Goal: Transaction & Acquisition: Book appointment/travel/reservation

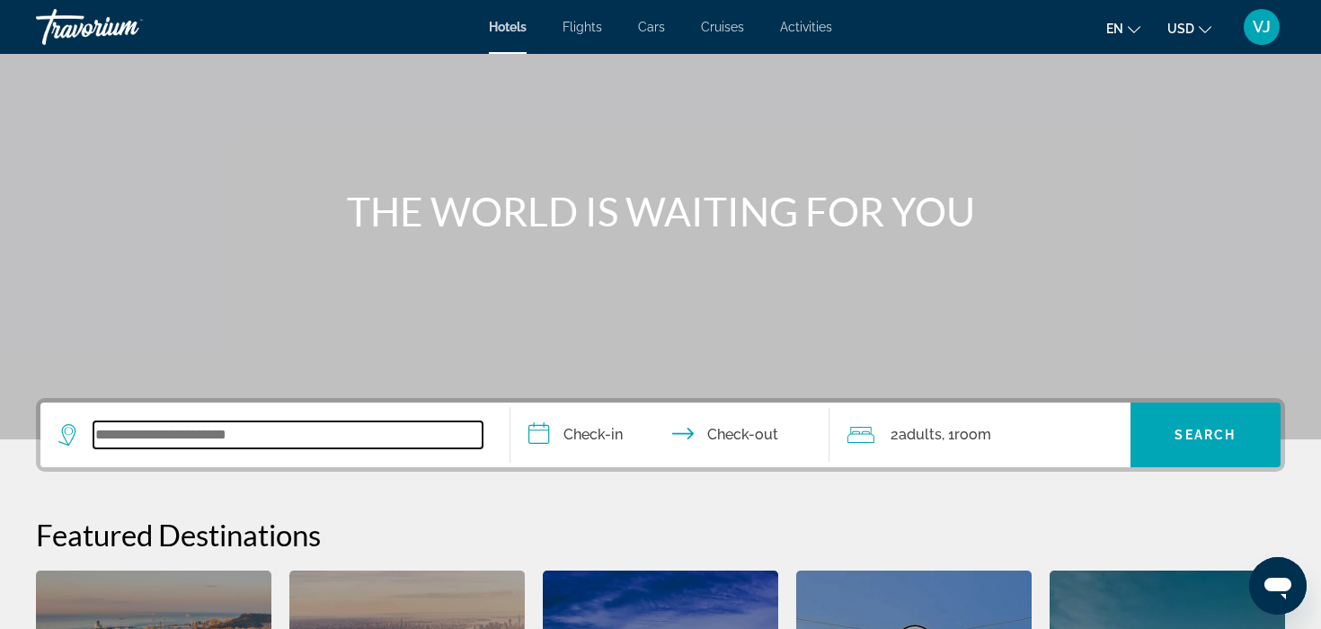
click at [377, 431] on input "Search widget" at bounding box center [287, 434] width 389 height 27
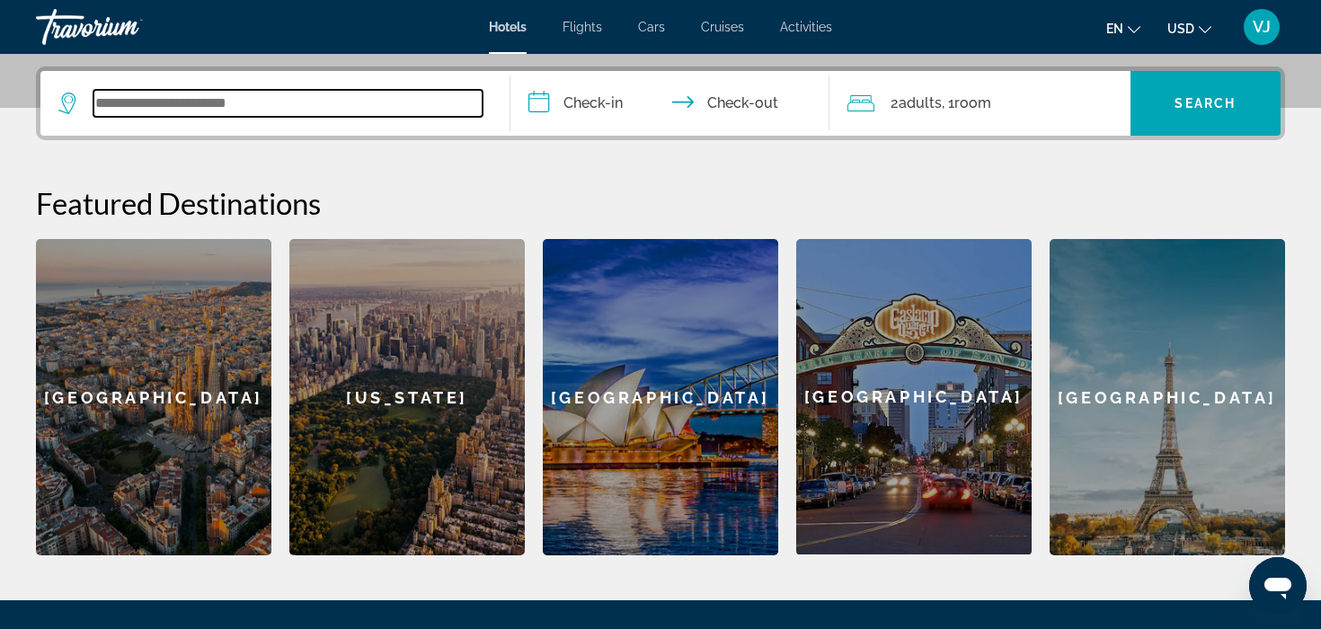
scroll to position [439, 0]
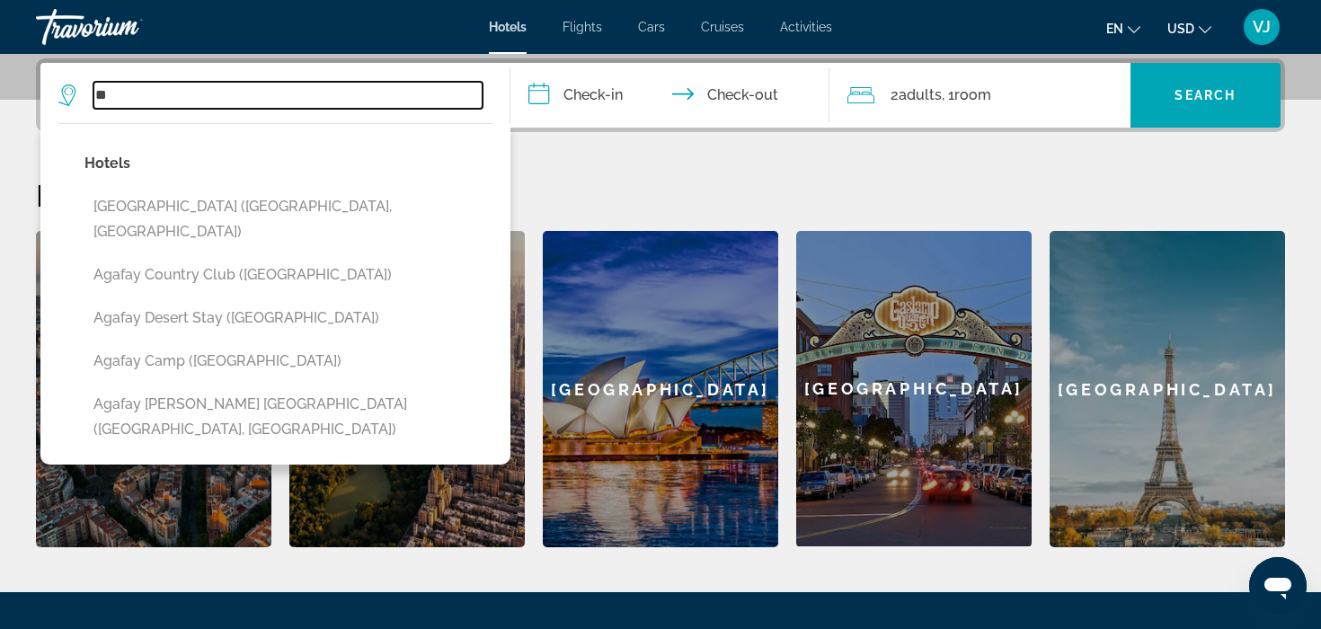
type input "*"
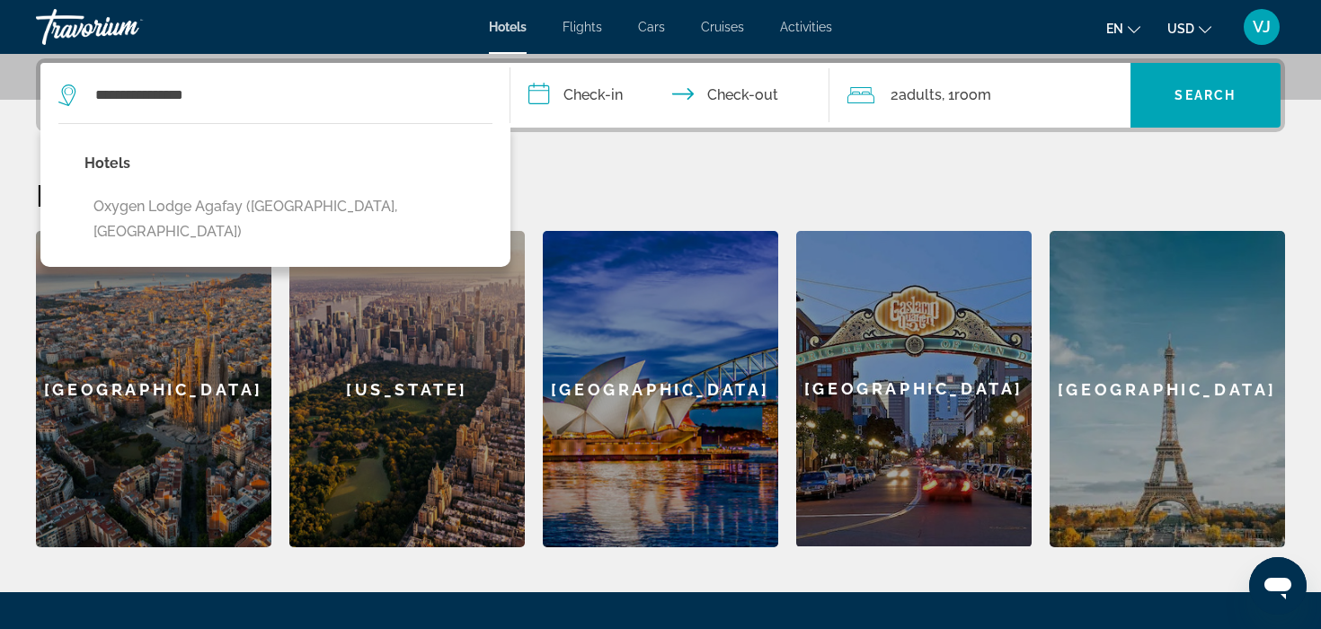
click at [416, 205] on div "Hotels Oxygen Lodge Agafay ([GEOGRAPHIC_DATA], [GEOGRAPHIC_DATA])" at bounding box center [275, 195] width 470 height 144
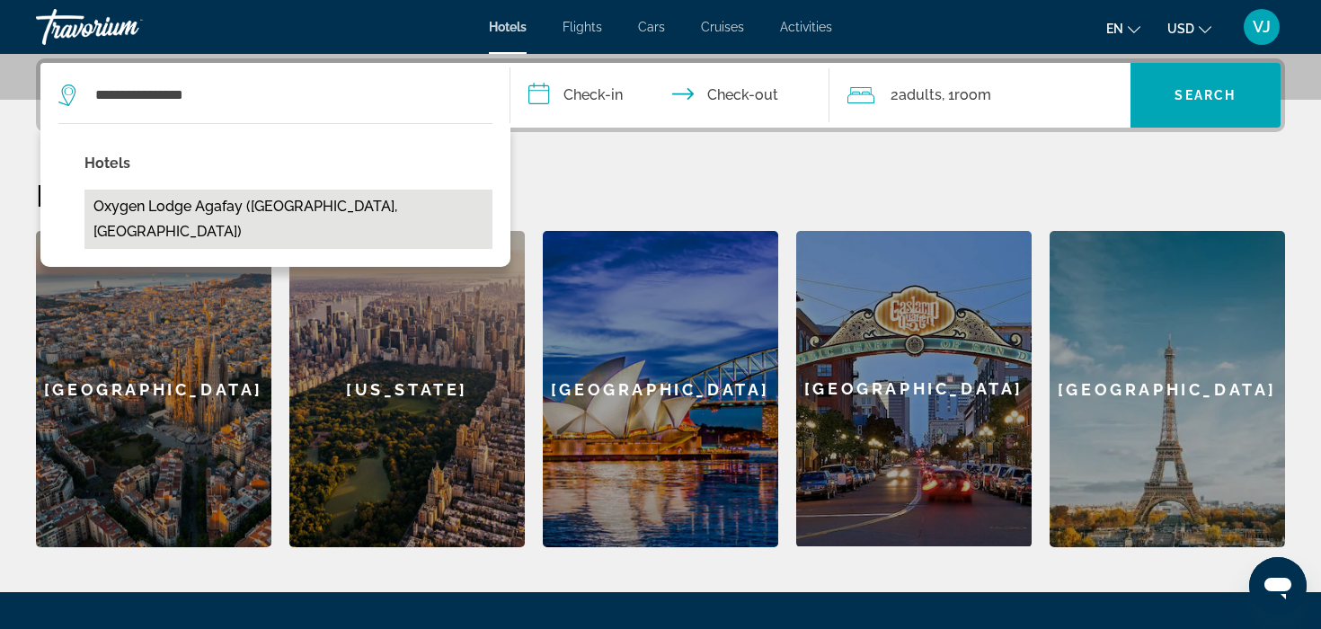
click at [286, 211] on button "Oxygen Lodge Agafay ([GEOGRAPHIC_DATA], [GEOGRAPHIC_DATA])" at bounding box center [288, 219] width 408 height 59
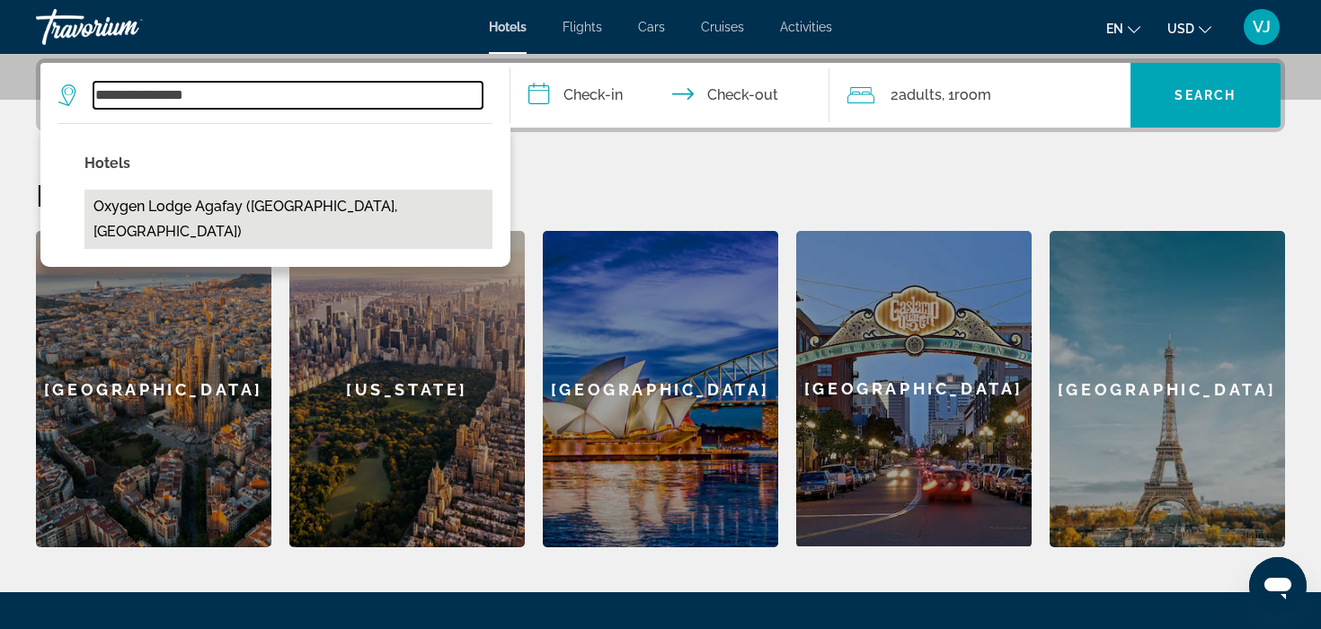
type input "**********"
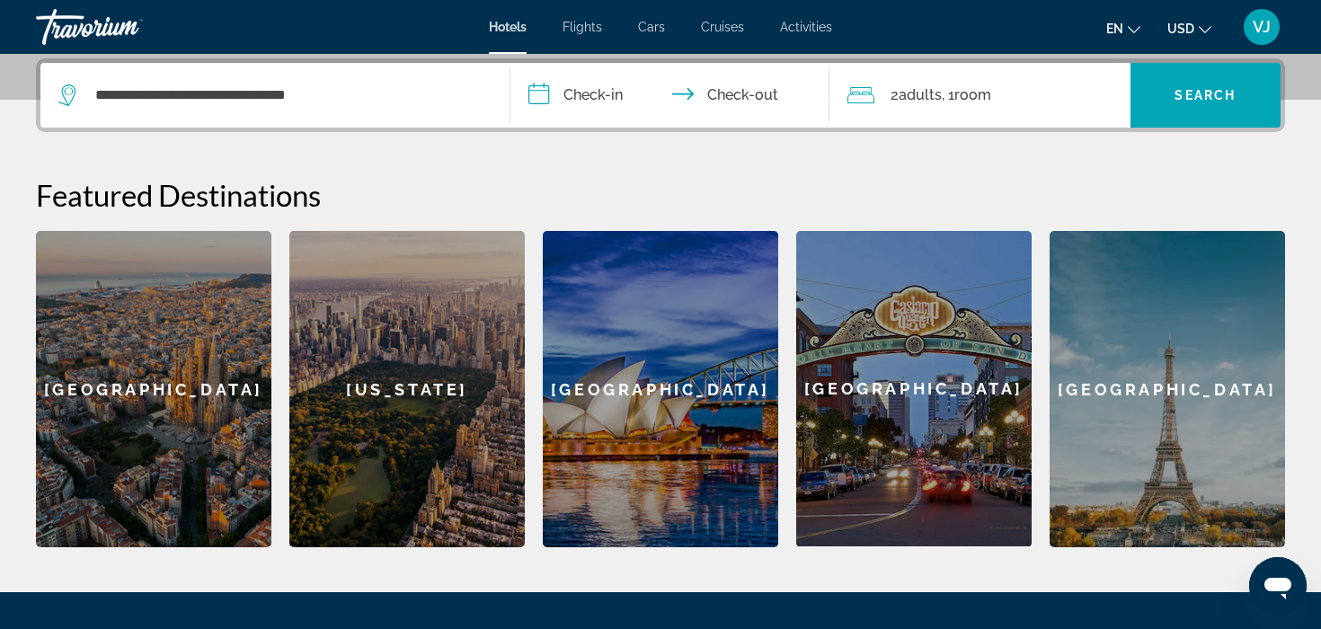
click at [601, 98] on input "**********" at bounding box center [673, 98] width 326 height 70
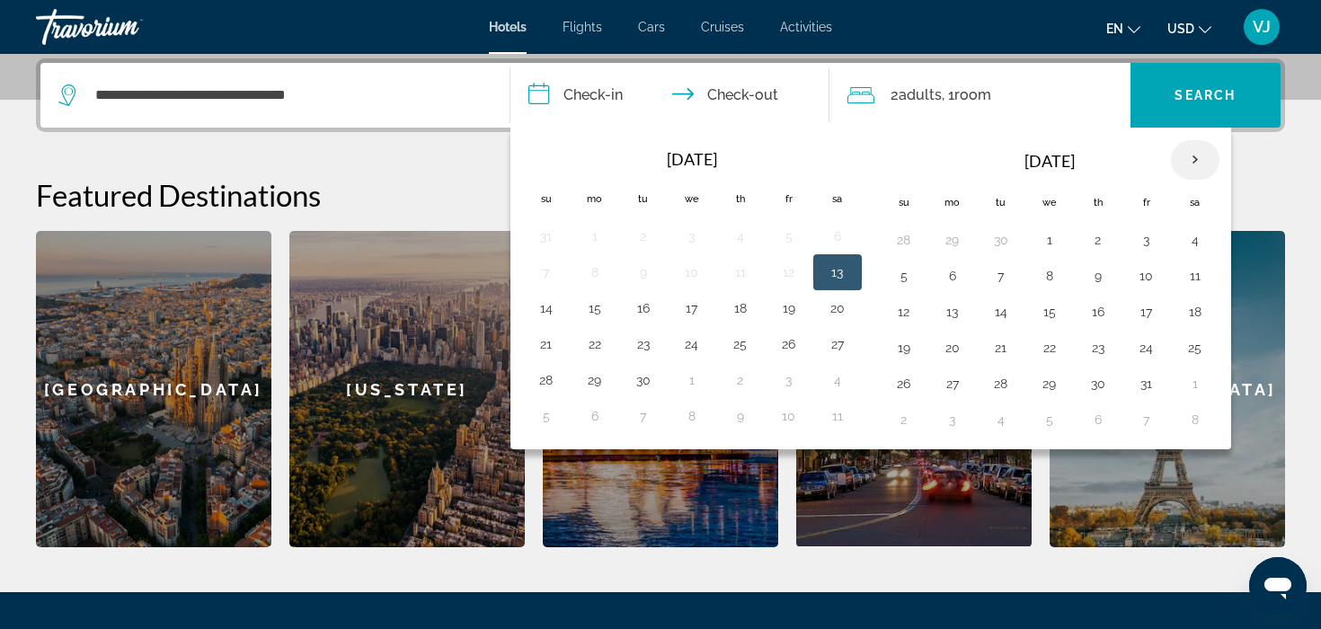
click at [1187, 168] on th "Next month" at bounding box center [1195, 160] width 49 height 40
click at [997, 349] on button "18" at bounding box center [1001, 347] width 29 height 25
click at [1050, 348] on button "19" at bounding box center [1049, 347] width 29 height 25
type input "**********"
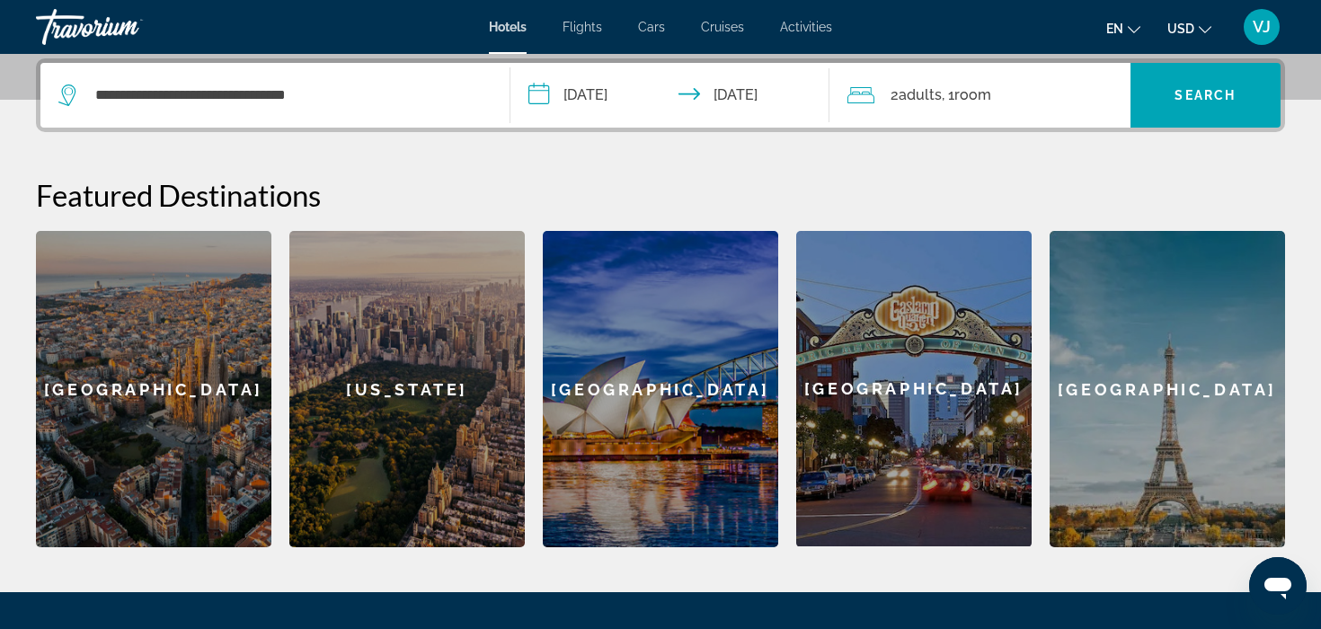
click at [972, 93] on span "Room" at bounding box center [972, 94] width 37 height 17
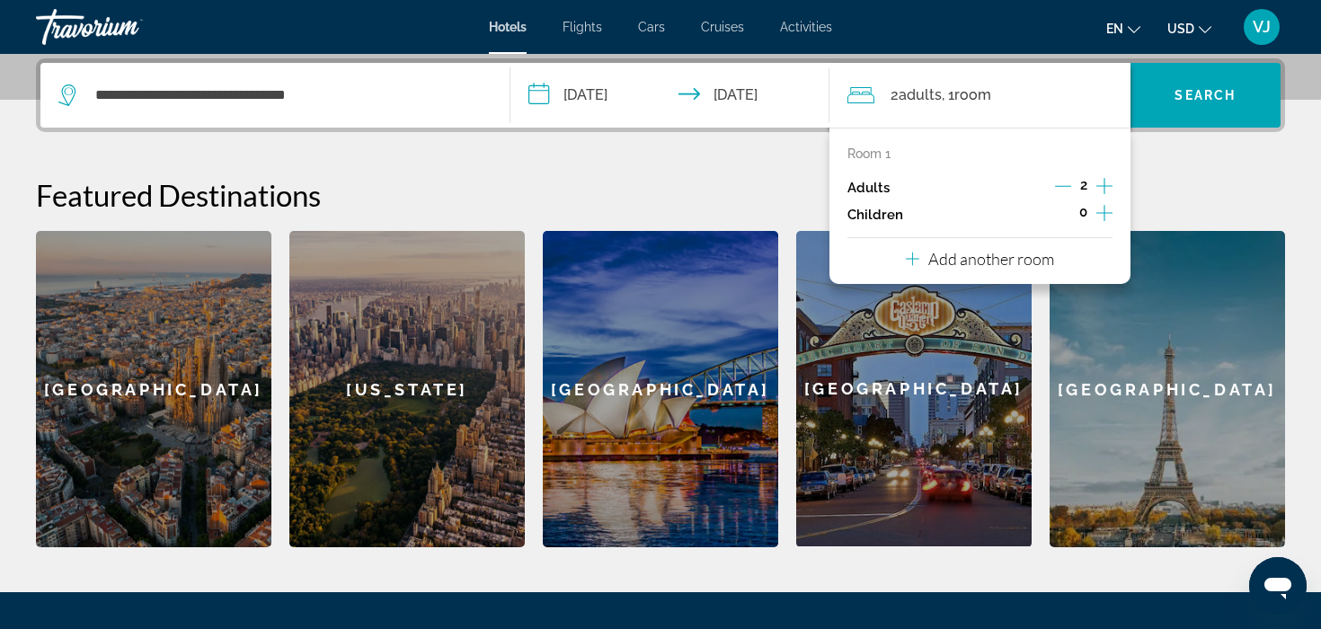
click at [1105, 181] on icon "Increment adults" at bounding box center [1104, 186] width 16 height 22
click at [1200, 102] on span "Search widget" at bounding box center [1205, 95] width 151 height 43
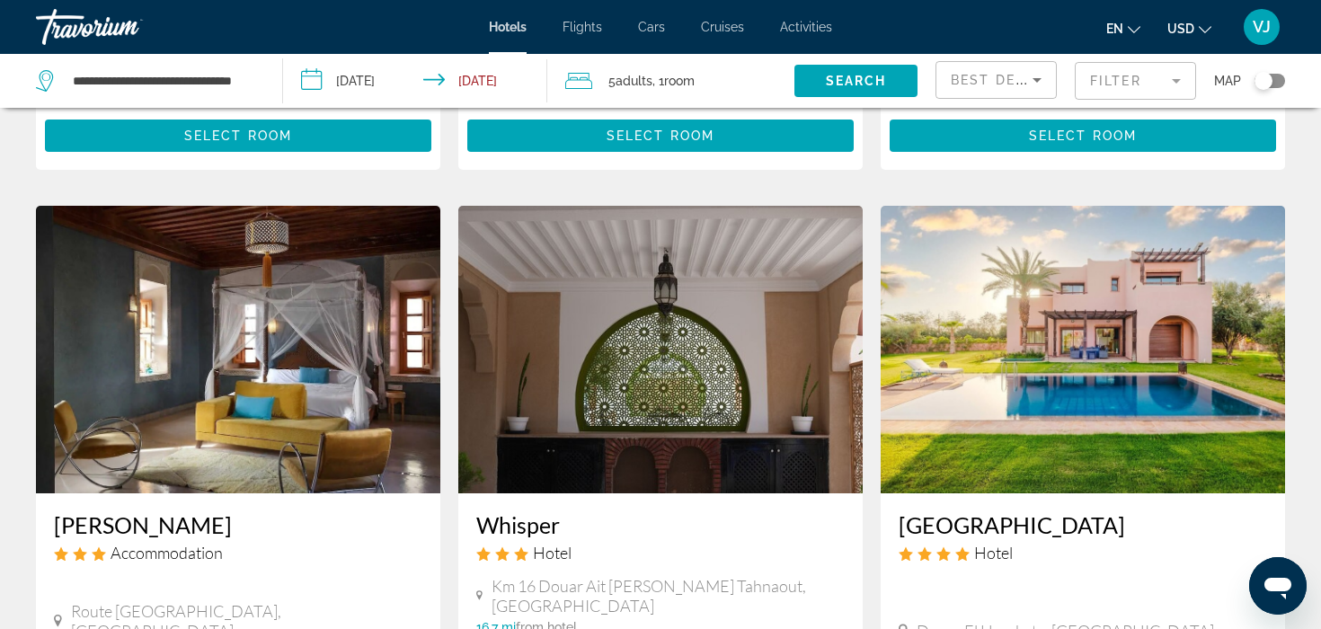
scroll to position [2073, 0]
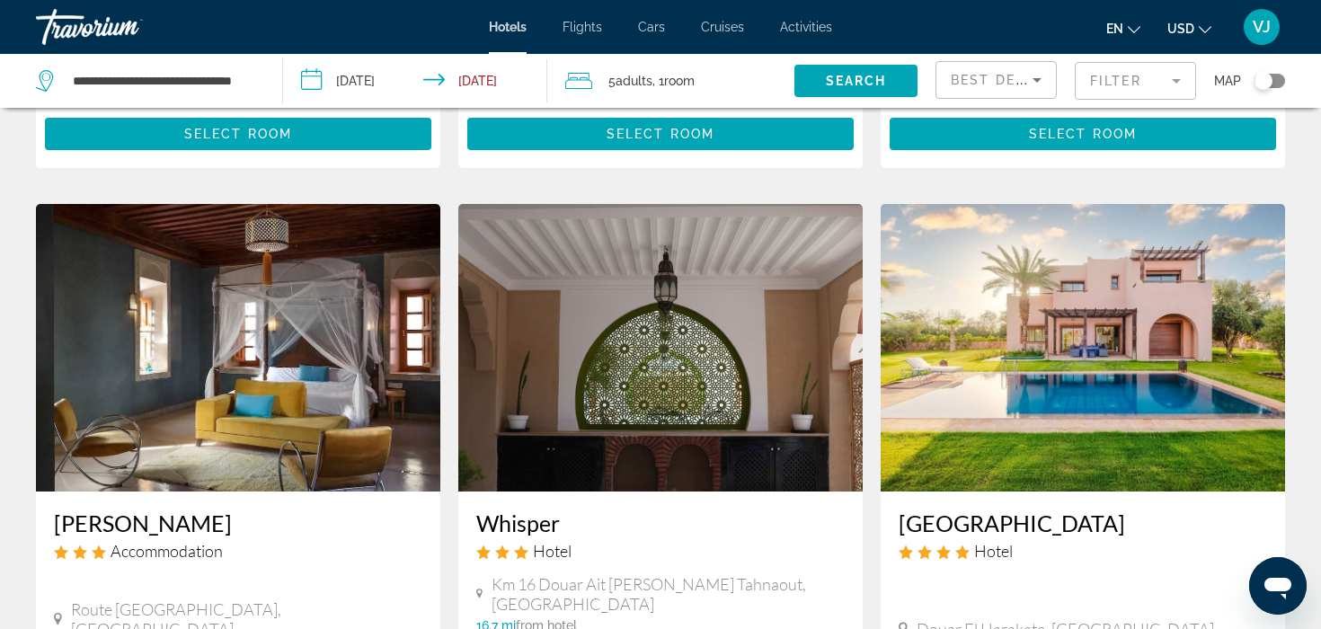
click at [667, 83] on span ", 1 Room rooms" at bounding box center [673, 80] width 42 height 25
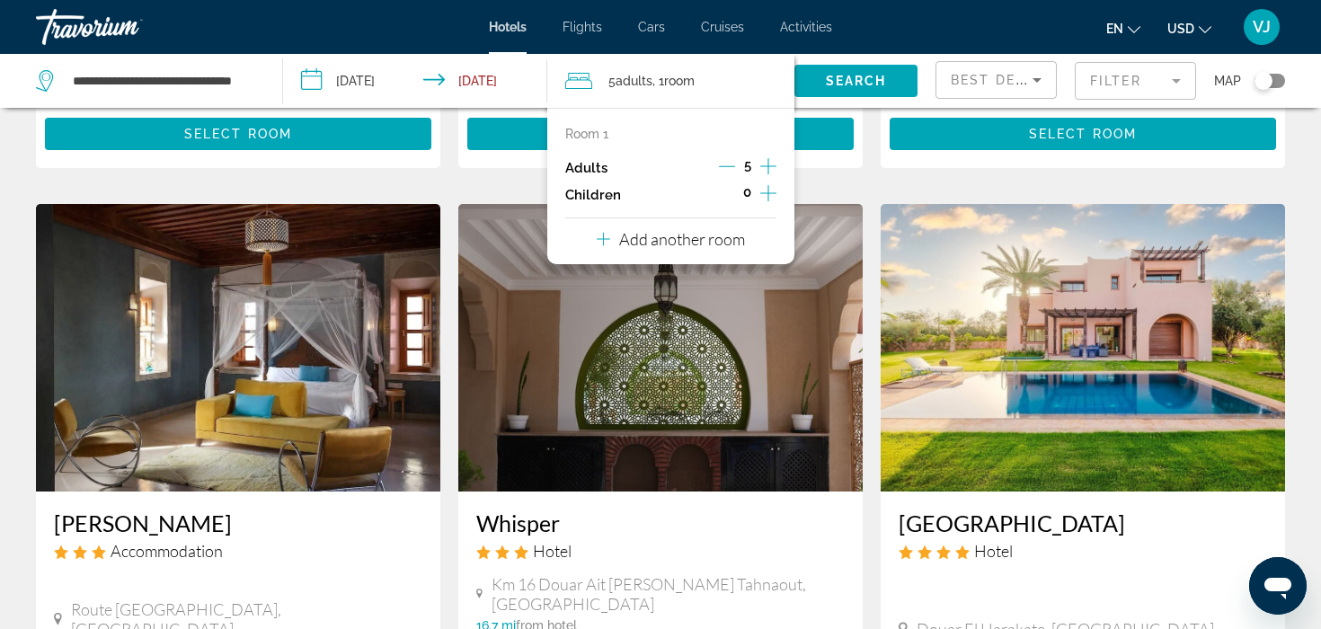
click at [723, 166] on icon "Decrement adults" at bounding box center [727, 166] width 16 height 1
click at [763, 165] on icon "Increment adults" at bounding box center [768, 166] width 16 height 22
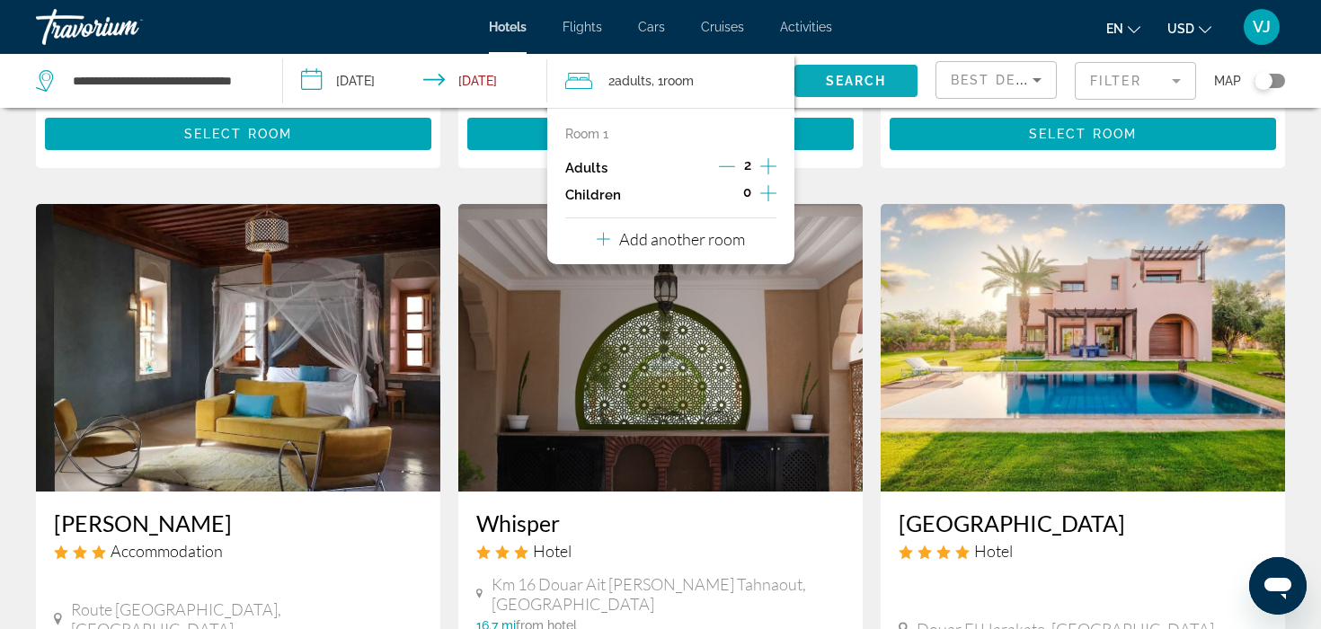
click at [828, 77] on span "Search" at bounding box center [856, 81] width 61 height 14
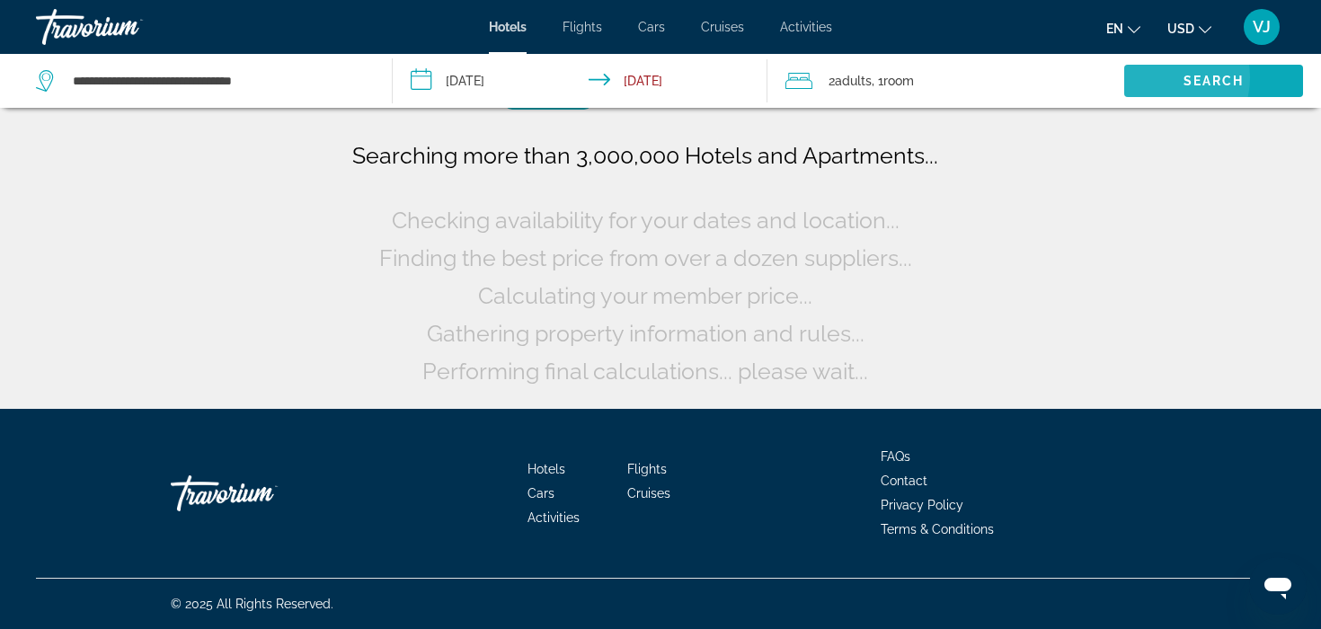
scroll to position [0, 0]
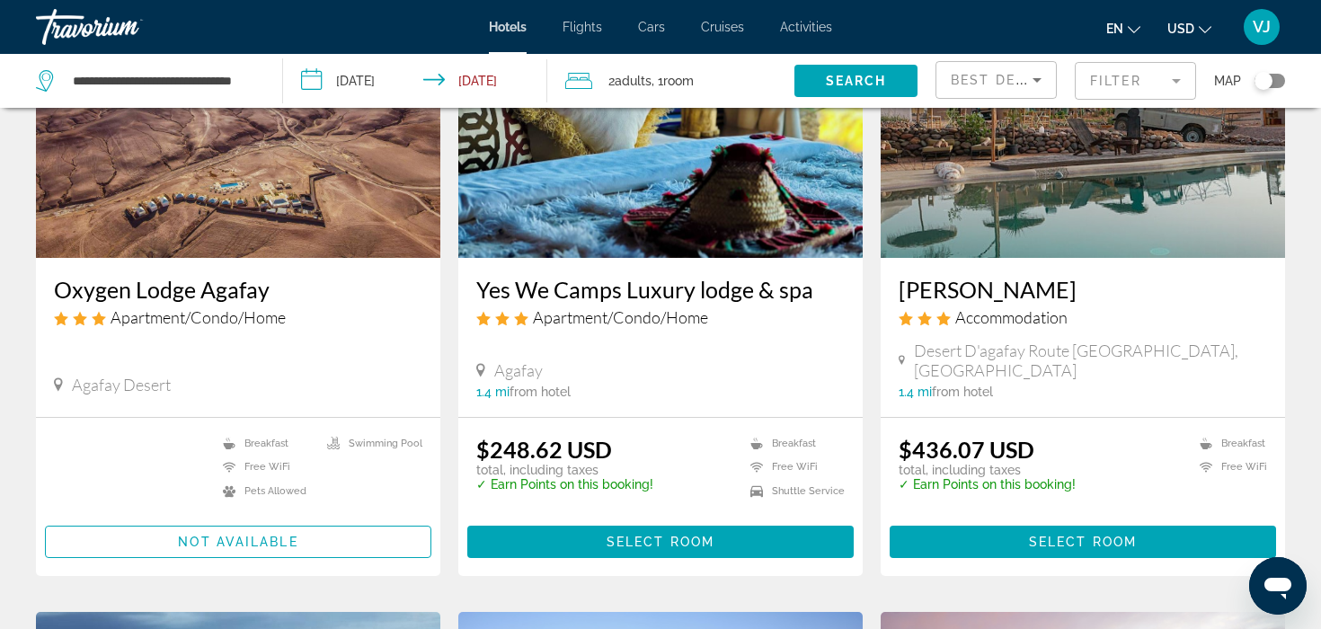
scroll to position [217, 0]
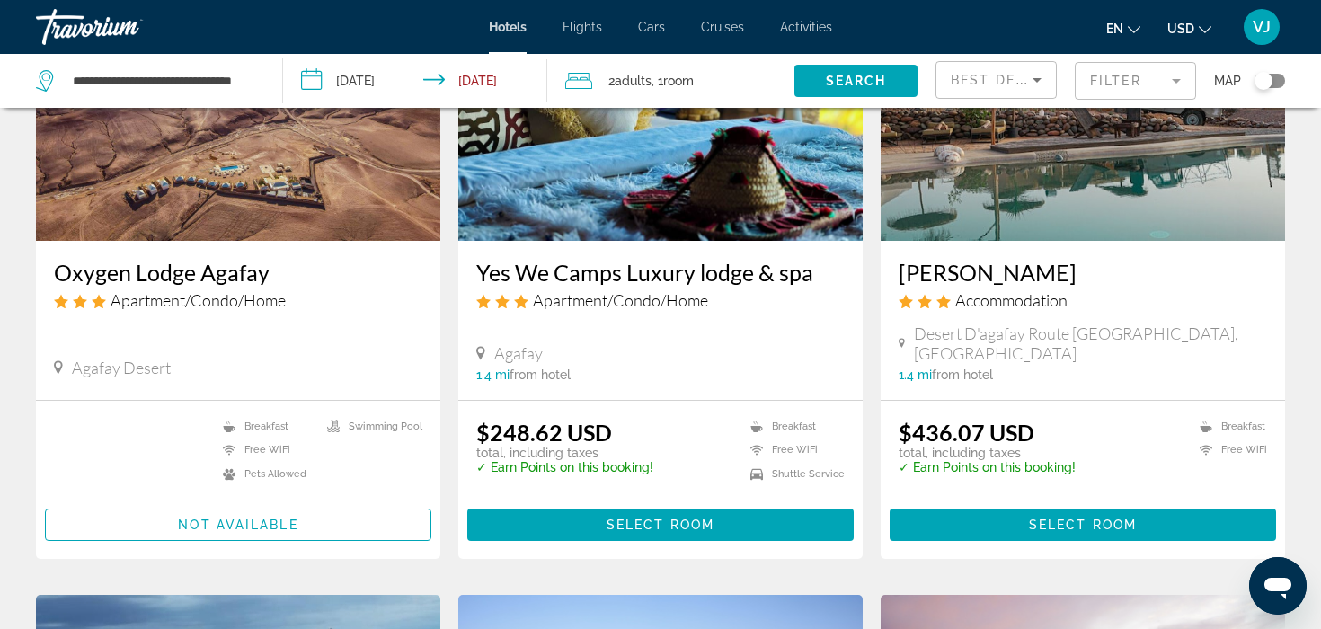
click at [278, 204] on img "Main content" at bounding box center [238, 97] width 404 height 288
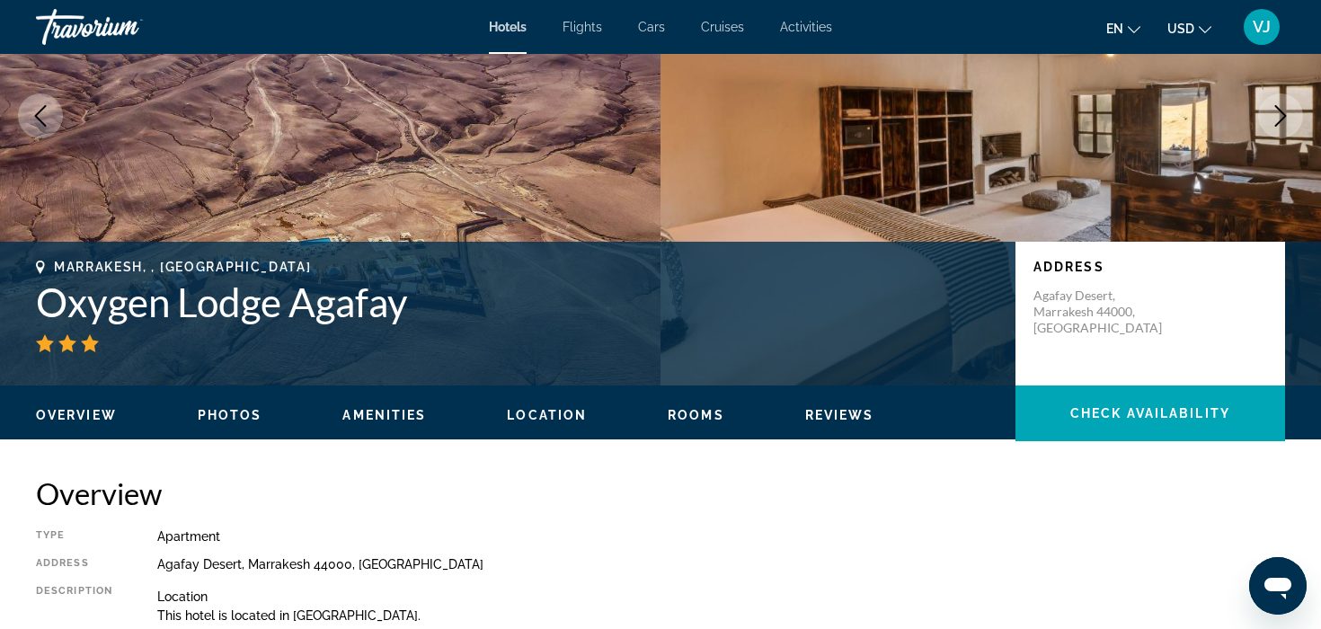
scroll to position [198, 0]
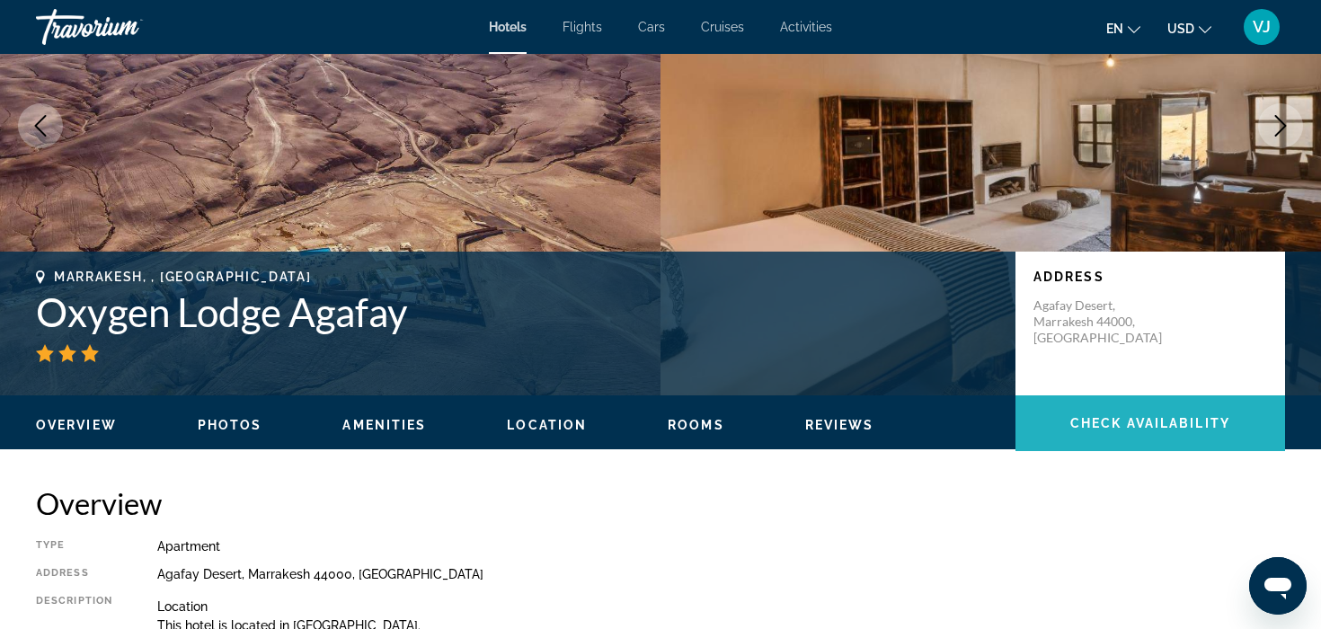
click at [1083, 416] on span "Check Availability" at bounding box center [1150, 423] width 160 height 14
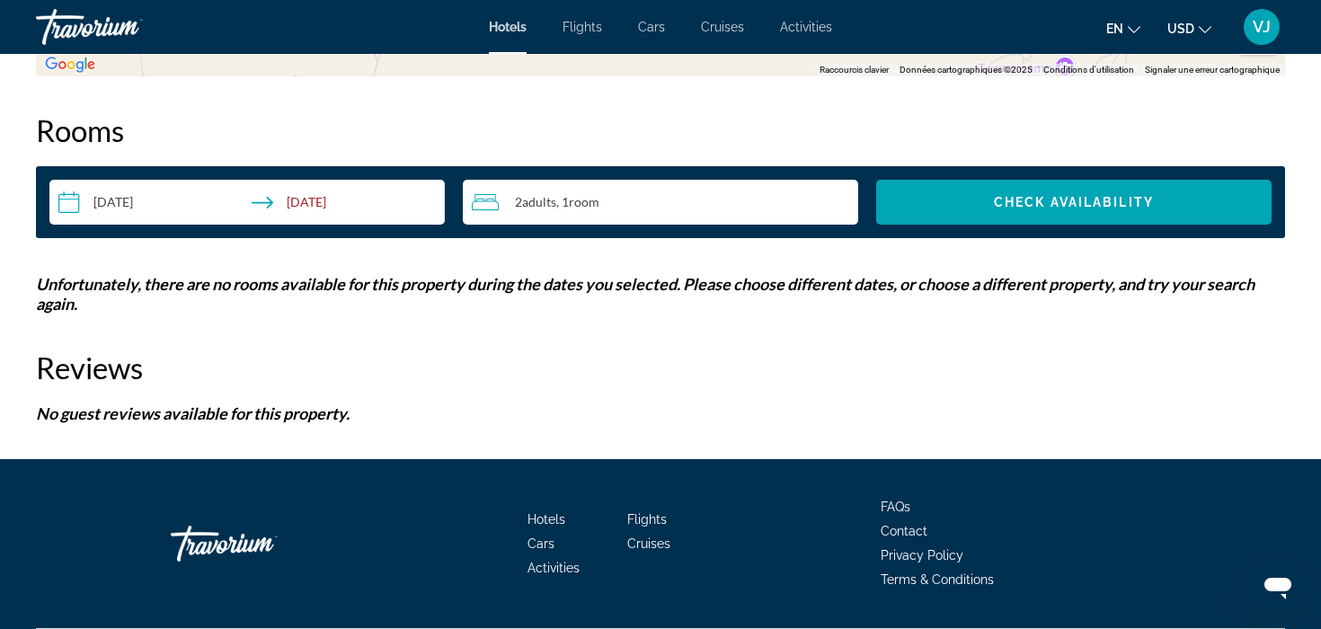
scroll to position [2274, 0]
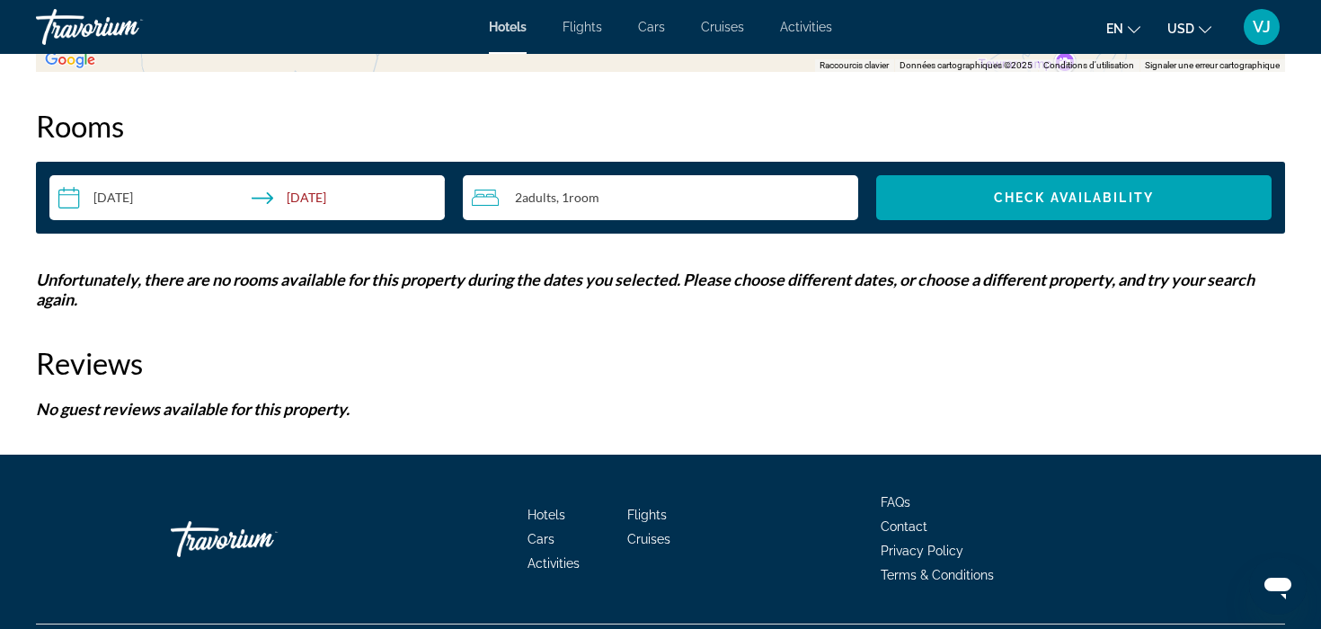
click at [558, 196] on span ", 1 Room rooms" at bounding box center [577, 197] width 43 height 14
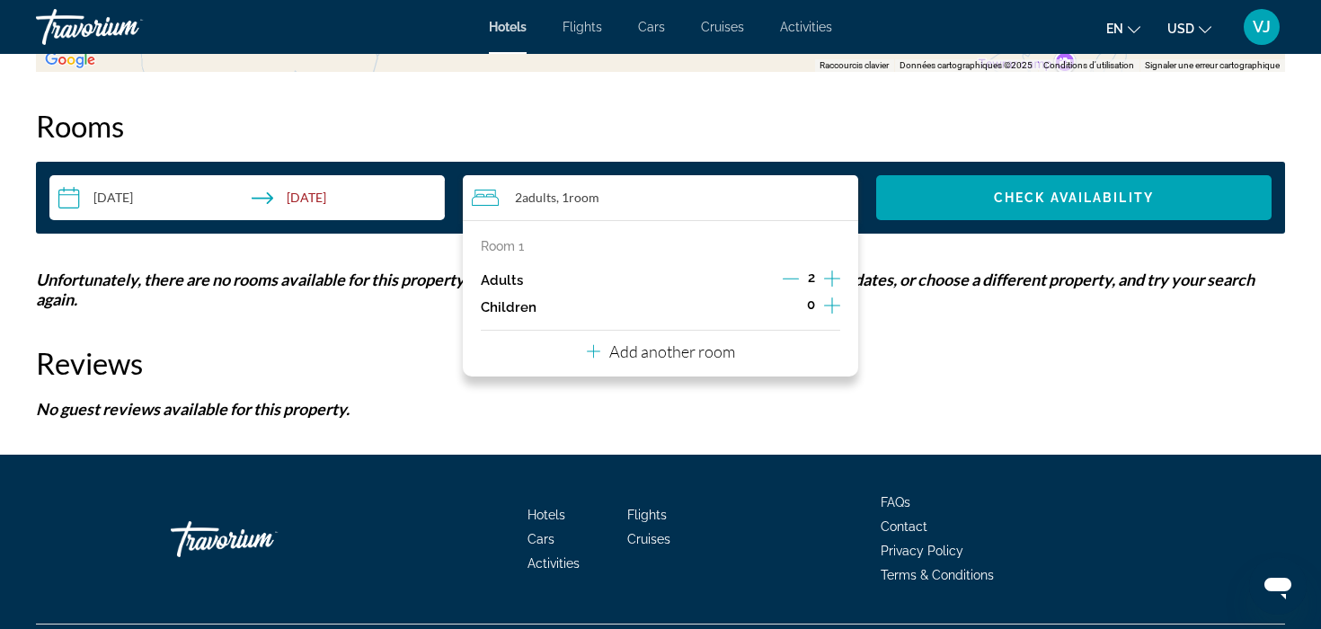
click at [558, 196] on span ", 1 Room rooms" at bounding box center [577, 197] width 43 height 14
click at [363, 199] on input "**********" at bounding box center [250, 200] width 403 height 50
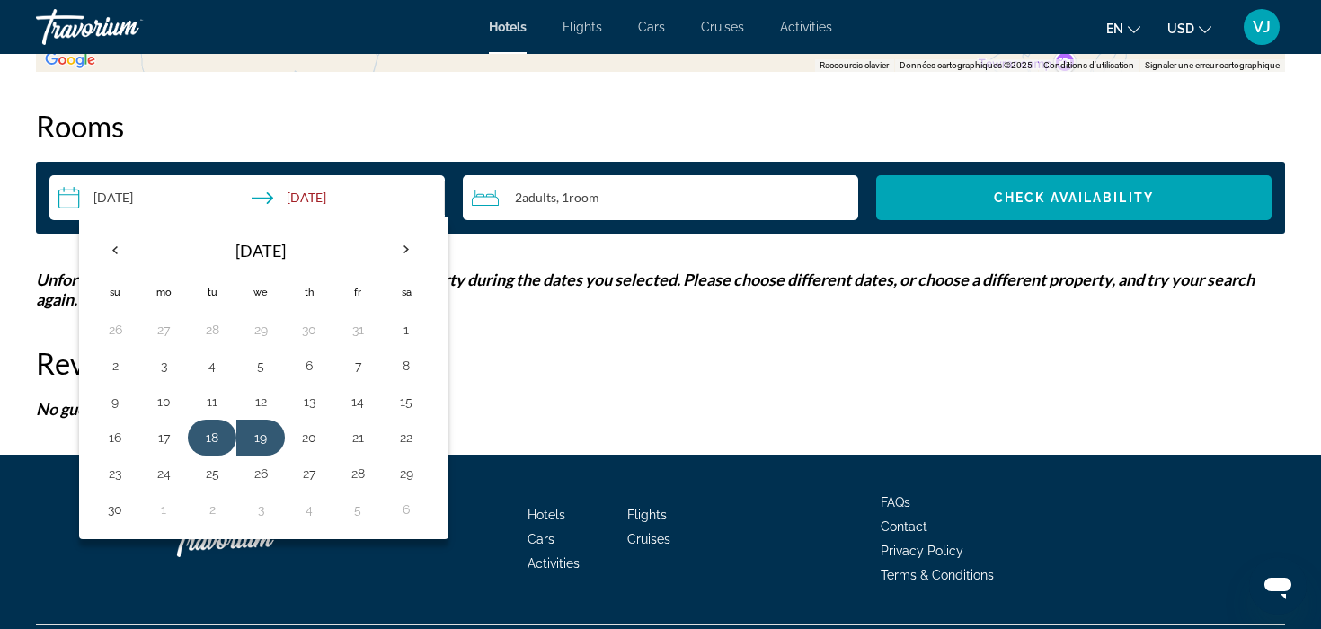
click at [213, 435] on button "18" at bounding box center [212, 437] width 29 height 25
click at [302, 437] on button "20" at bounding box center [309, 437] width 29 height 25
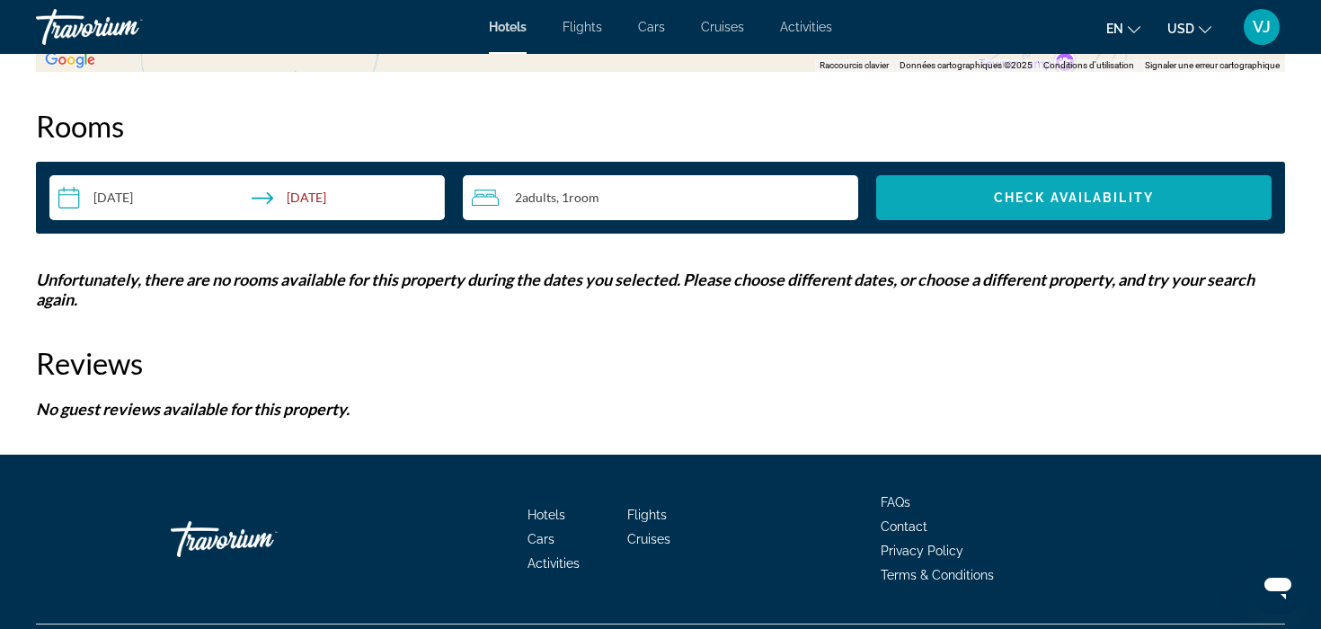
click at [953, 217] on span "Search widget" at bounding box center [1073, 197] width 395 height 43
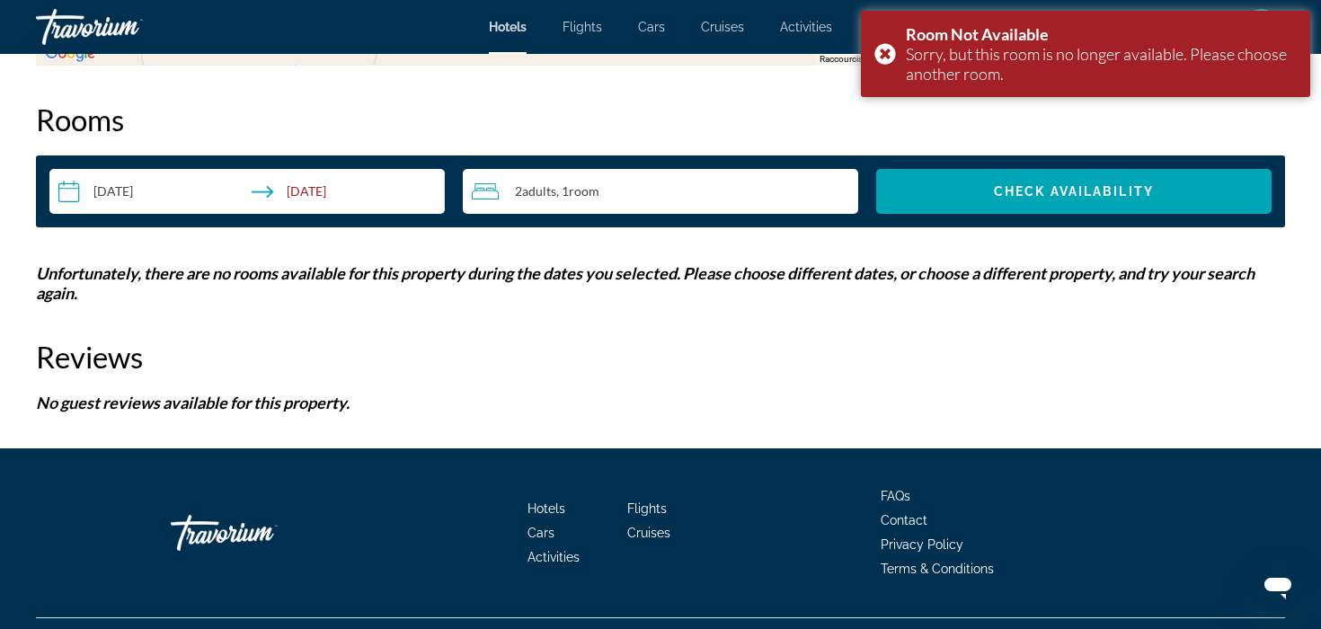
scroll to position [2286, 0]
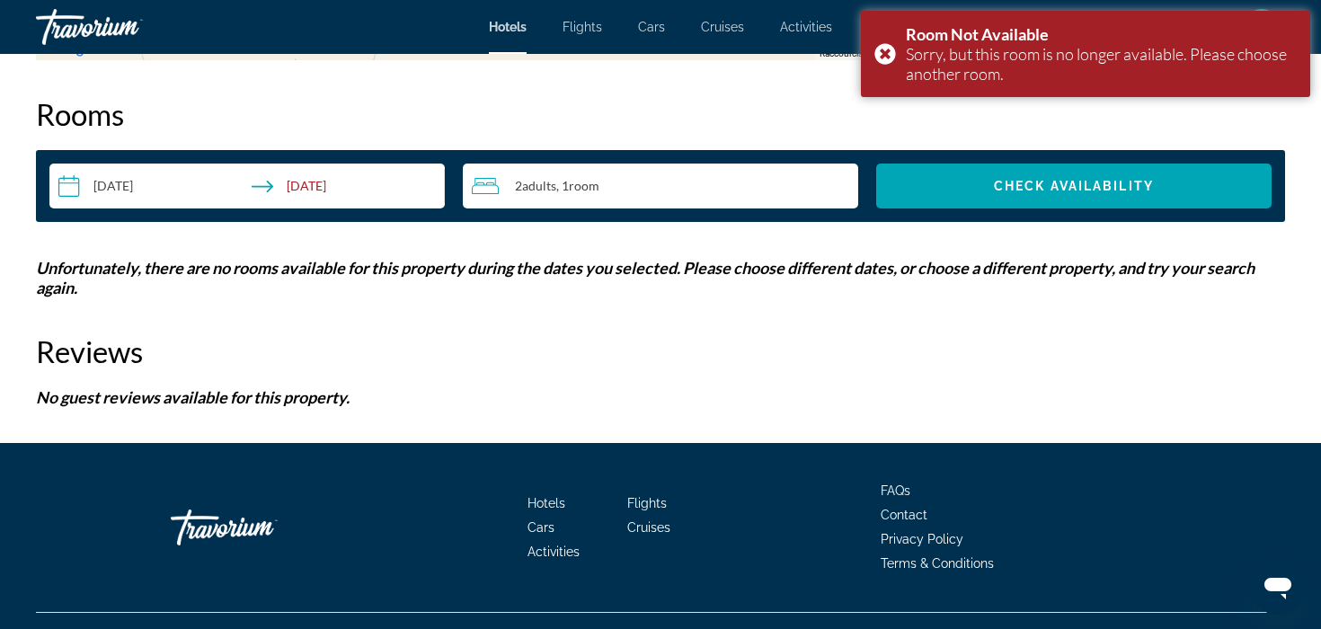
click at [660, 192] on div "2 Adult Adults , 1 Room rooms" at bounding box center [665, 186] width 386 height 22
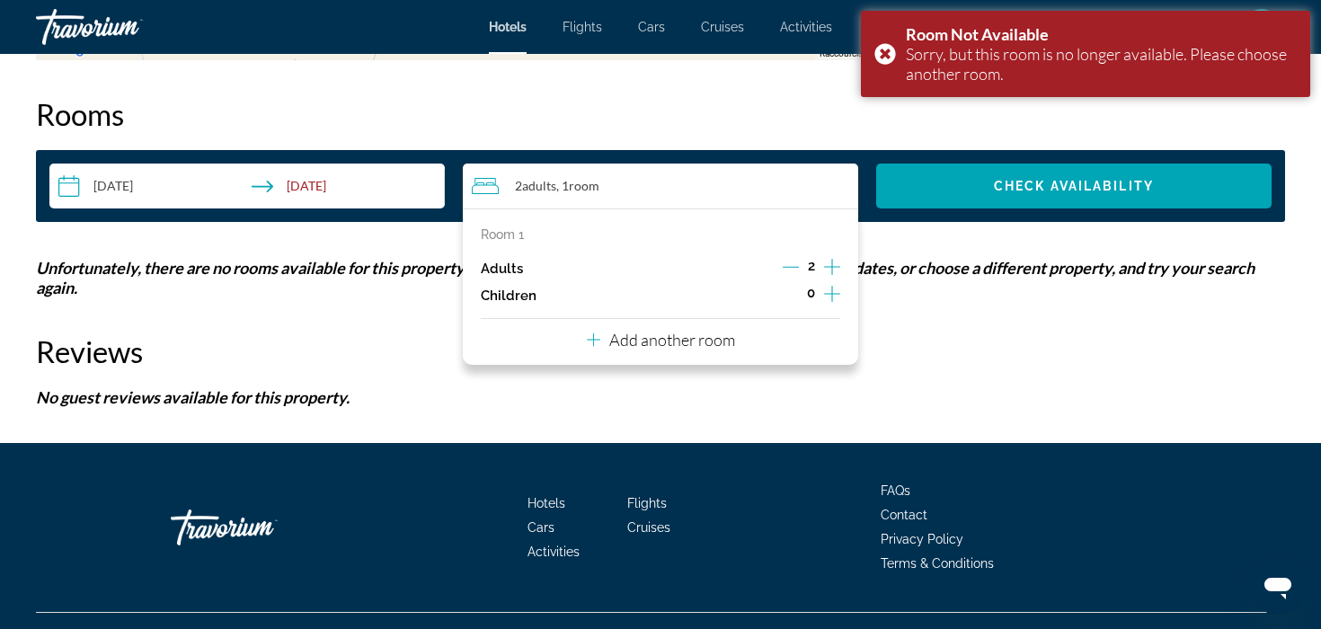
click at [347, 190] on input "**********" at bounding box center [250, 189] width 403 height 50
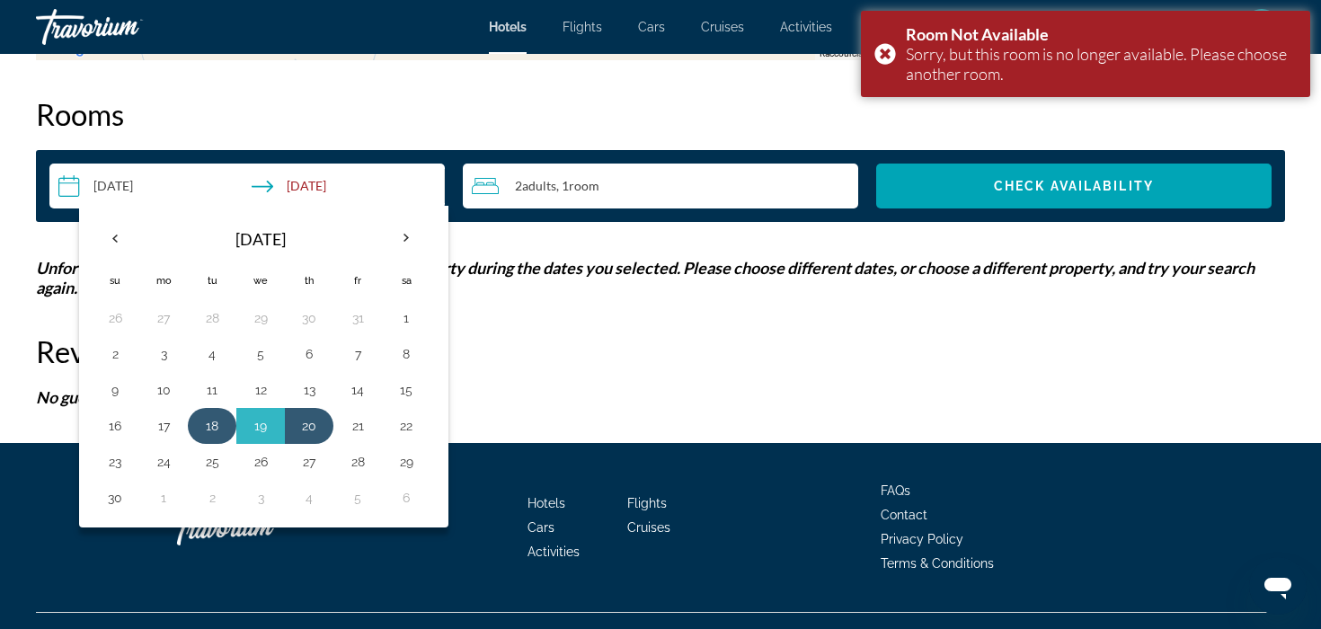
click at [212, 424] on button "18" at bounding box center [212, 425] width 29 height 25
click at [253, 424] on button "19" at bounding box center [260, 425] width 29 height 25
type input "**********"
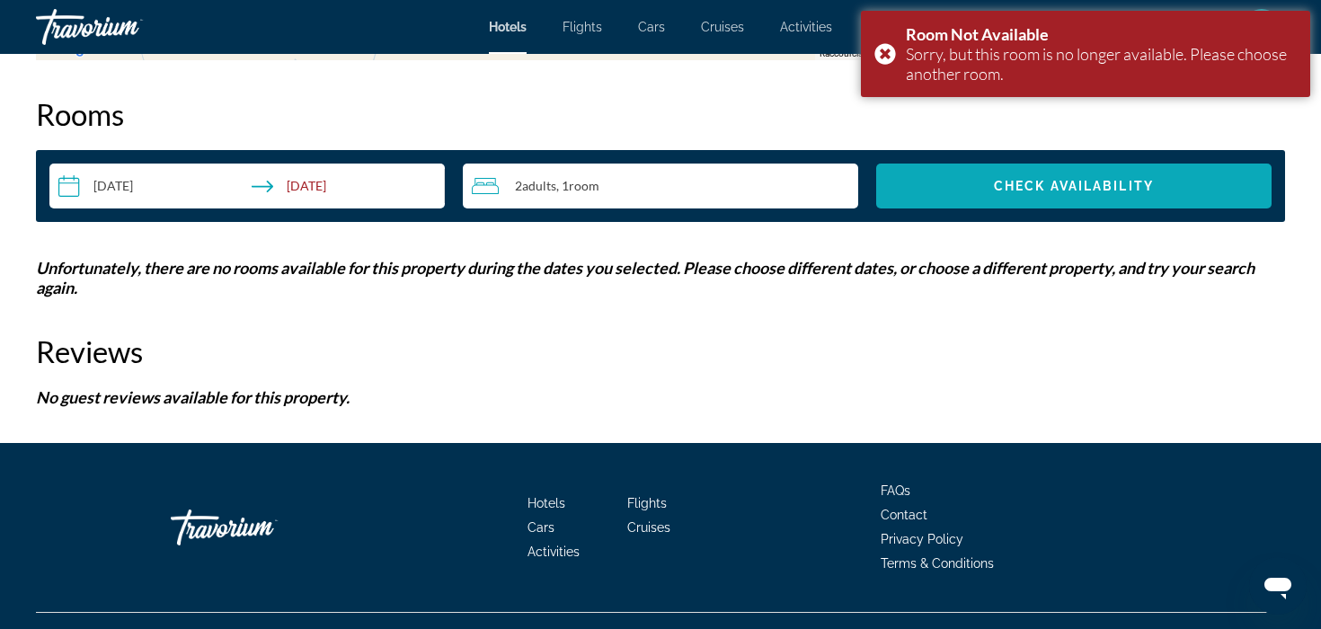
click at [1136, 192] on span "Check Availability" at bounding box center [1074, 186] width 160 height 14
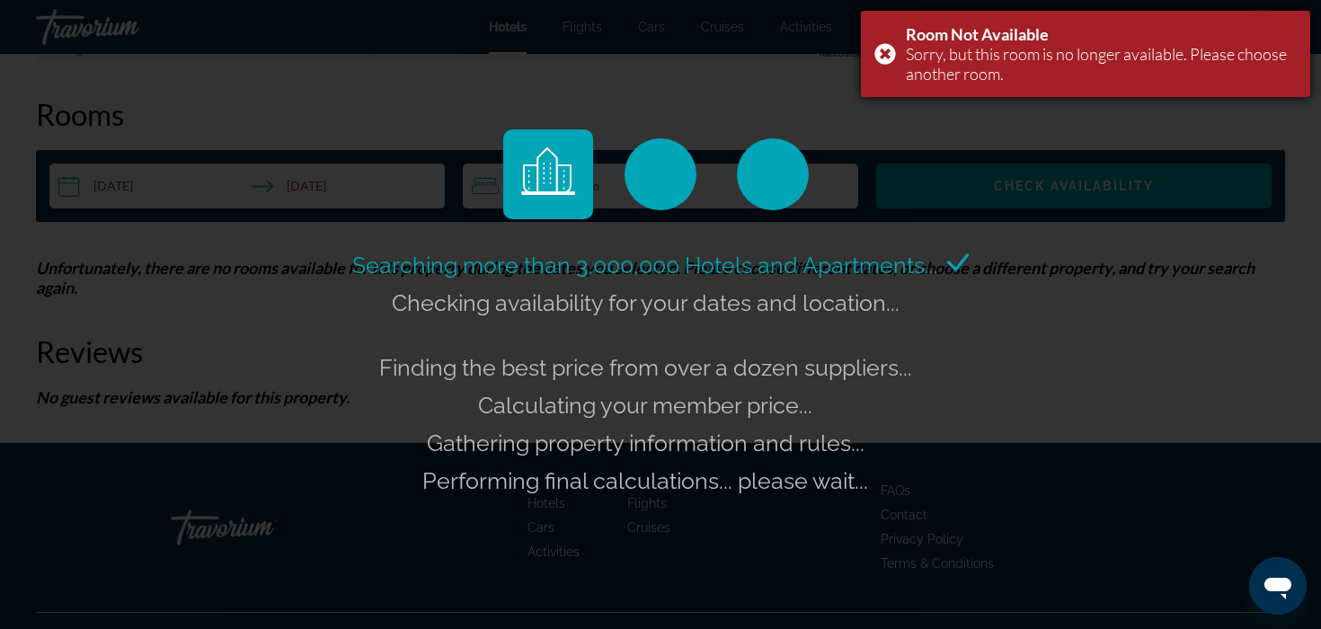
click at [879, 57] on div "Room Not Available Sorry, but this room is no longer available. Please choose a…" at bounding box center [1085, 54] width 449 height 86
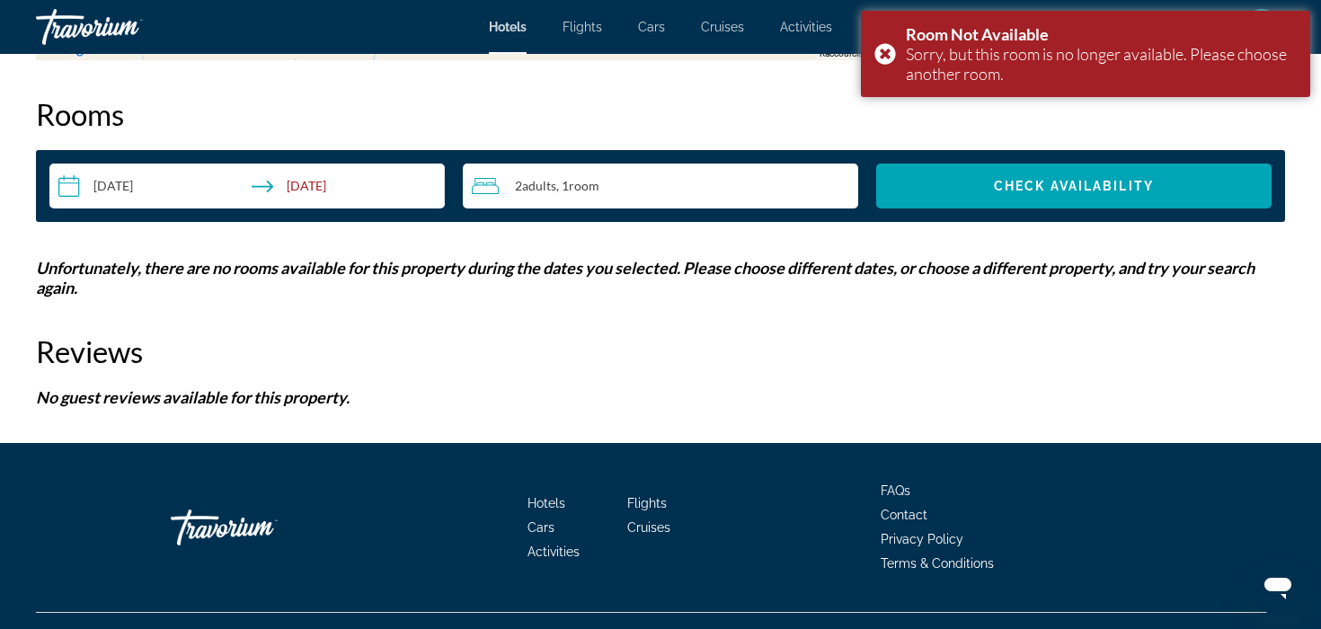
click at [511, 22] on span "Hotels" at bounding box center [508, 27] width 38 height 14
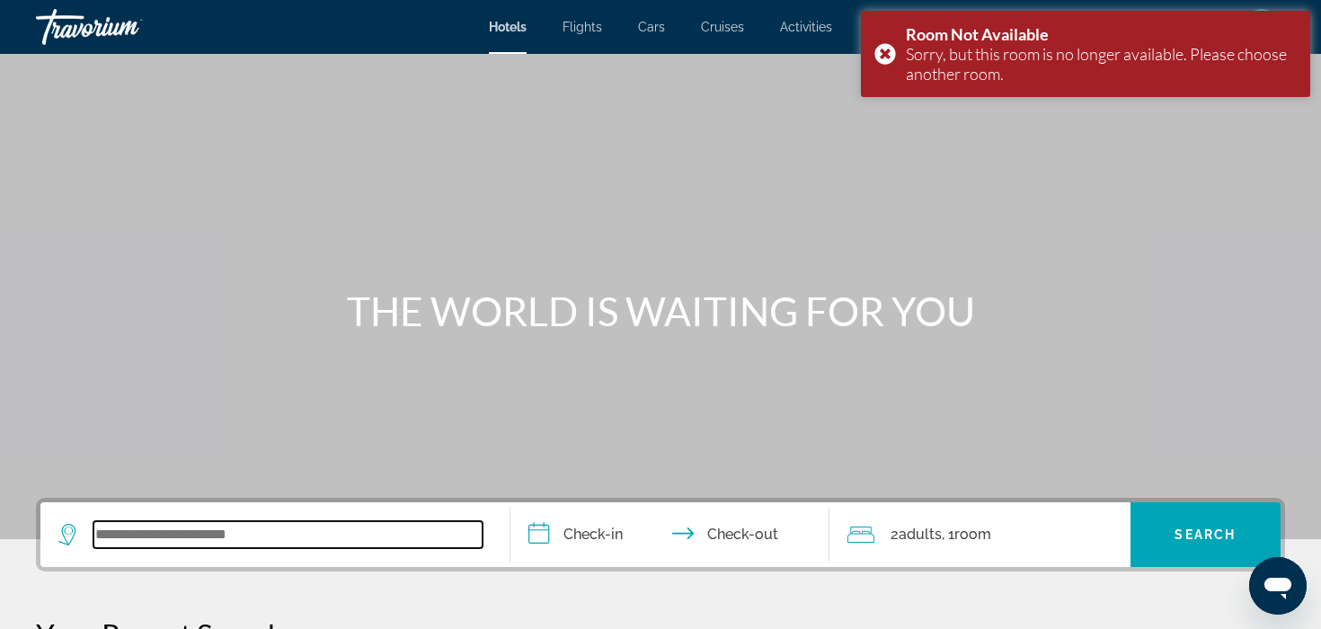
click at [293, 536] on input "Search widget" at bounding box center [287, 534] width 389 height 27
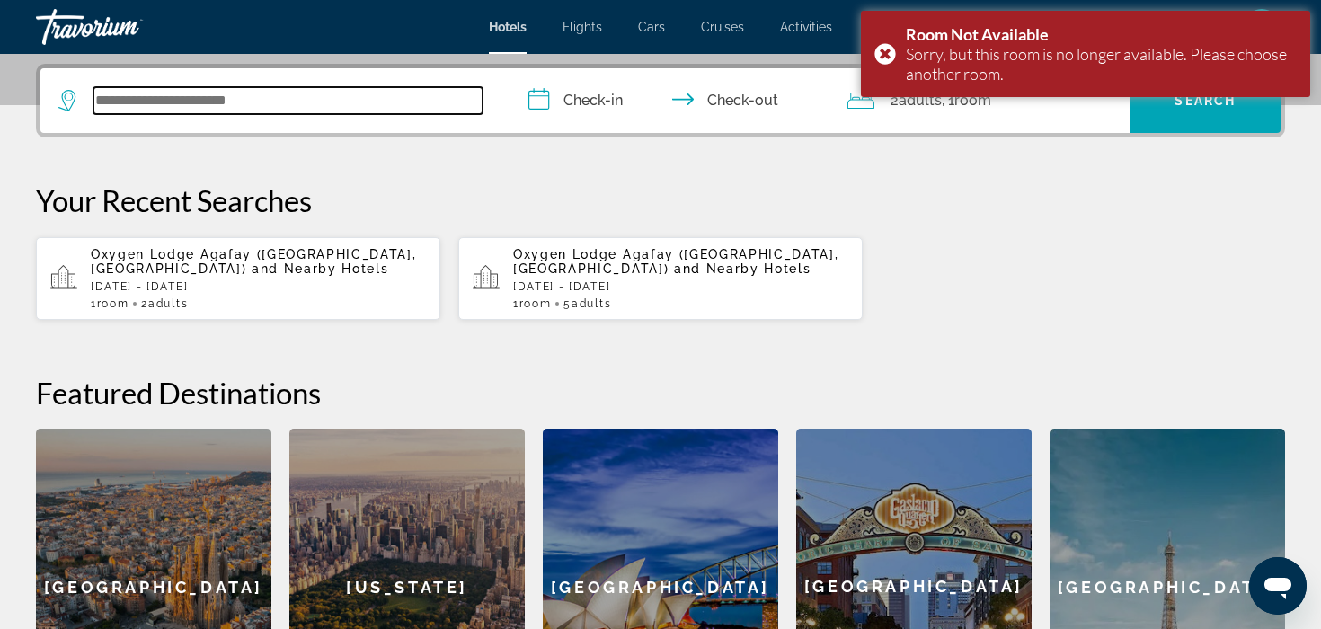
scroll to position [439, 0]
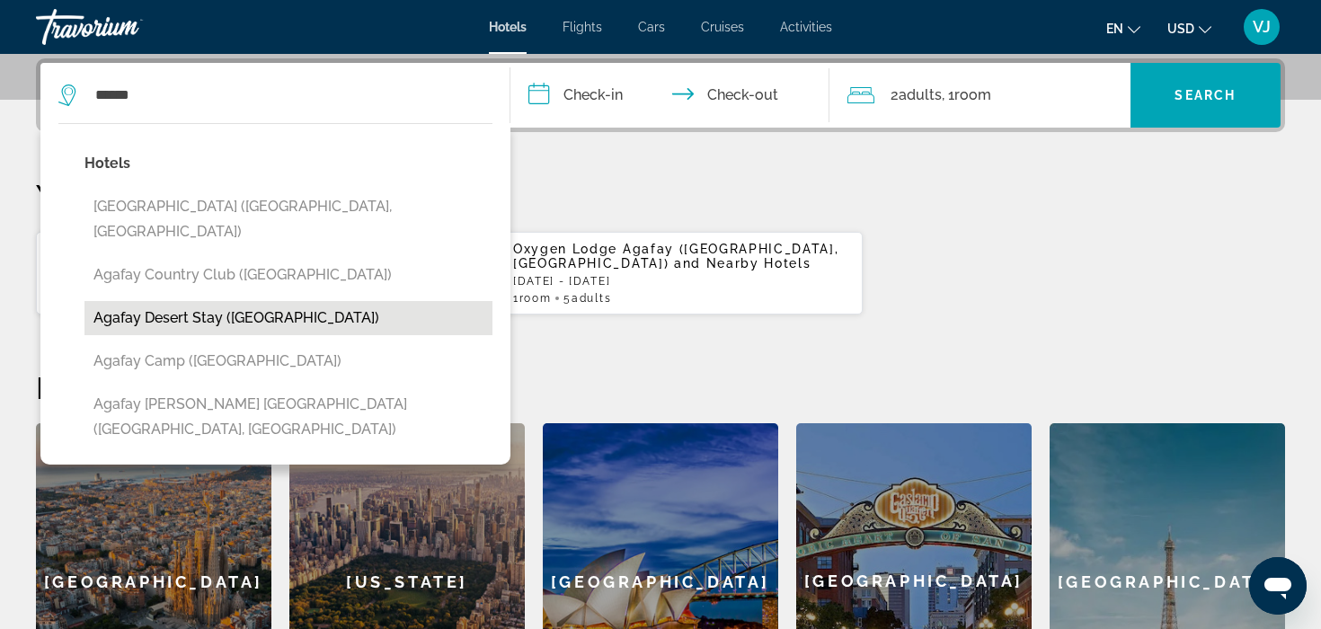
click at [270, 301] on button "Agafay Desert Stay ([GEOGRAPHIC_DATA])" at bounding box center [288, 318] width 408 height 34
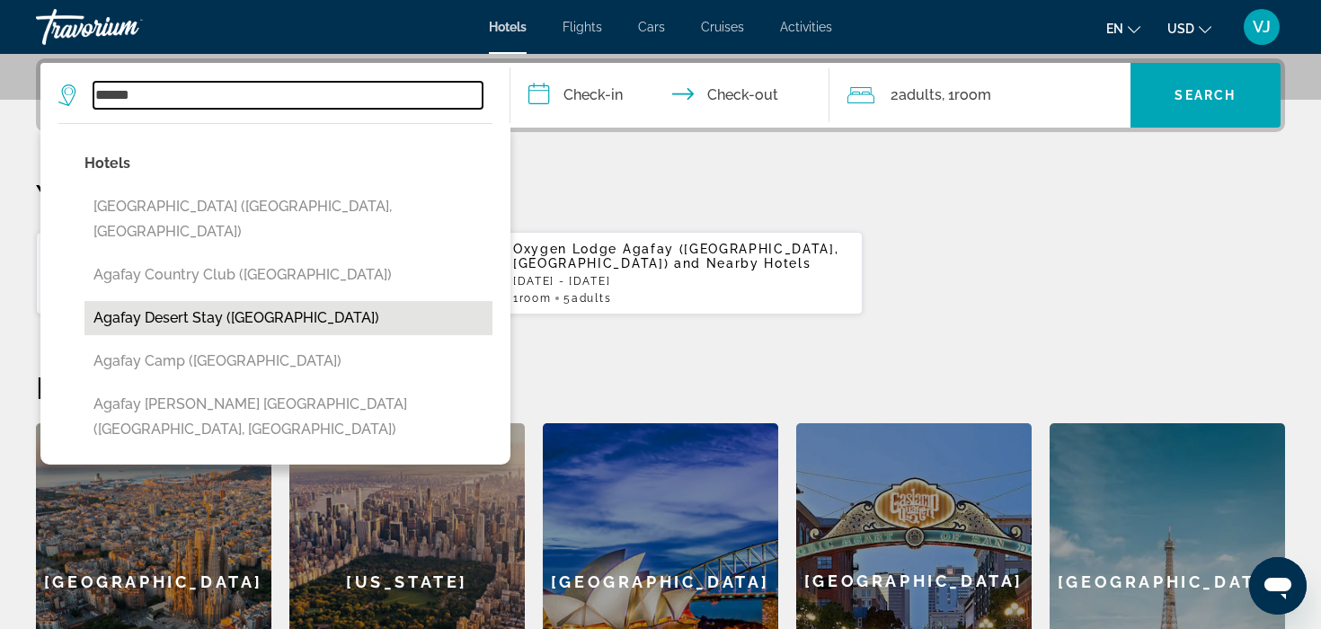
type input "**********"
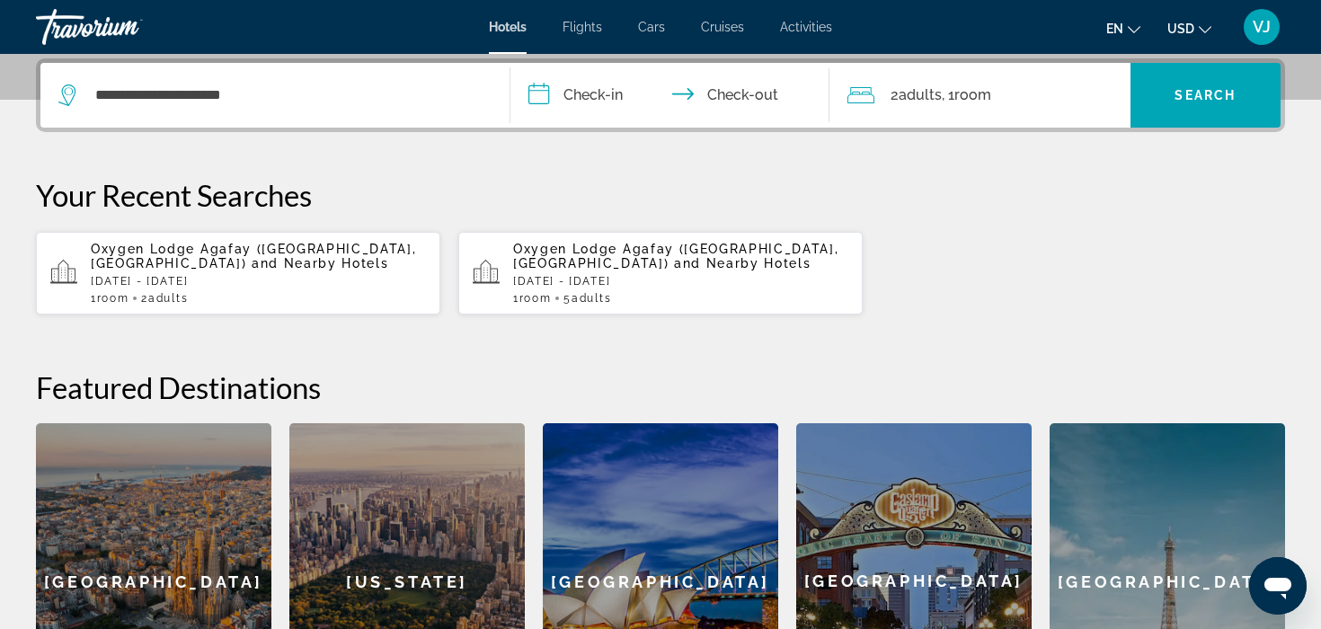
click at [589, 92] on input "**********" at bounding box center [673, 98] width 326 height 70
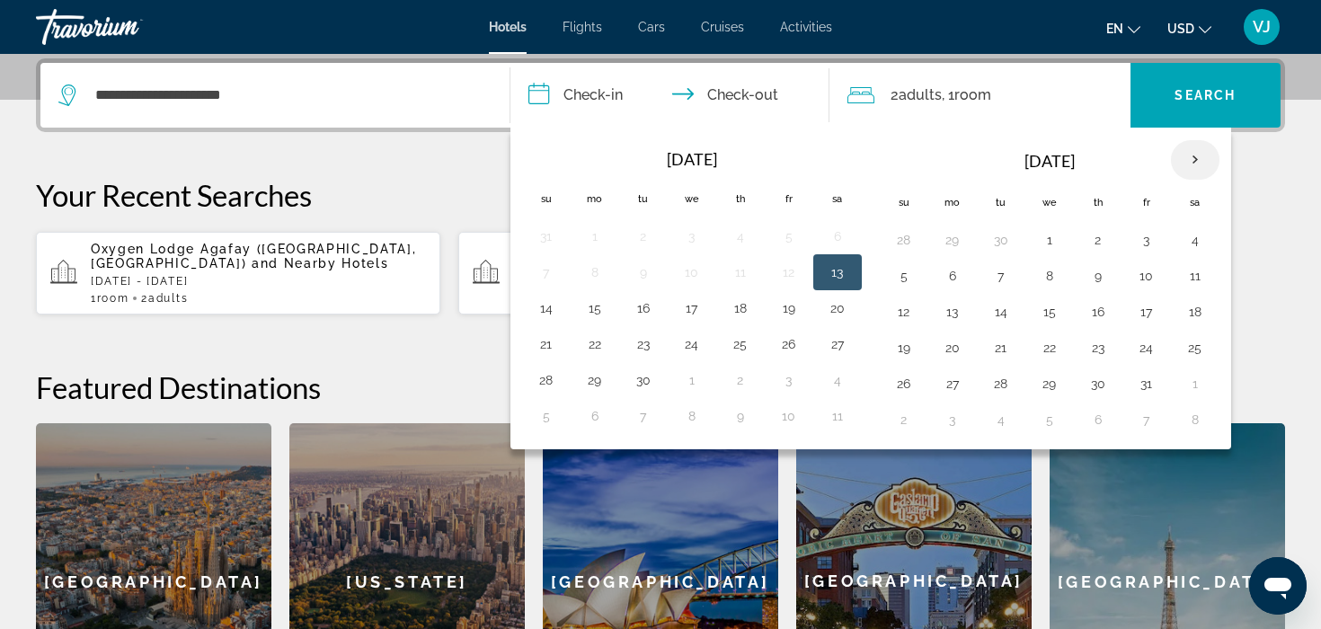
click at [1212, 164] on th "Next month" at bounding box center [1195, 160] width 49 height 40
click at [1014, 352] on td "18" at bounding box center [1001, 348] width 49 height 36
click at [1039, 352] on button "19" at bounding box center [1049, 347] width 29 height 25
click at [1007, 350] on button "18" at bounding box center [1001, 347] width 29 height 25
type input "**********"
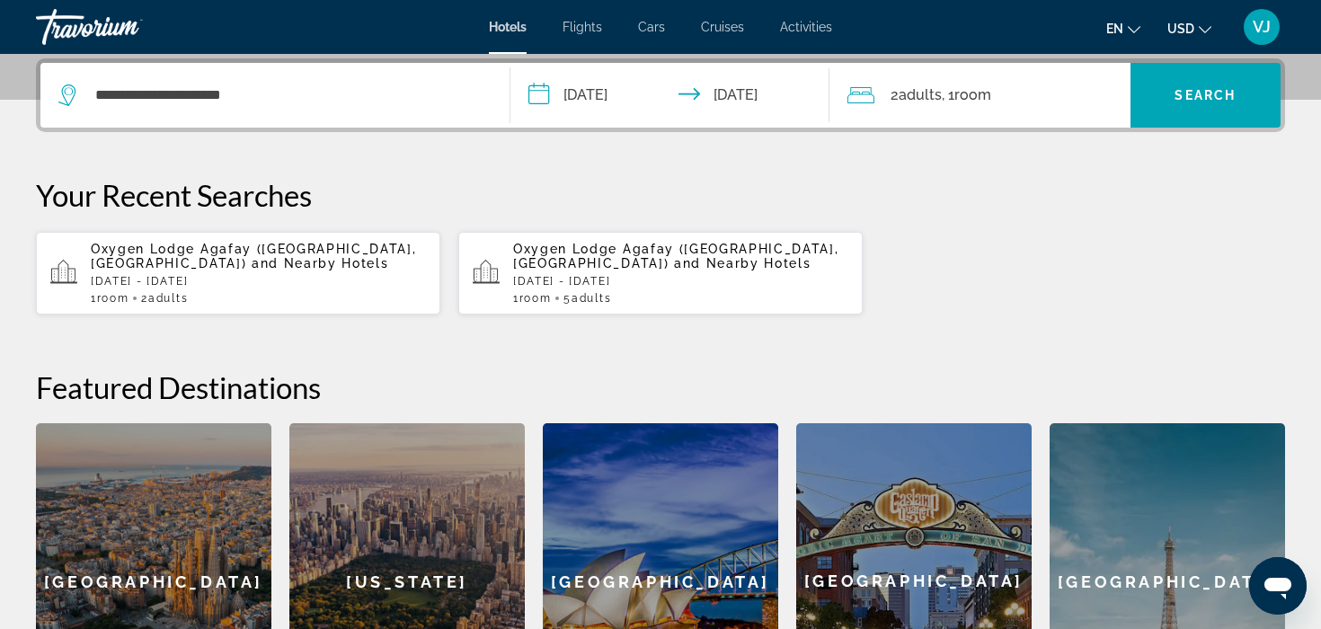
click at [620, 288] on div "Oxygen Lodge Agafay ([GEOGRAPHIC_DATA], [GEOGRAPHIC_DATA]) and Nearby Hotels [G…" at bounding box center [680, 273] width 335 height 63
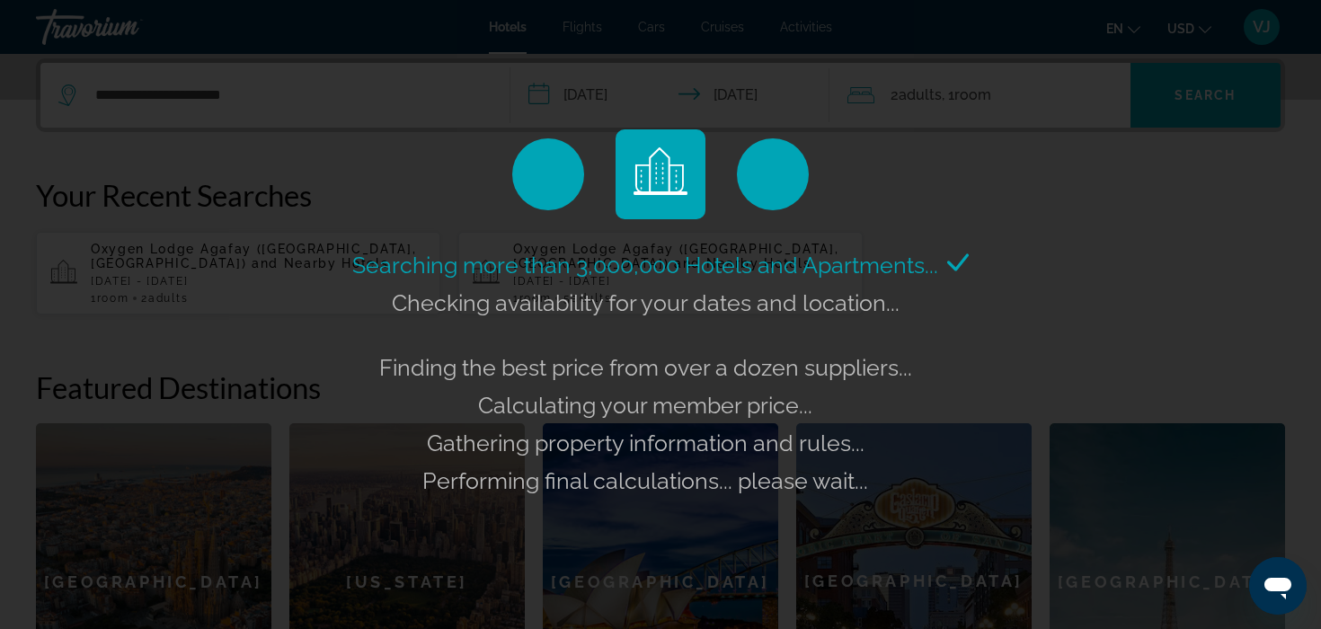
click at [991, 292] on div "Searching more than 3,000,000 Hotels and Apartments... Checking availability fo…" at bounding box center [660, 314] width 1321 height 629
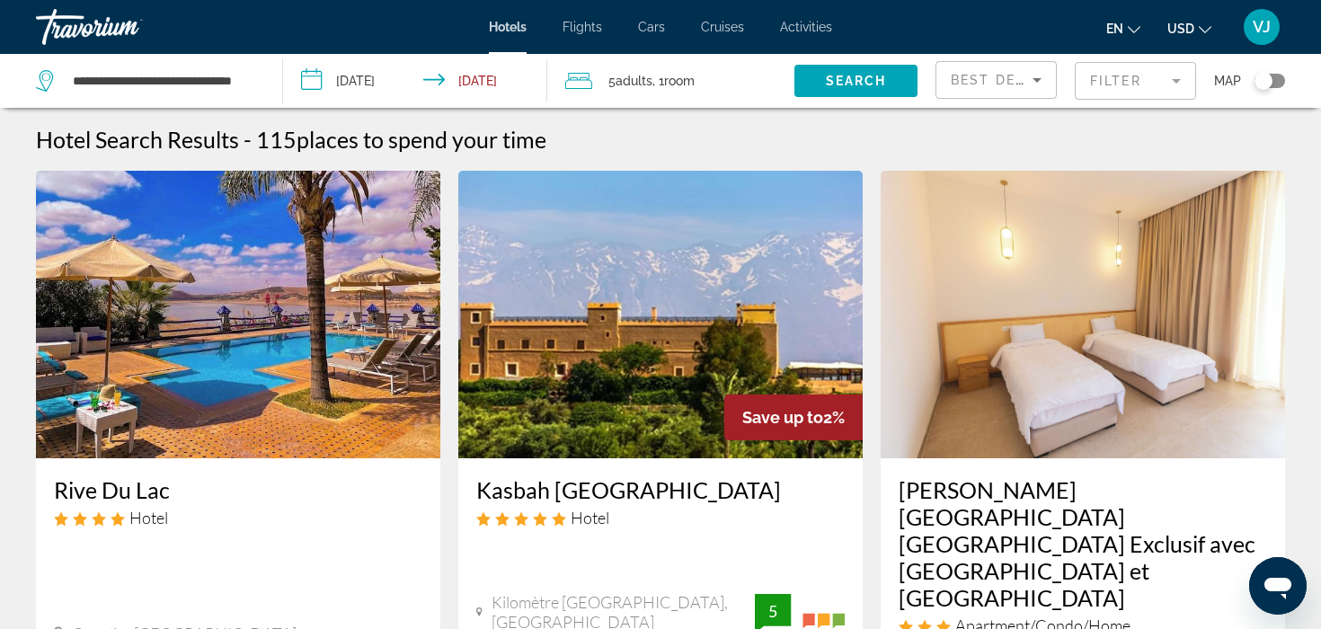
click at [1026, 87] on icon "Sort by" at bounding box center [1037, 80] width 22 height 22
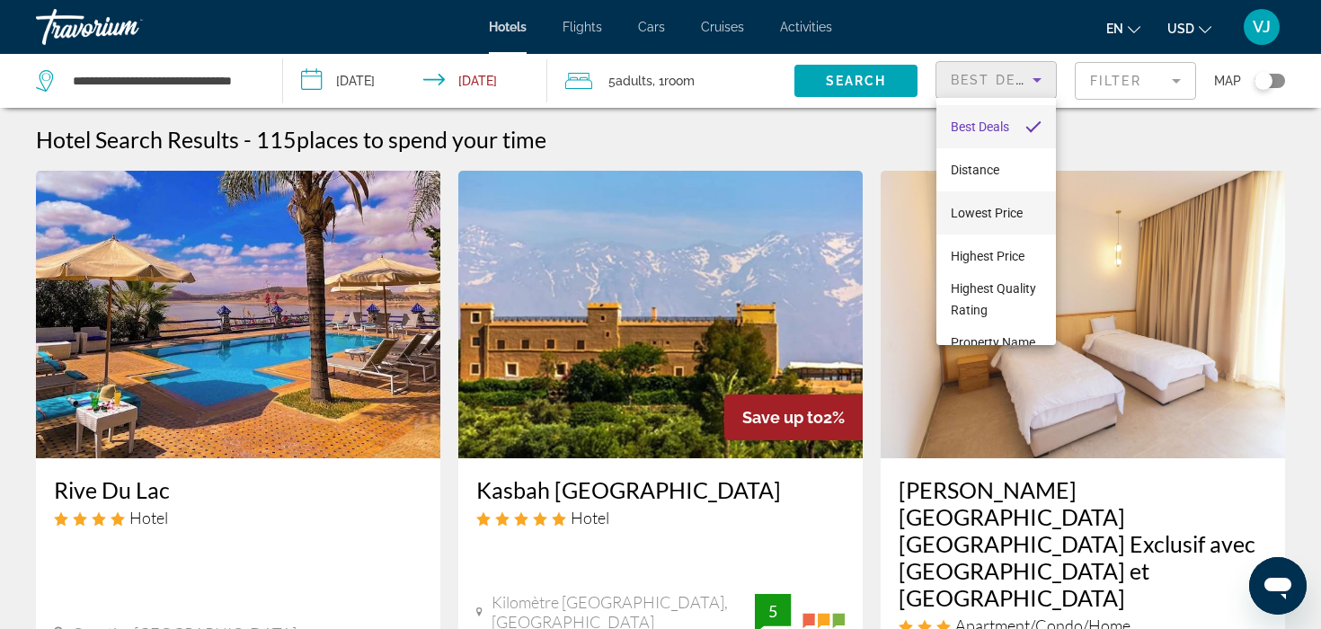
click at [1006, 223] on span "Lowest Price" at bounding box center [987, 213] width 72 height 22
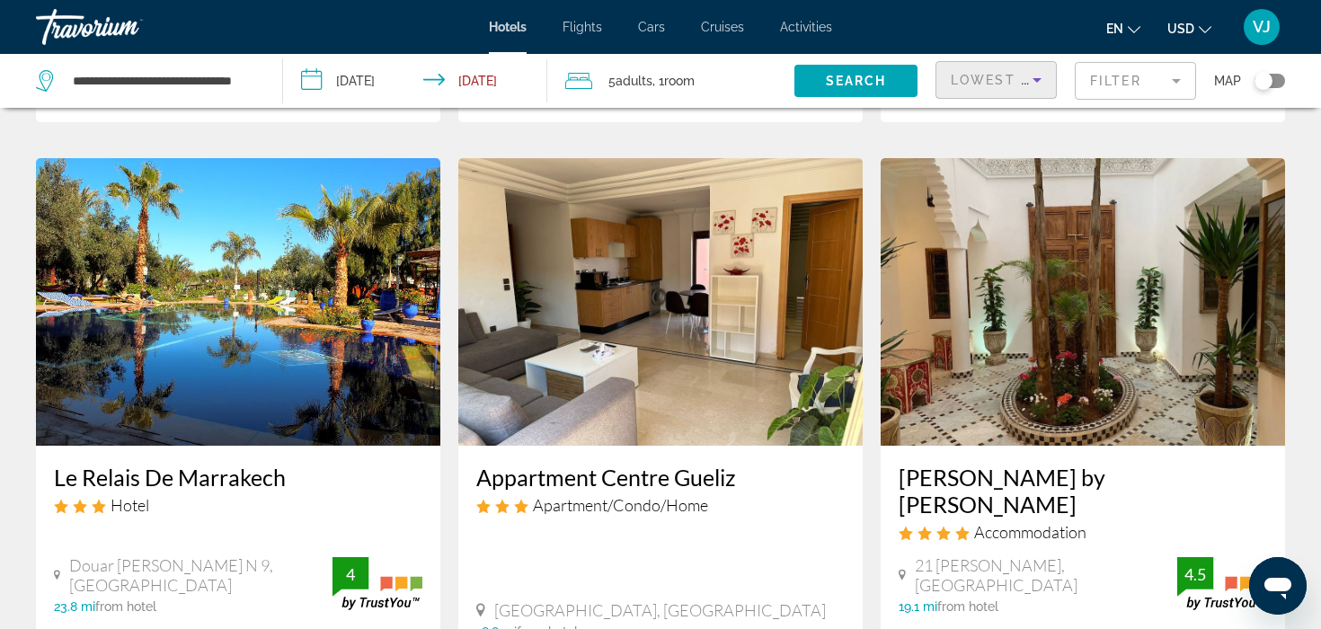
scroll to position [721, 0]
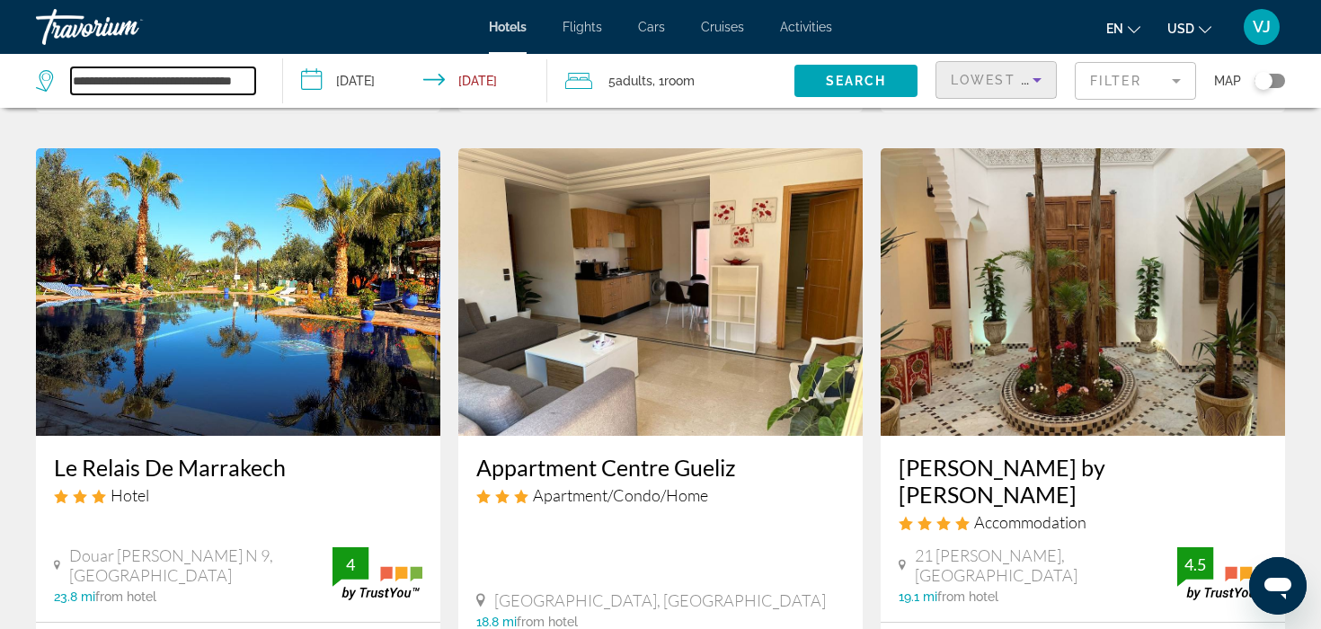
click at [227, 79] on input "**********" at bounding box center [163, 80] width 184 height 27
drag, startPoint x: 158, startPoint y: 81, endPoint x: 26, endPoint y: 65, distance: 133.1
click at [26, 65] on app-destination-search "**********" at bounding box center [141, 81] width 283 height 54
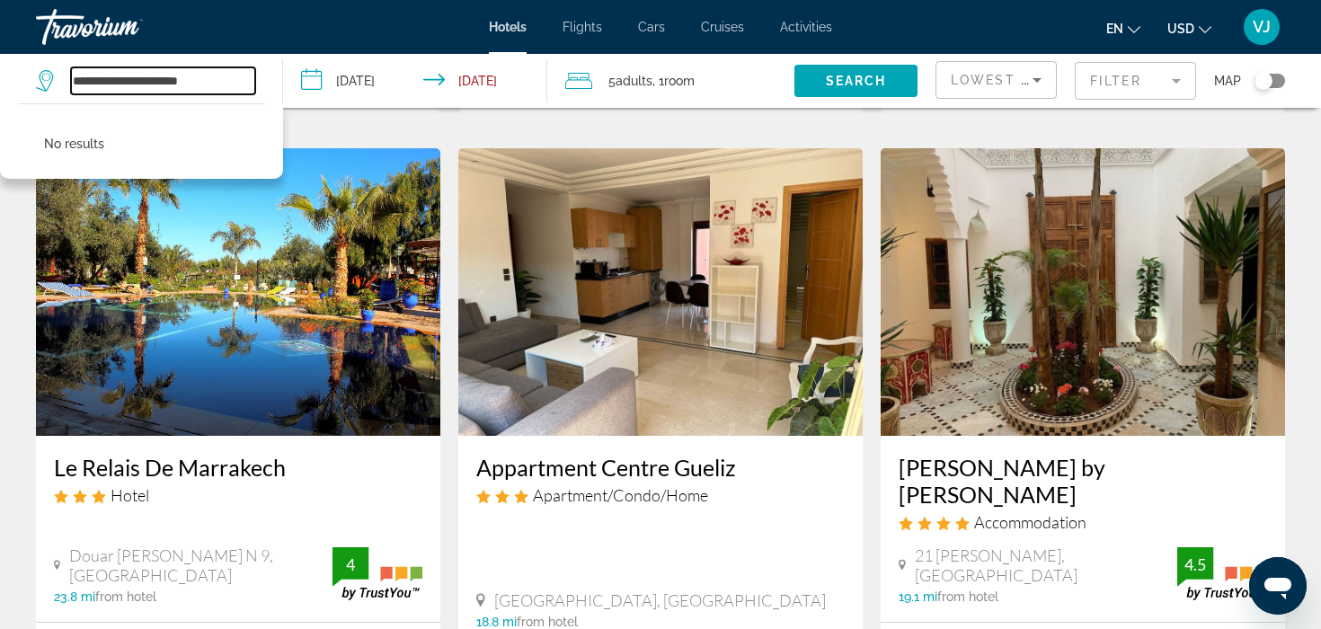
scroll to position [0, 0]
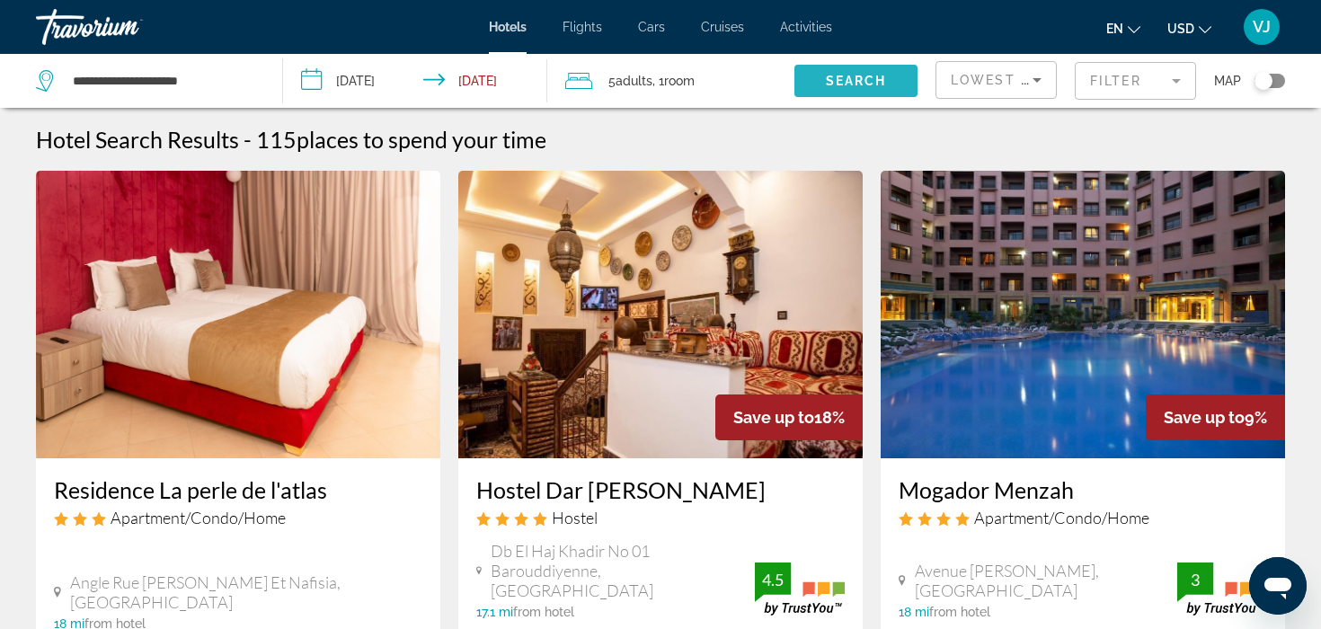
click at [814, 91] on span "Search widget" at bounding box center [855, 80] width 123 height 43
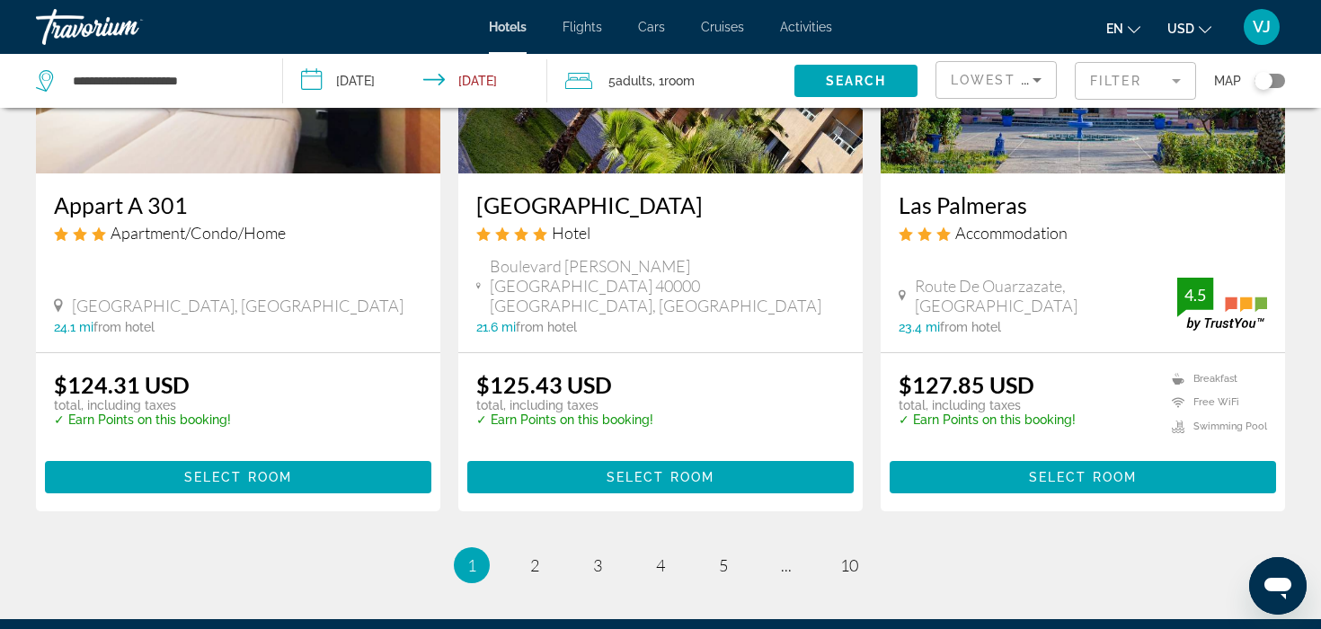
scroll to position [2499, 0]
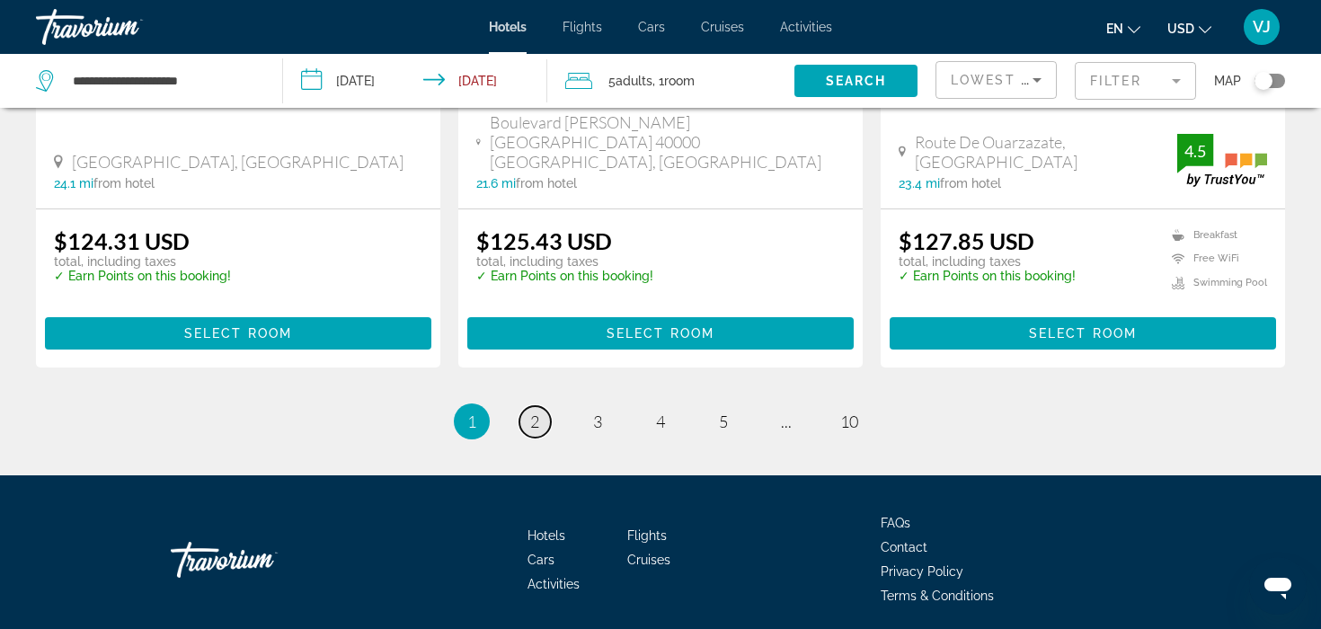
click at [525, 406] on link "page 2" at bounding box center [534, 421] width 31 height 31
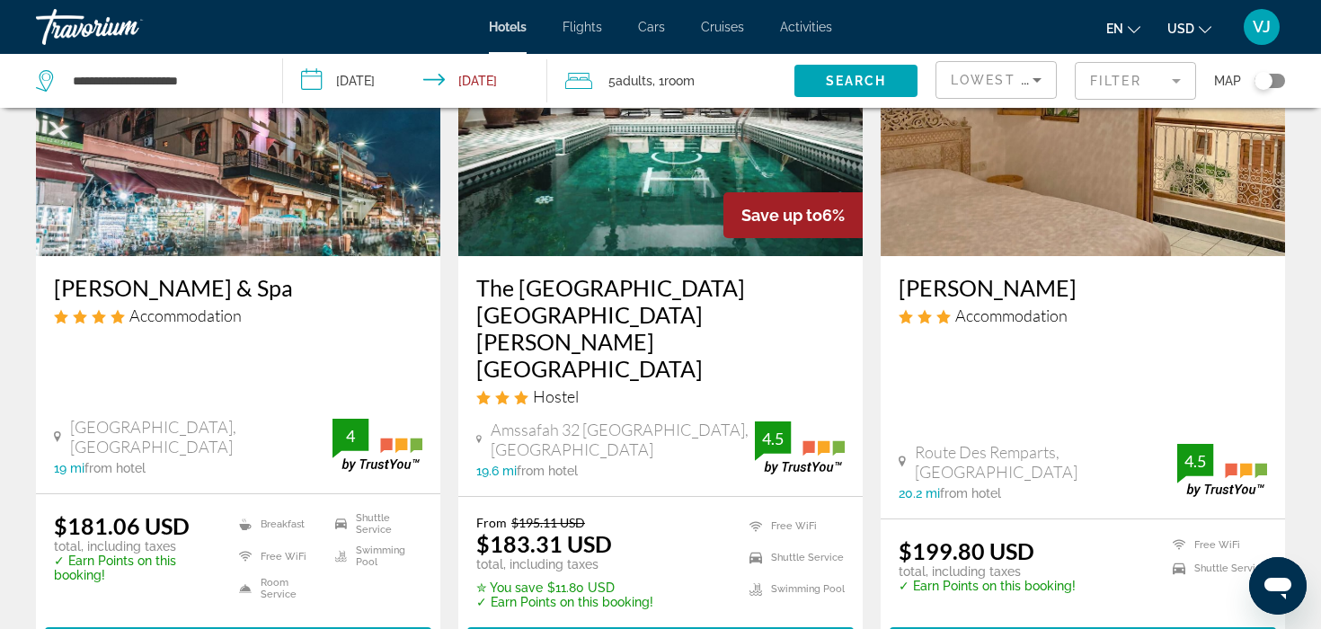
scroll to position [2537, 0]
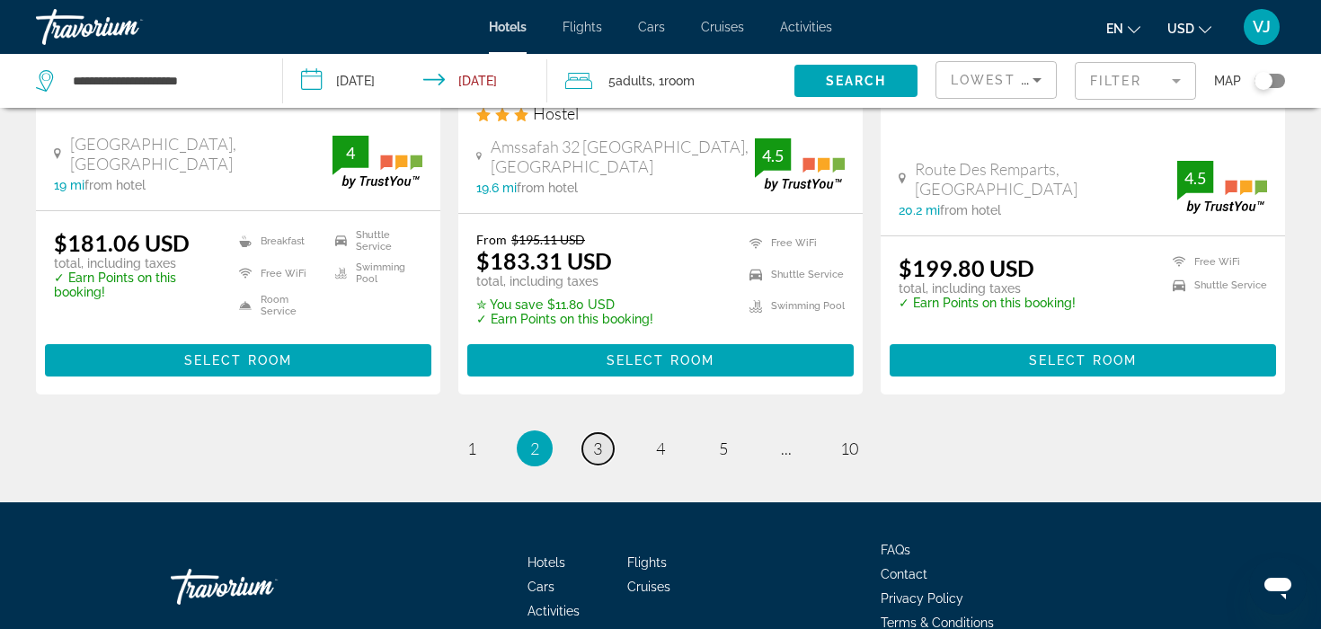
click at [595, 438] on span "3" at bounding box center [597, 448] width 9 height 20
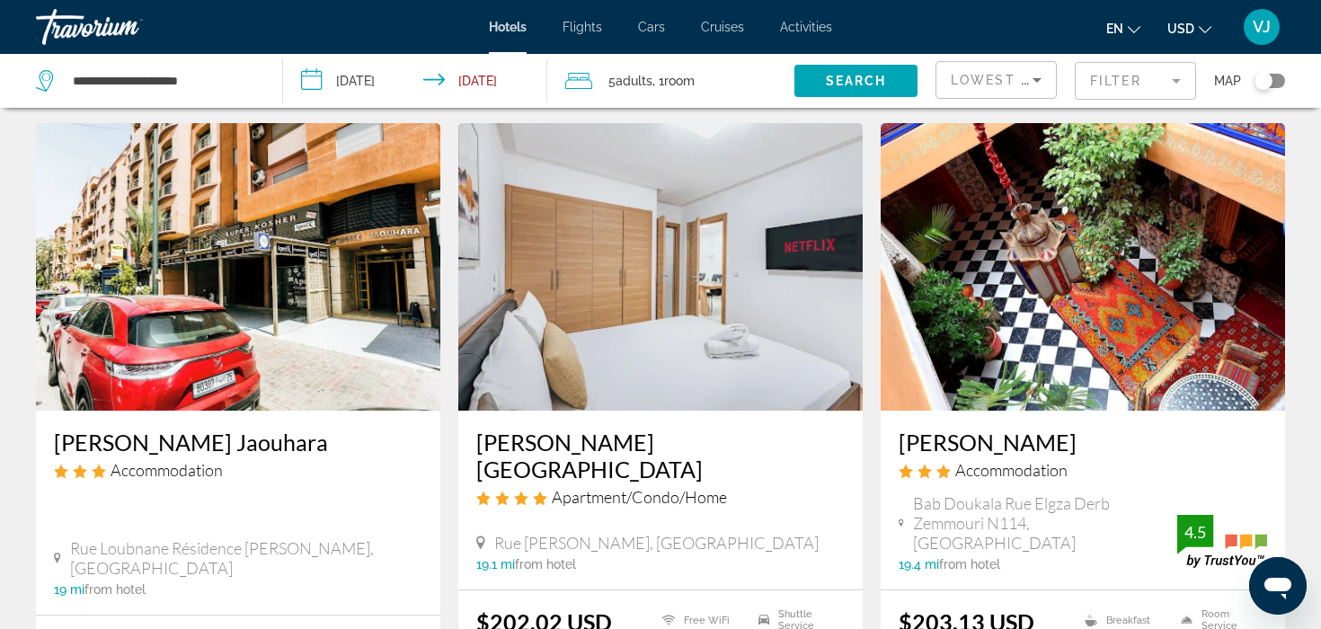
scroll to position [81, 0]
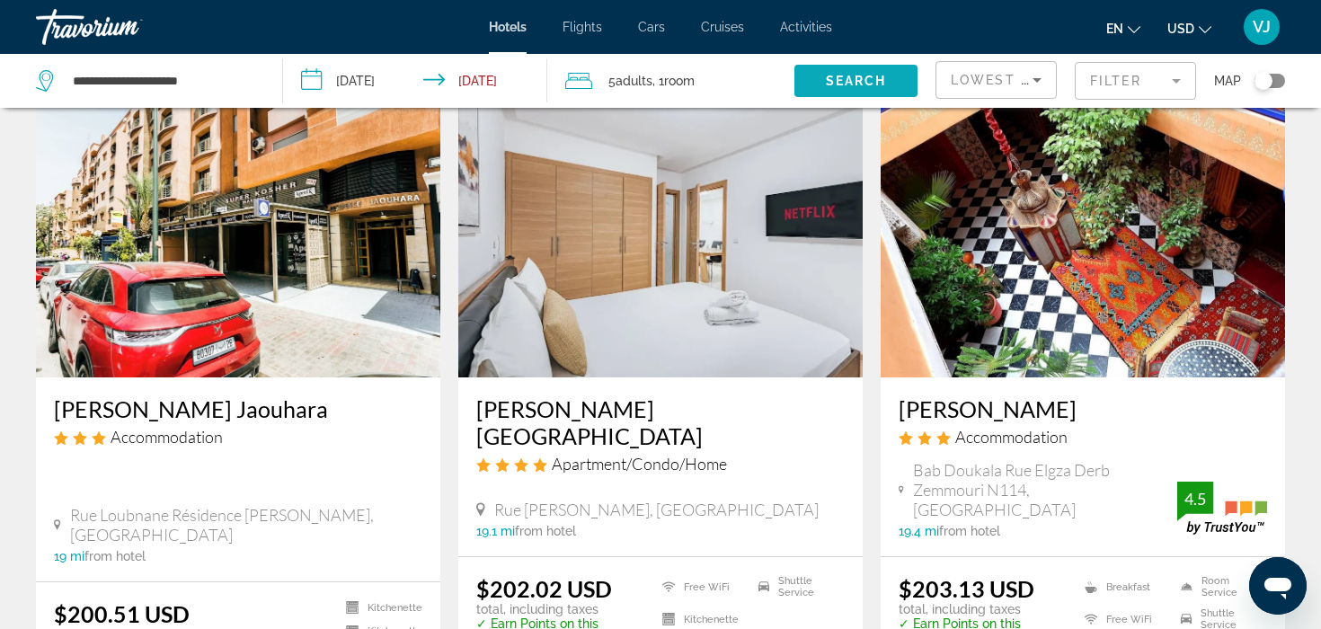
click at [840, 78] on span "Search" at bounding box center [856, 81] width 61 height 14
click at [195, 80] on input "**********" at bounding box center [163, 80] width 184 height 27
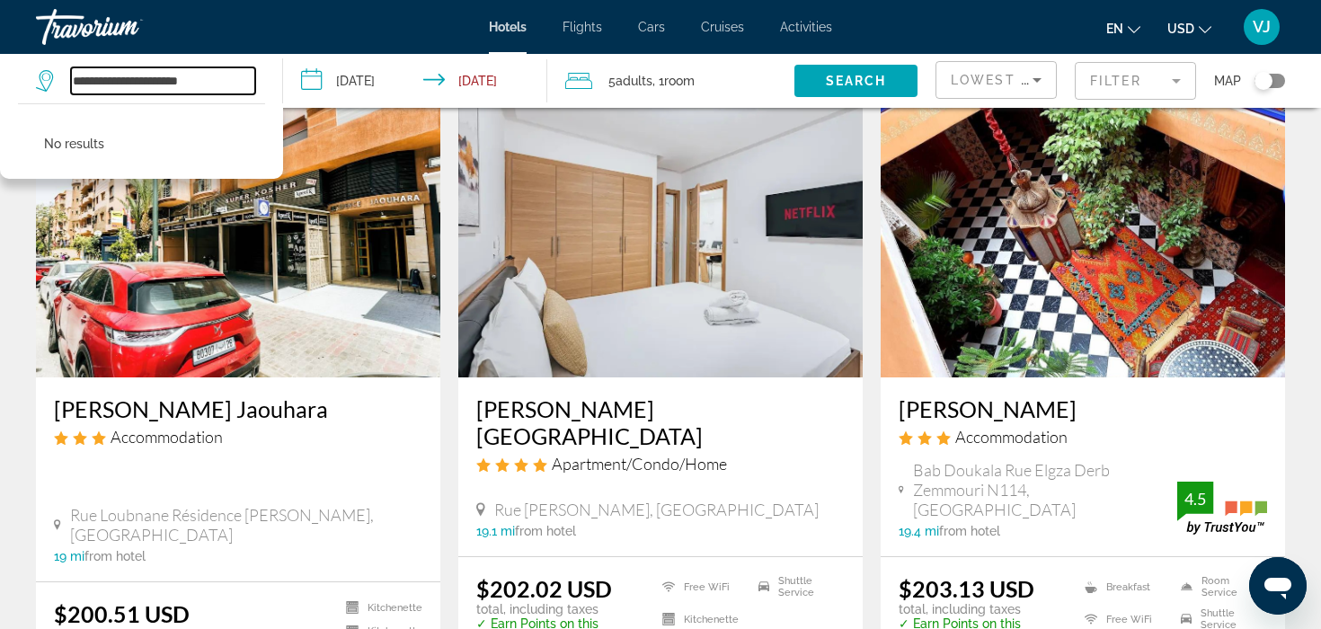
drag, startPoint x: 235, startPoint y: 80, endPoint x: 122, endPoint y: 72, distance: 112.6
click at [122, 72] on input "**********" at bounding box center [163, 80] width 184 height 27
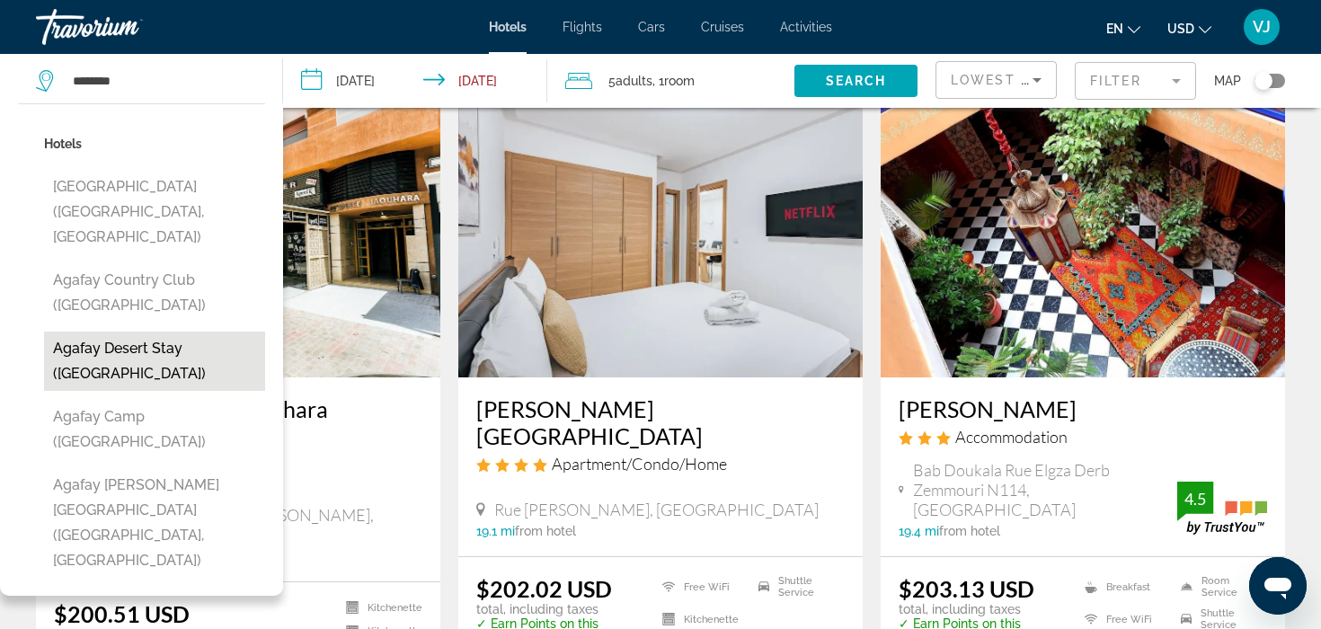
click at [155, 332] on button "Agafay Desert Stay ([GEOGRAPHIC_DATA])" at bounding box center [154, 361] width 221 height 59
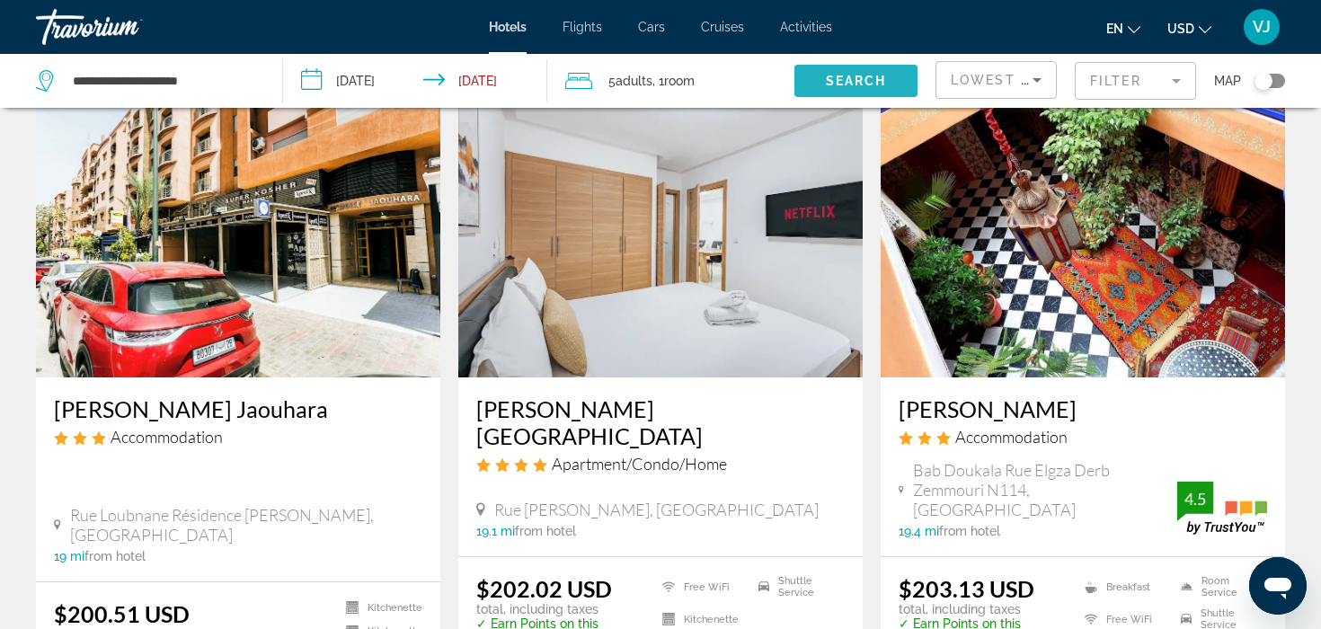
click at [902, 74] on span "Search widget" at bounding box center [855, 80] width 123 height 43
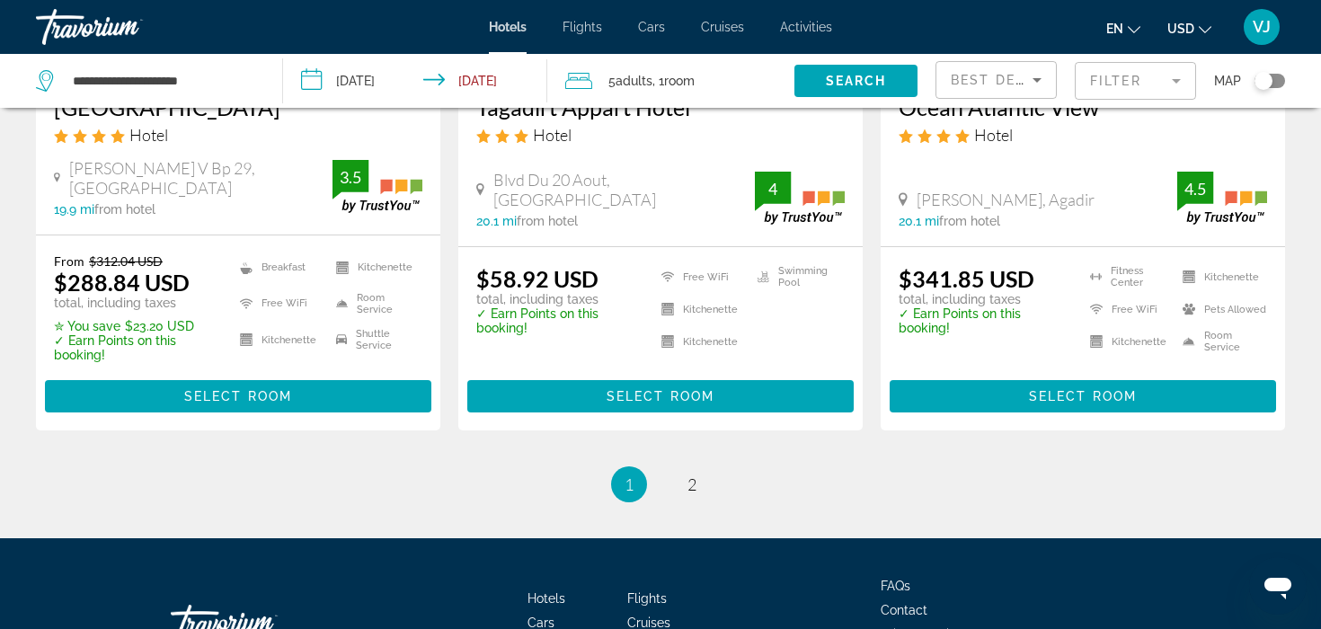
scroll to position [2391, 0]
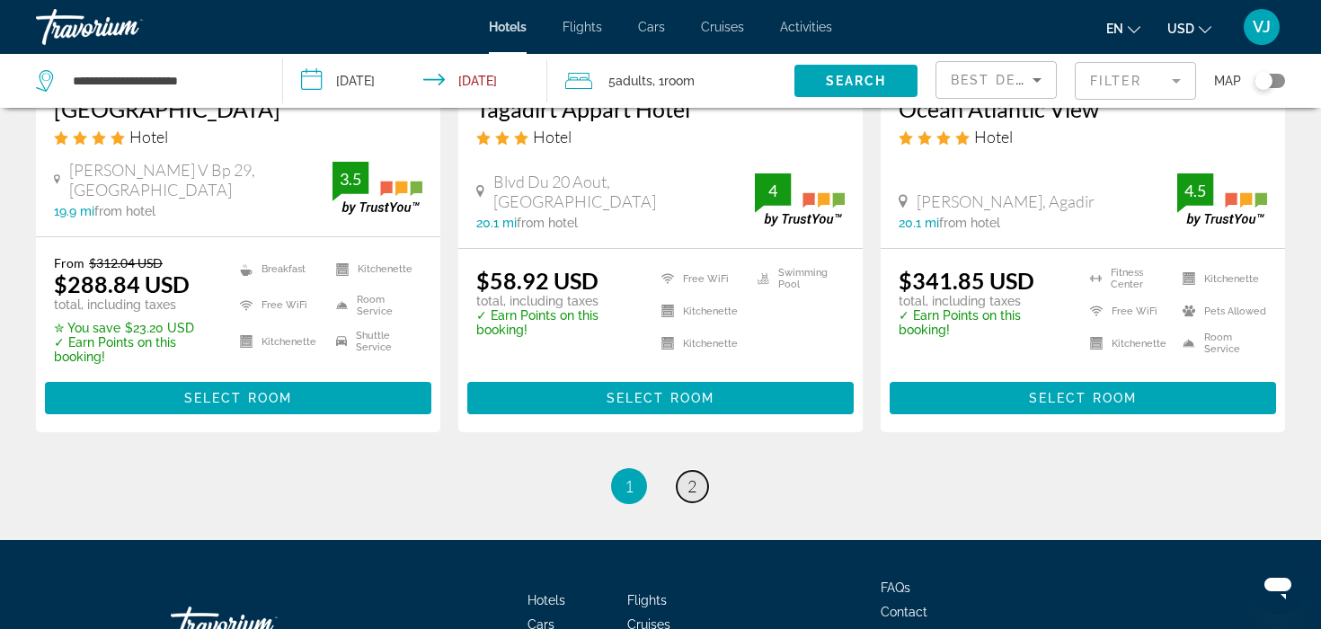
click at [693, 481] on span "2" at bounding box center [691, 486] width 9 height 20
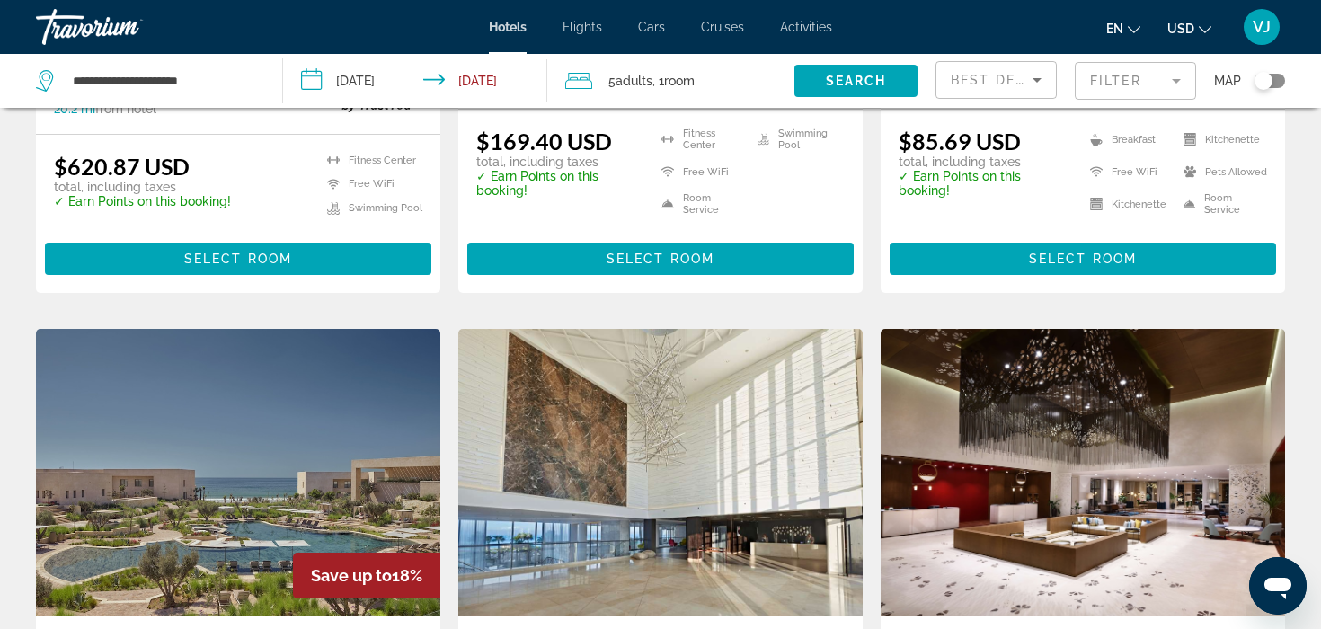
scroll to position [1208, 0]
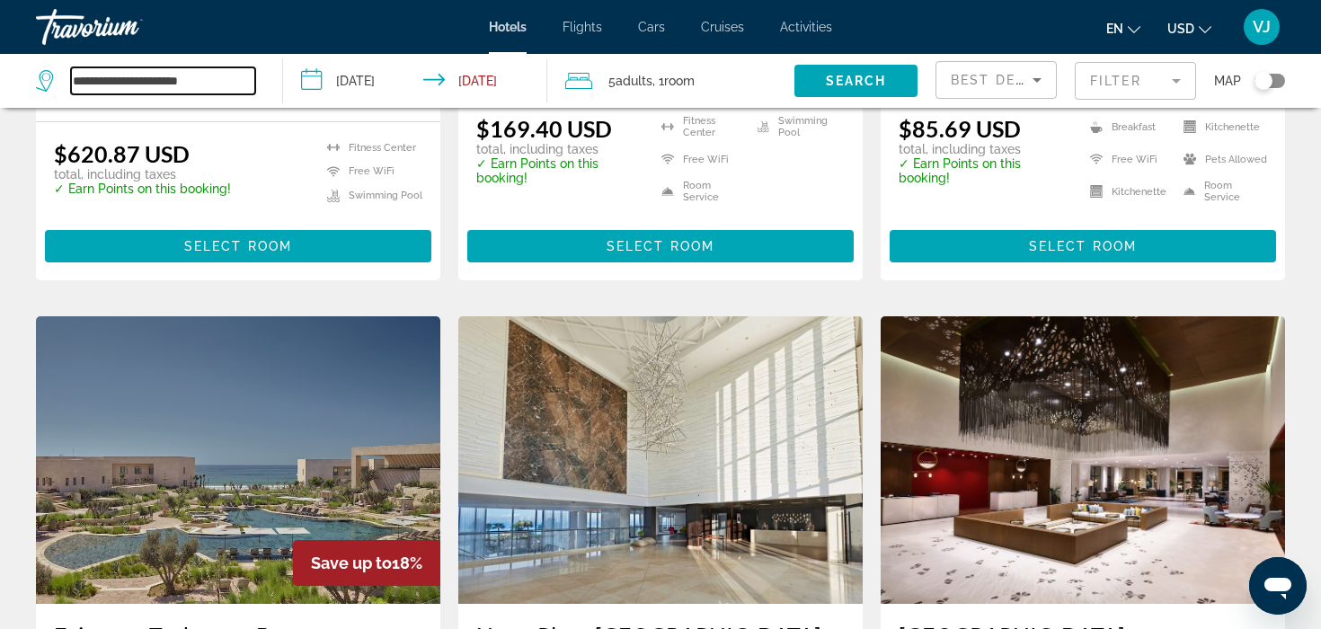
click at [208, 76] on input "**********" at bounding box center [163, 80] width 184 height 27
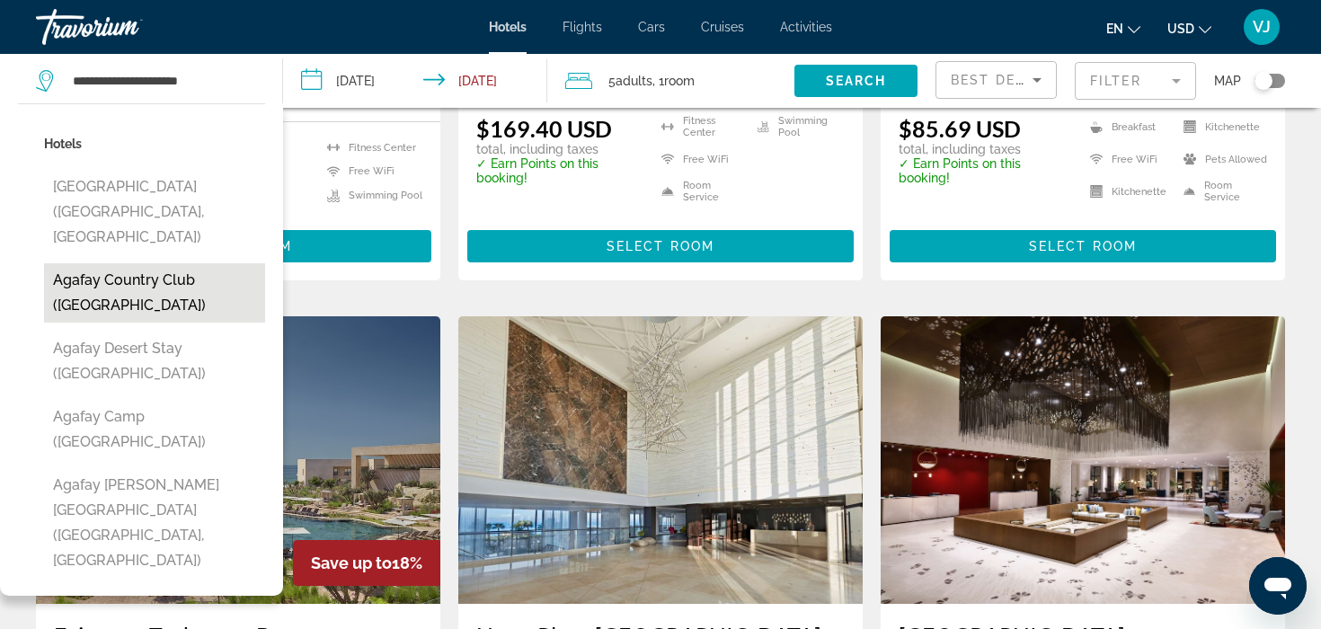
click at [155, 263] on button "Agafay country club ([GEOGRAPHIC_DATA])" at bounding box center [154, 292] width 221 height 59
type input "**********"
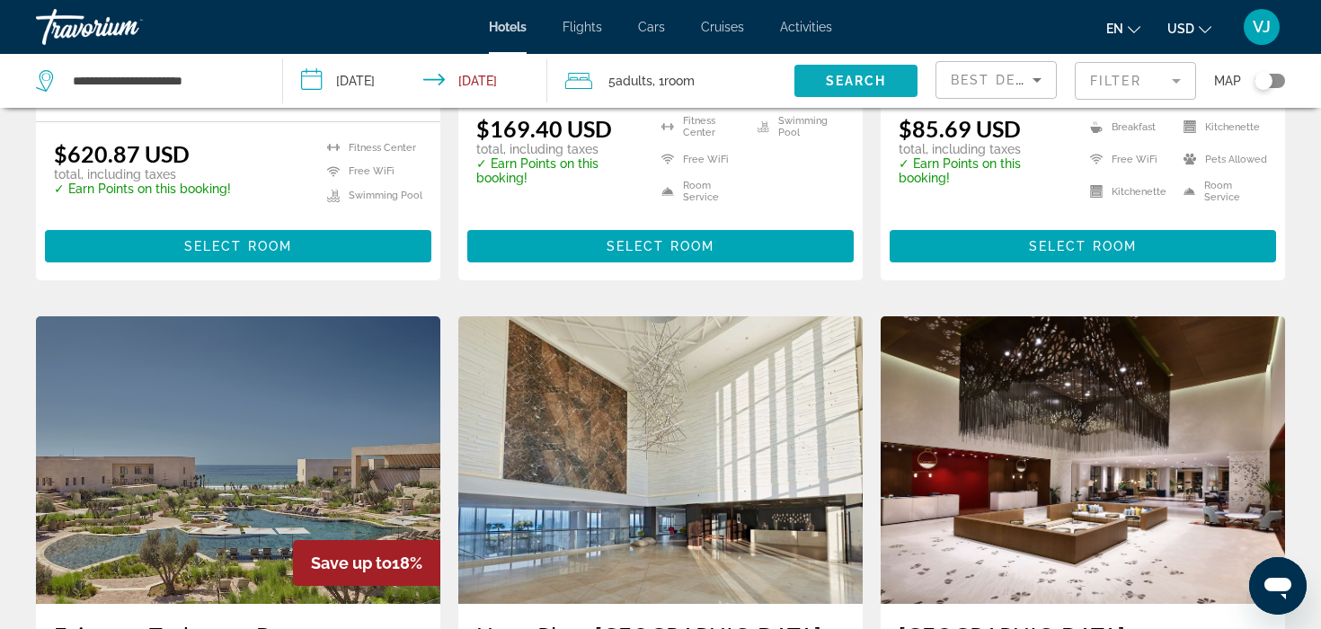
click at [829, 80] on span "Search" at bounding box center [856, 81] width 61 height 14
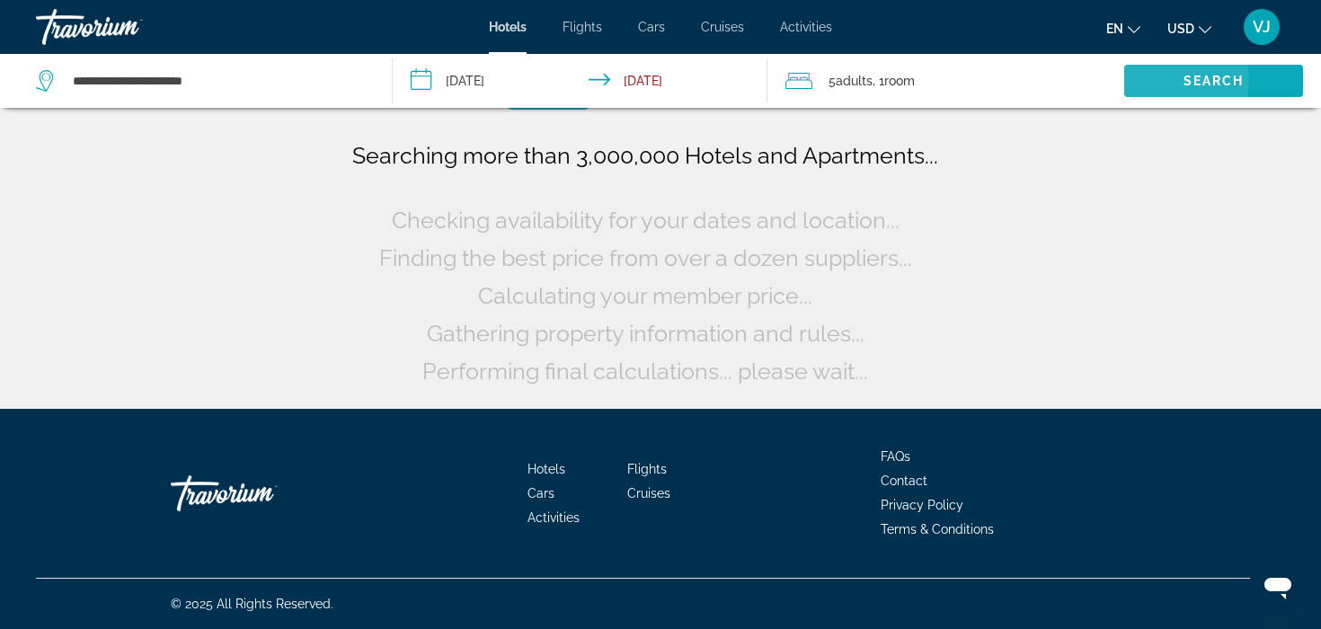
scroll to position [0, 0]
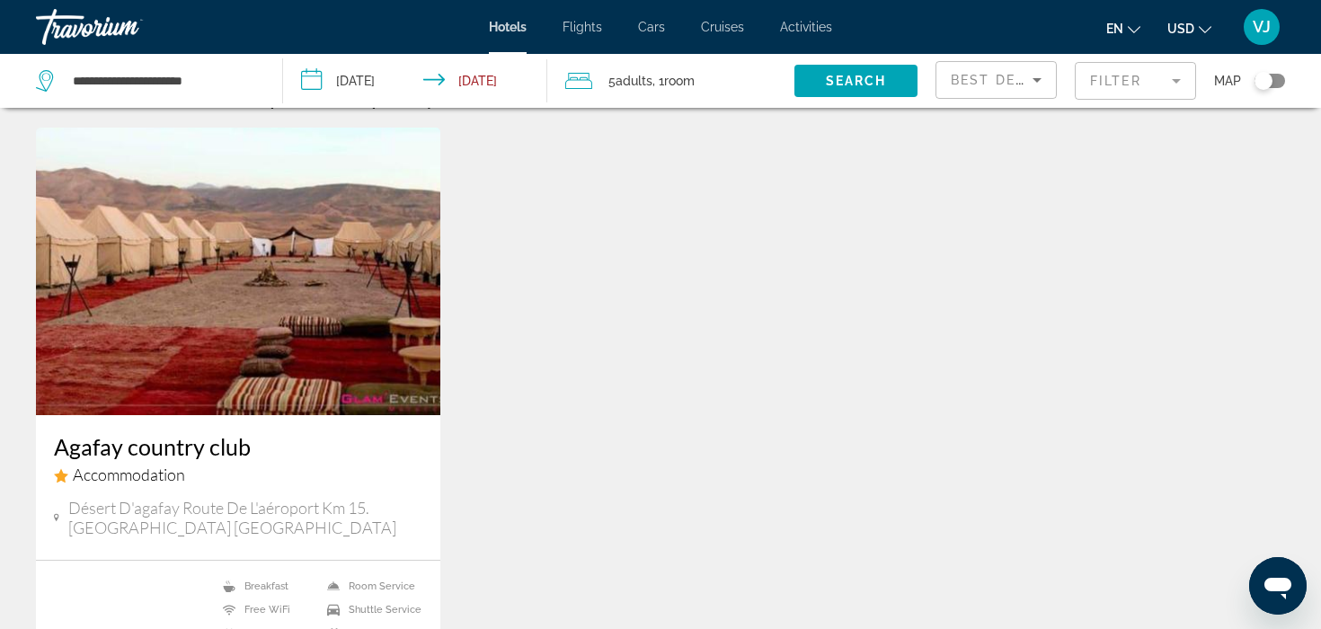
scroll to position [42, 0]
click at [320, 296] on img "Main content" at bounding box center [238, 272] width 404 height 288
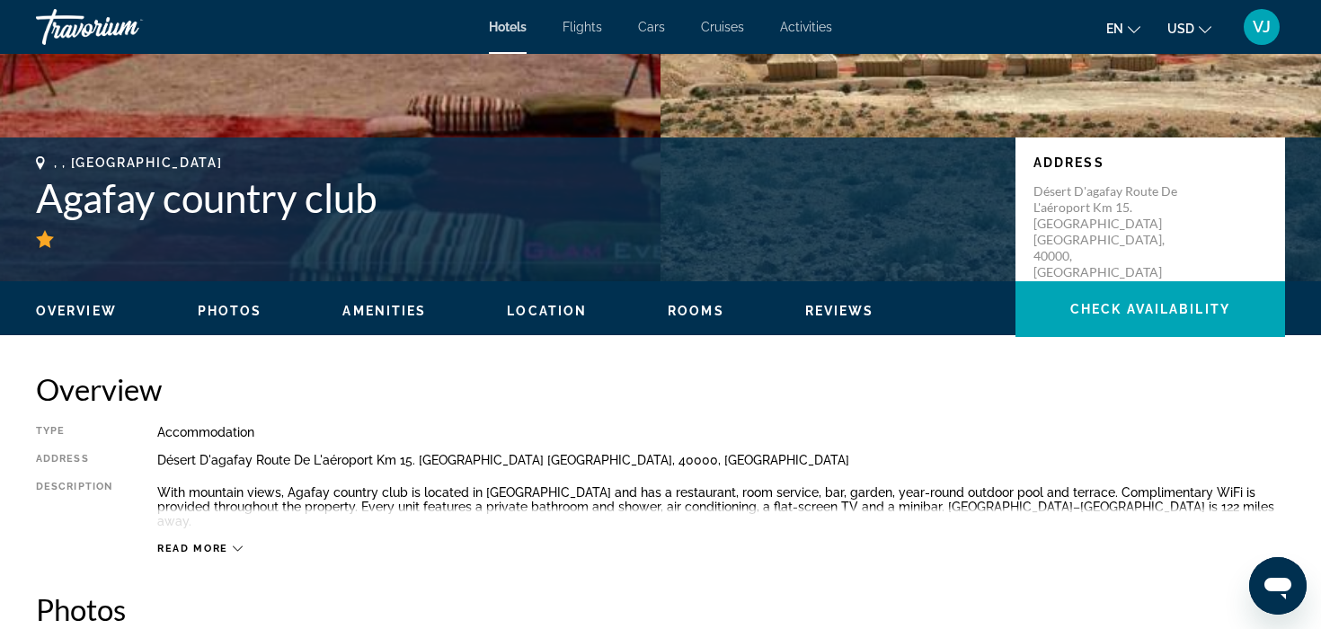
scroll to position [244, 0]
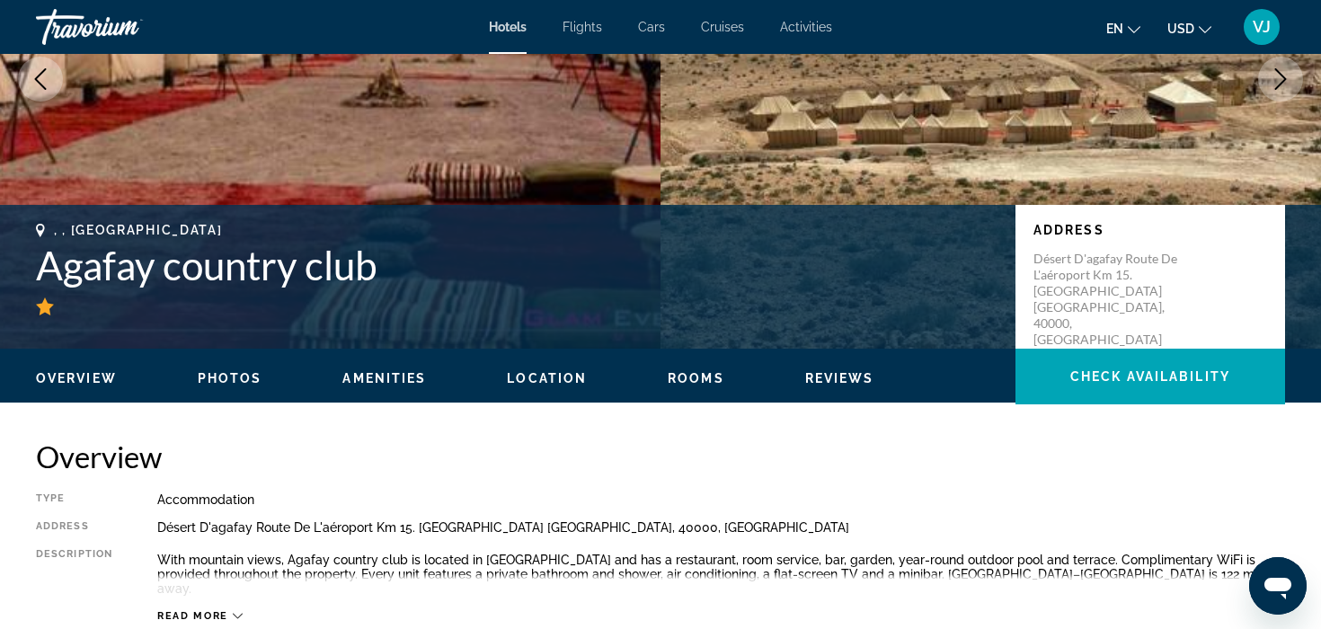
click at [51, 79] on button "Previous image" at bounding box center [40, 79] width 45 height 45
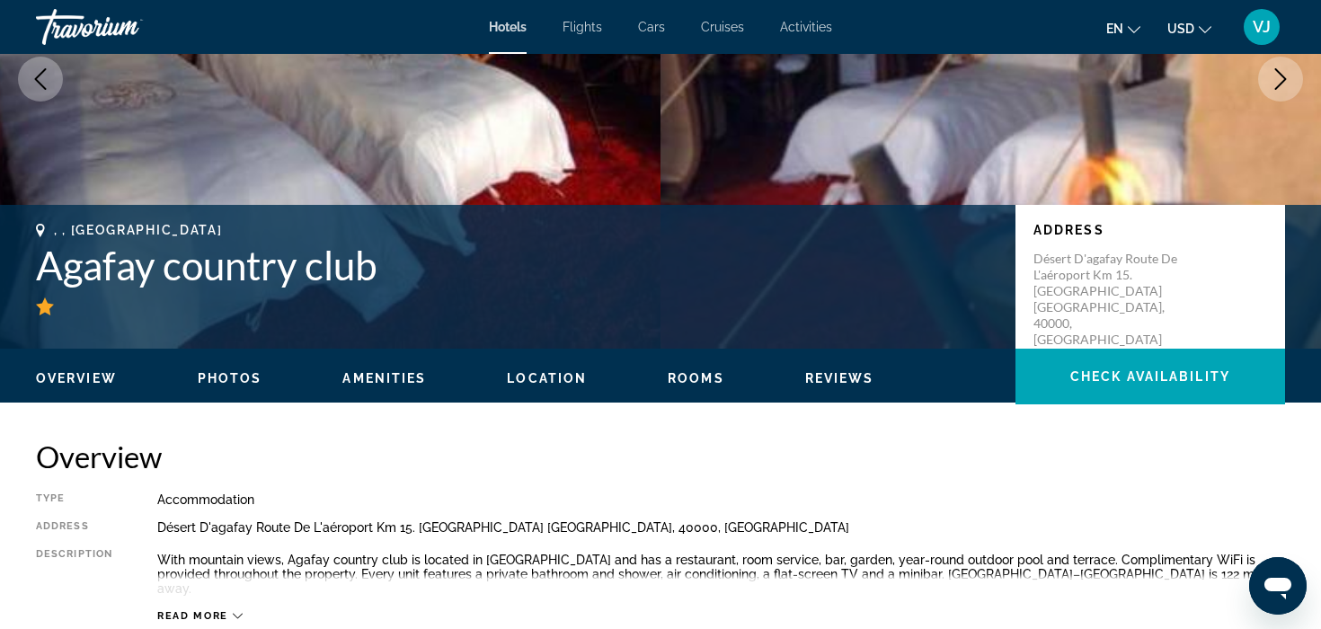
click at [100, 29] on div "Travorium" at bounding box center [126, 27] width 180 height 47
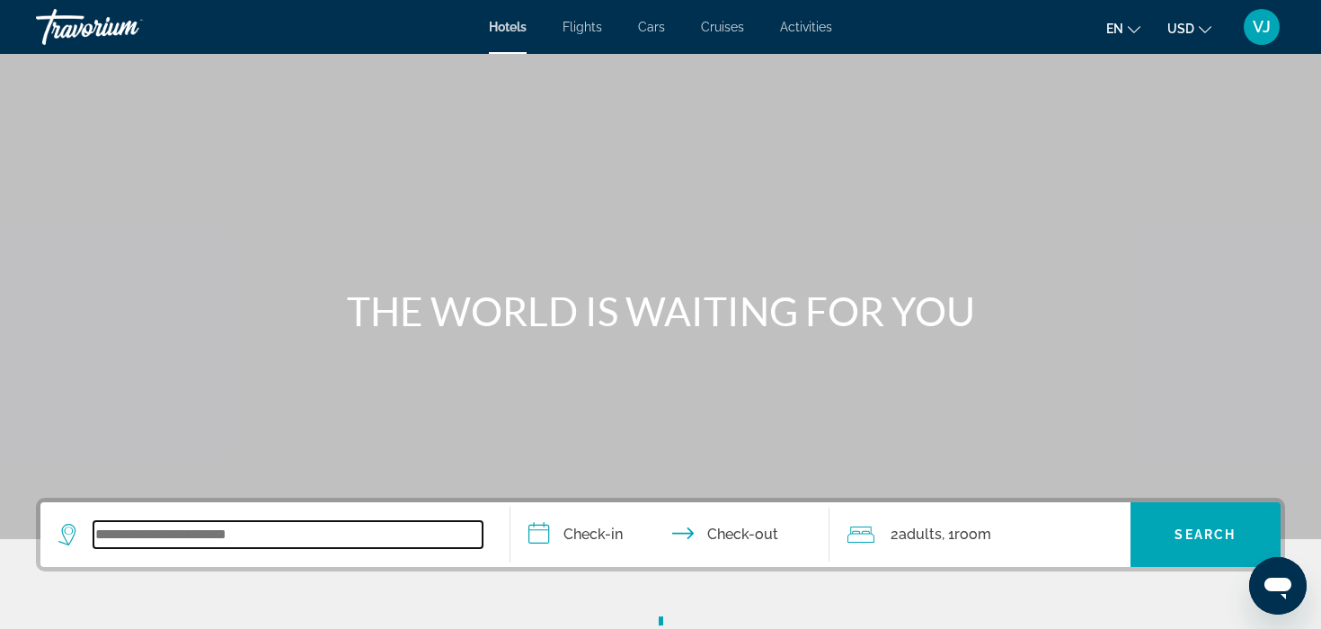
click at [246, 524] on input "Search widget" at bounding box center [287, 534] width 389 height 27
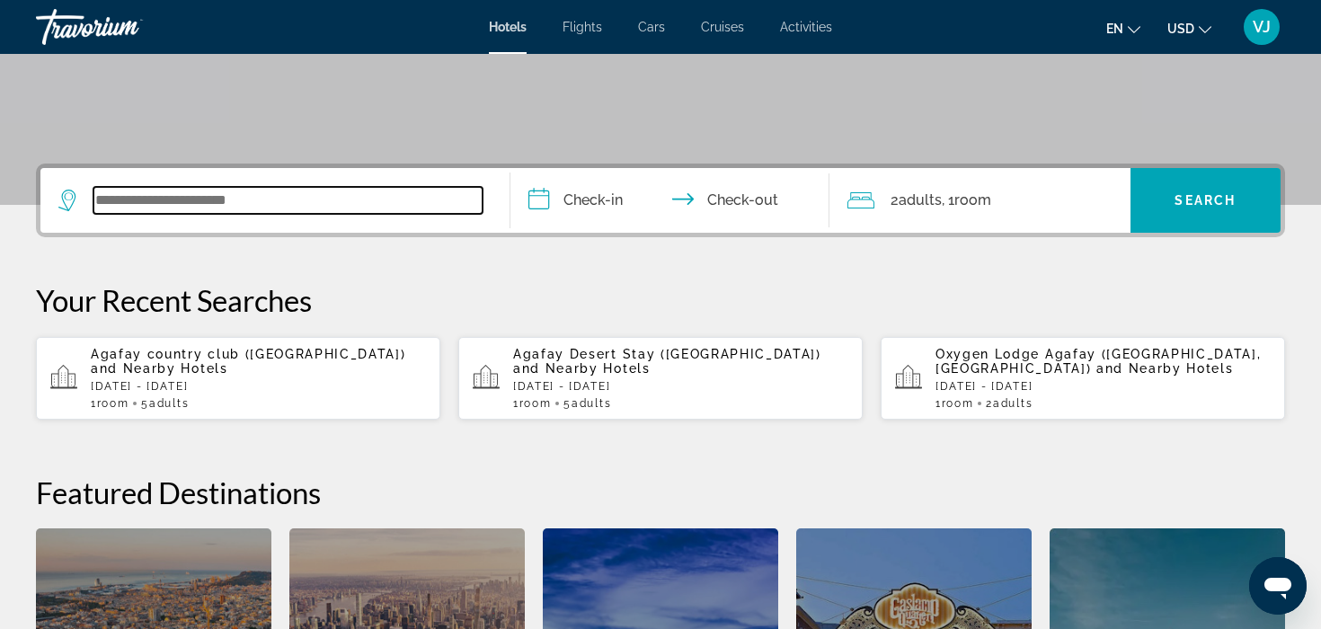
scroll to position [342, 0]
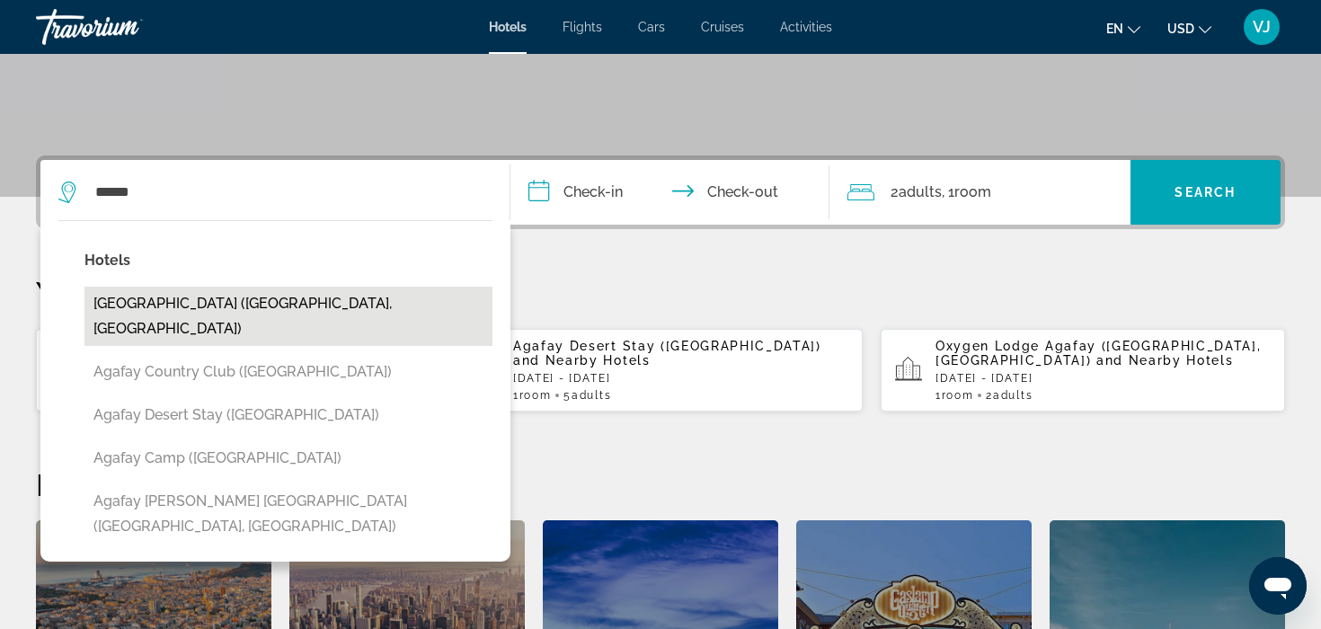
click at [178, 308] on button "[GEOGRAPHIC_DATA] ([GEOGRAPHIC_DATA], [GEOGRAPHIC_DATA])" at bounding box center [288, 316] width 408 height 59
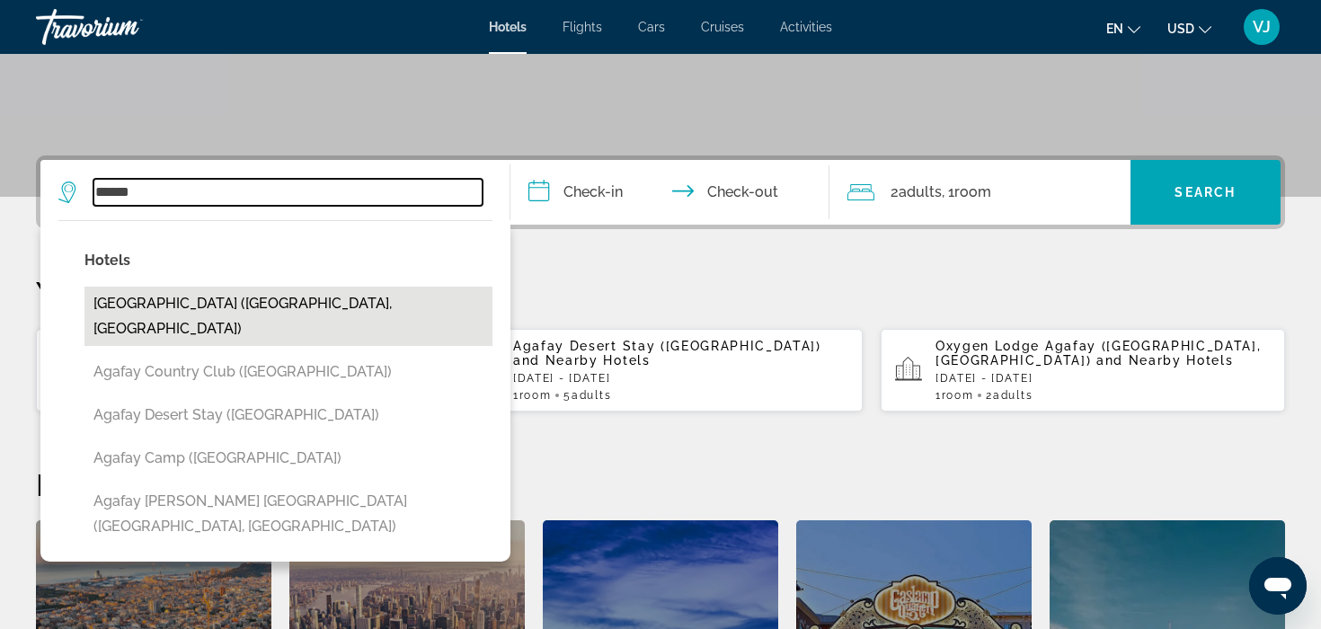
type input "**********"
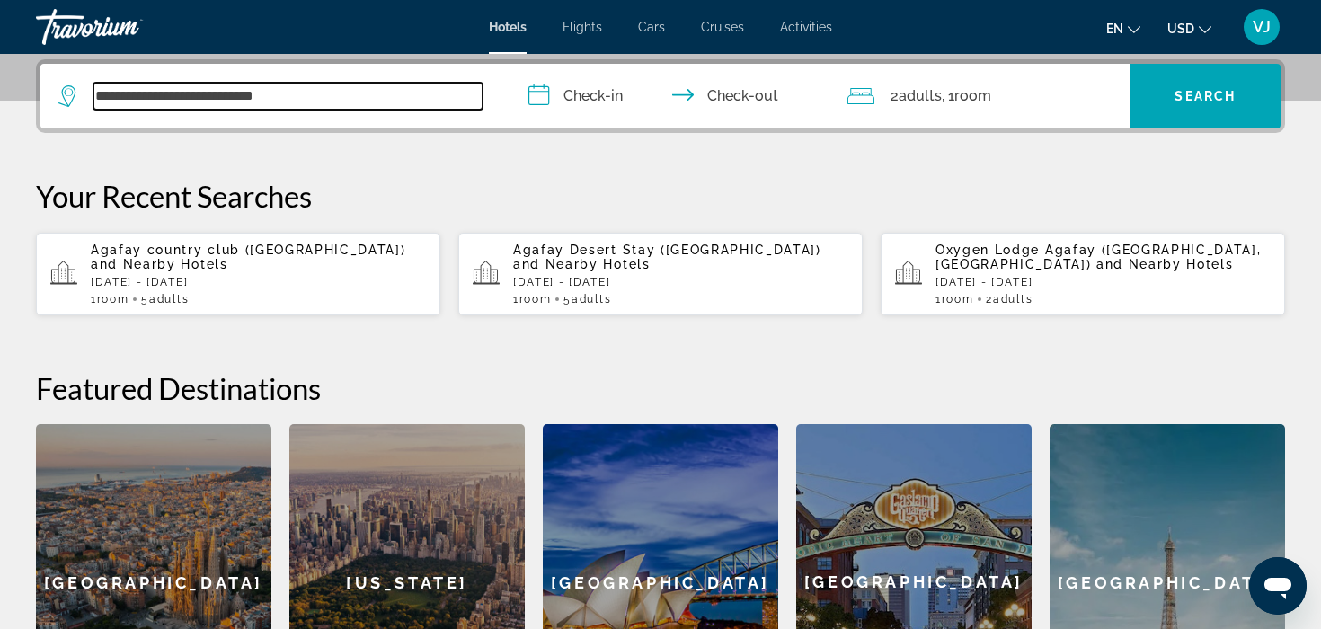
scroll to position [439, 0]
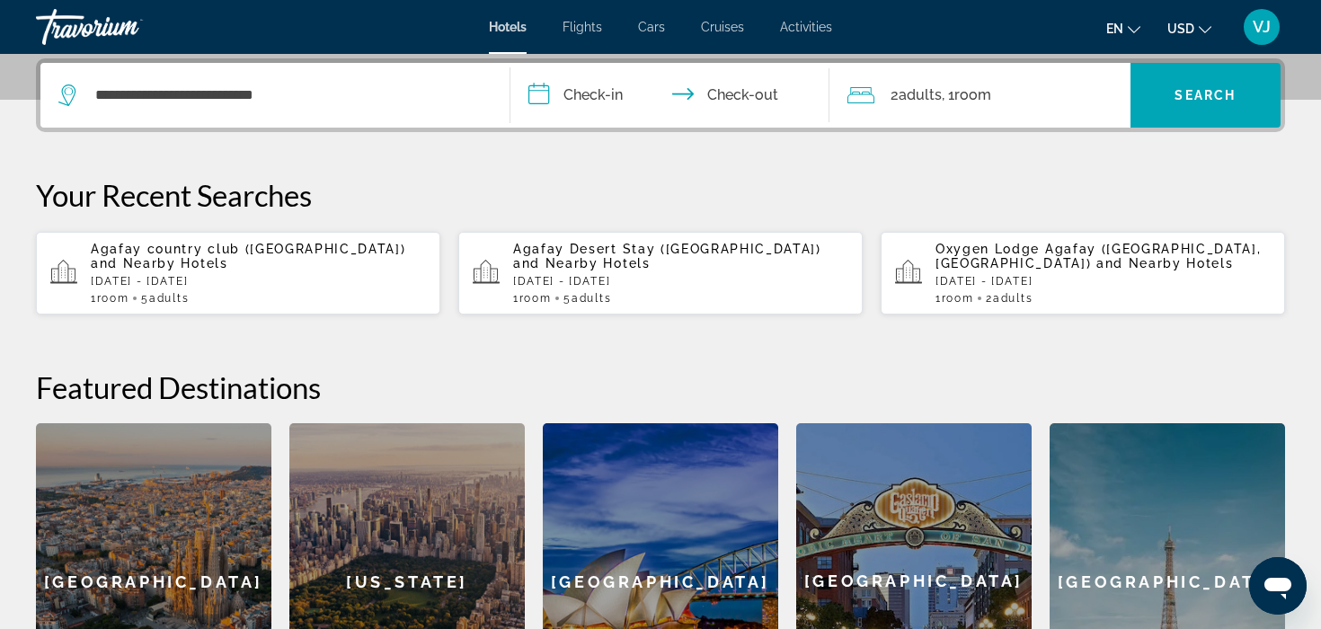
click at [594, 78] on input "**********" at bounding box center [673, 98] width 326 height 70
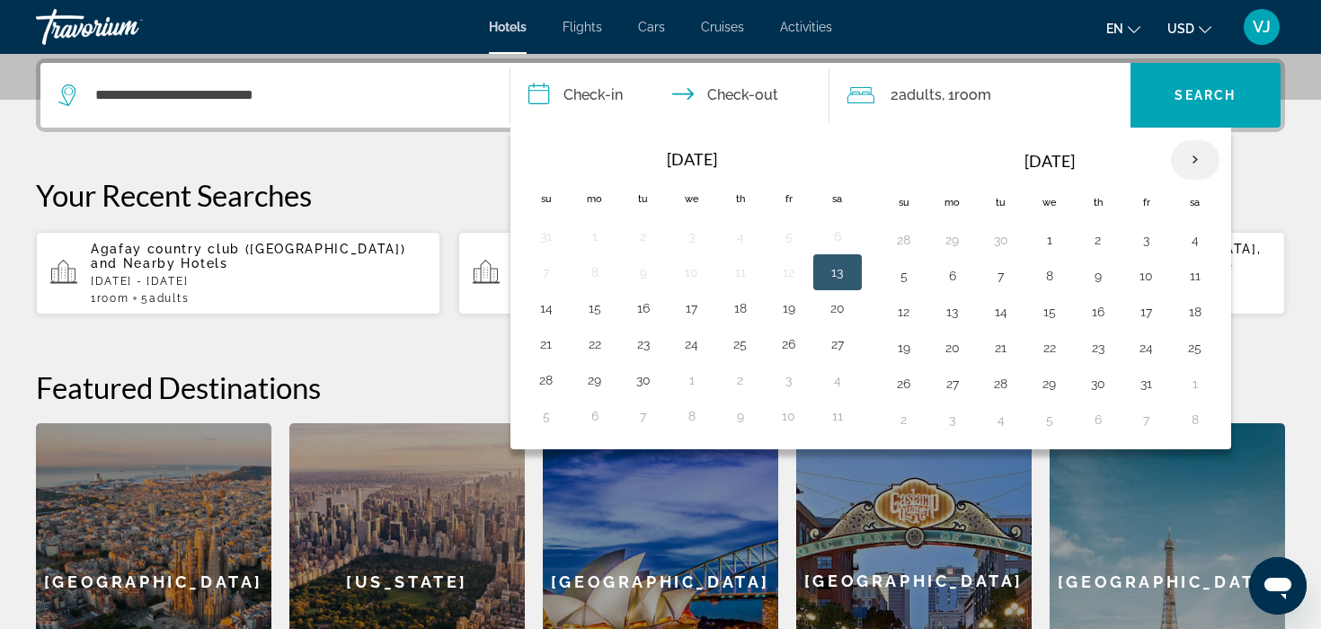
drag, startPoint x: 1200, startPoint y: 158, endPoint x: 1190, endPoint y: 175, distance: 20.2
click at [1200, 158] on th "Next month" at bounding box center [1195, 160] width 49 height 40
click at [1018, 345] on td "18" at bounding box center [1001, 348] width 49 height 36
click at [1012, 349] on button "18" at bounding box center [1001, 347] width 29 height 25
click at [1041, 350] on button "19" at bounding box center [1049, 347] width 29 height 25
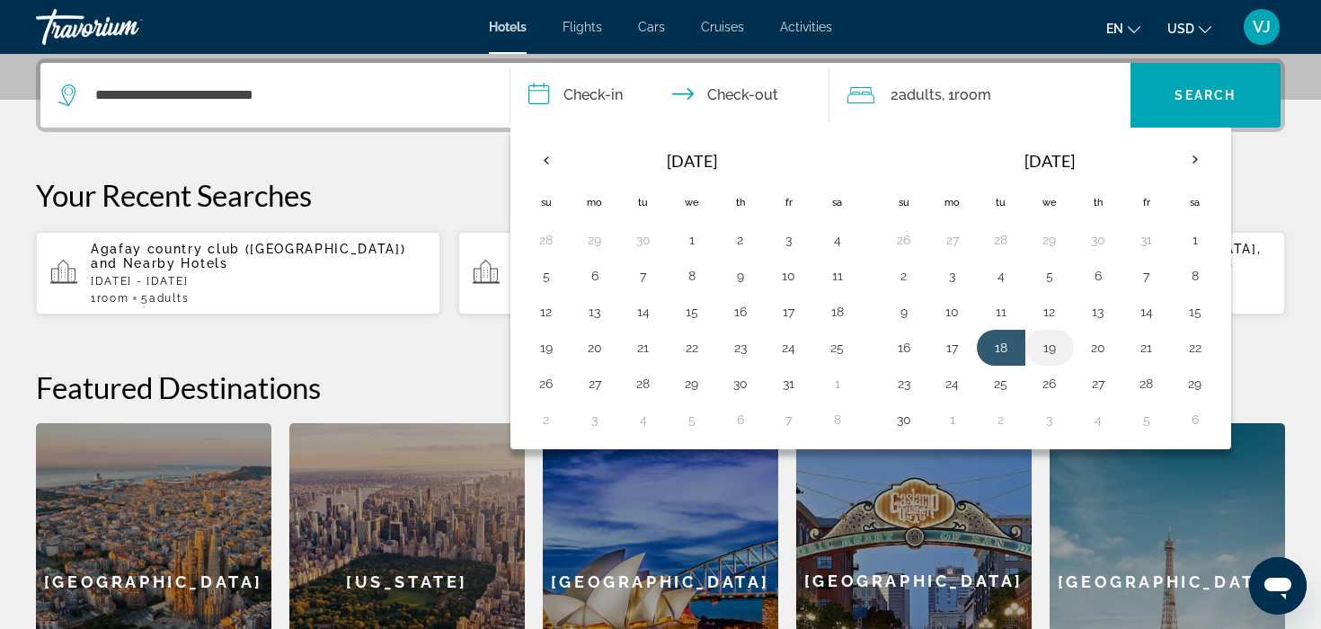
type input "**********"
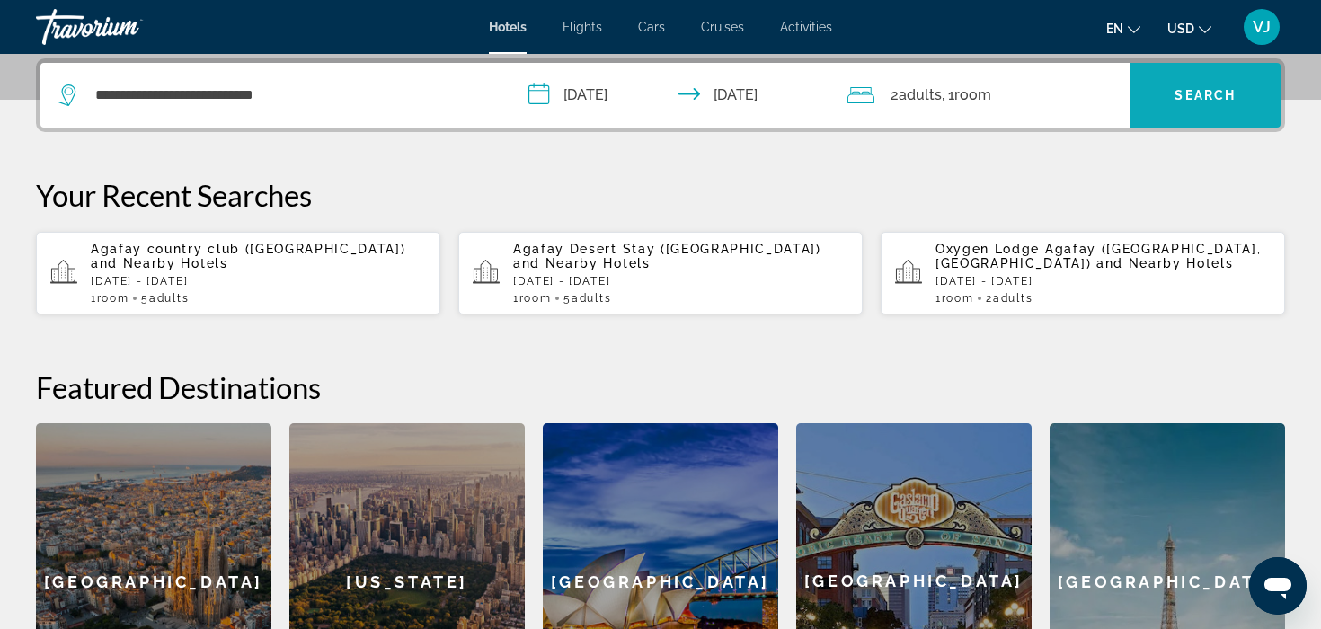
click at [1187, 103] on span "Search widget" at bounding box center [1205, 95] width 151 height 43
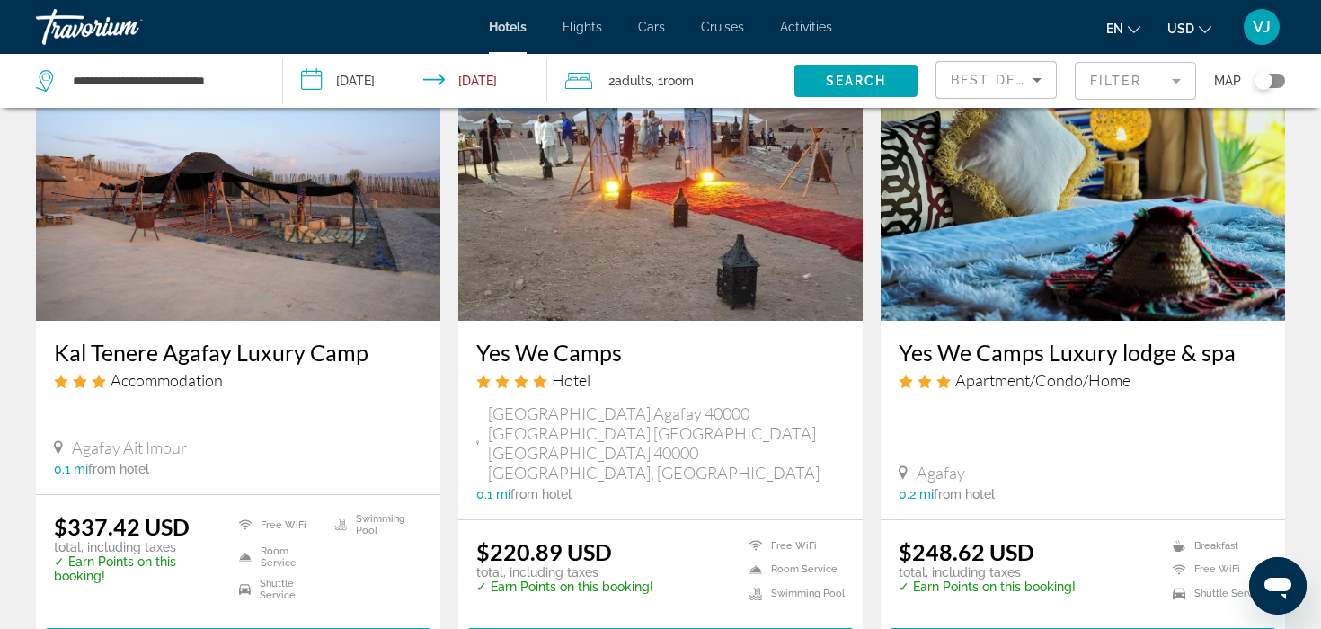
scroll to position [128, 0]
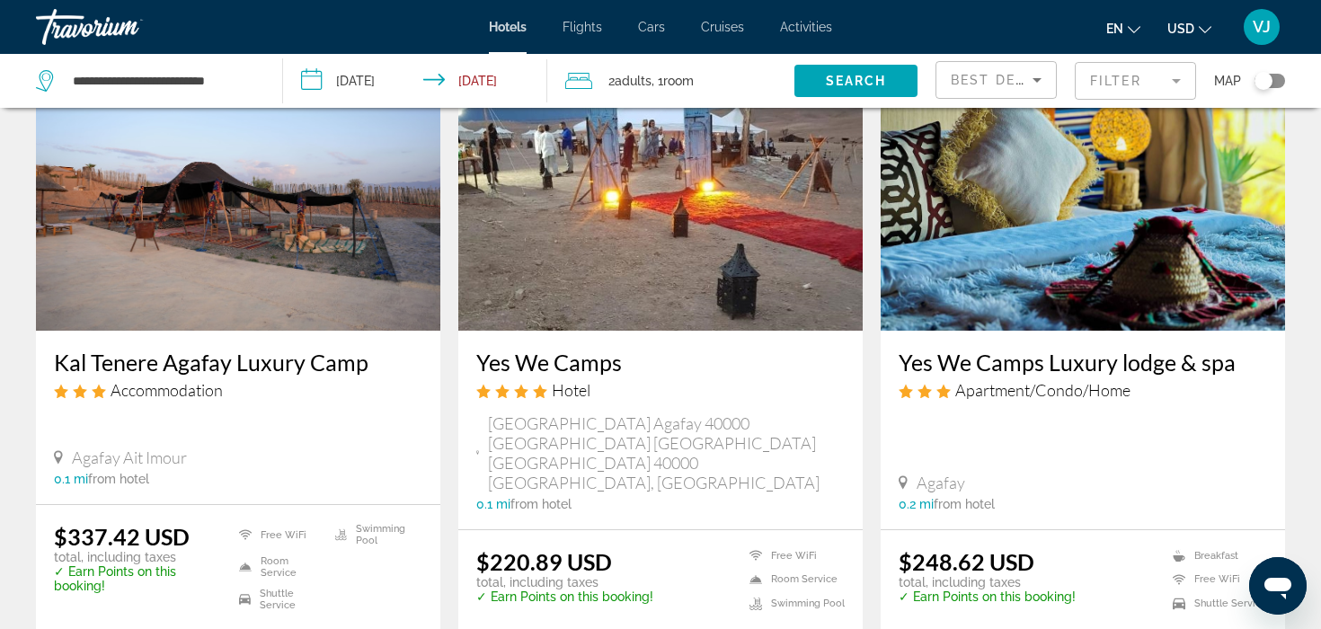
click at [620, 81] on span "Adults" at bounding box center [633, 81] width 37 height 14
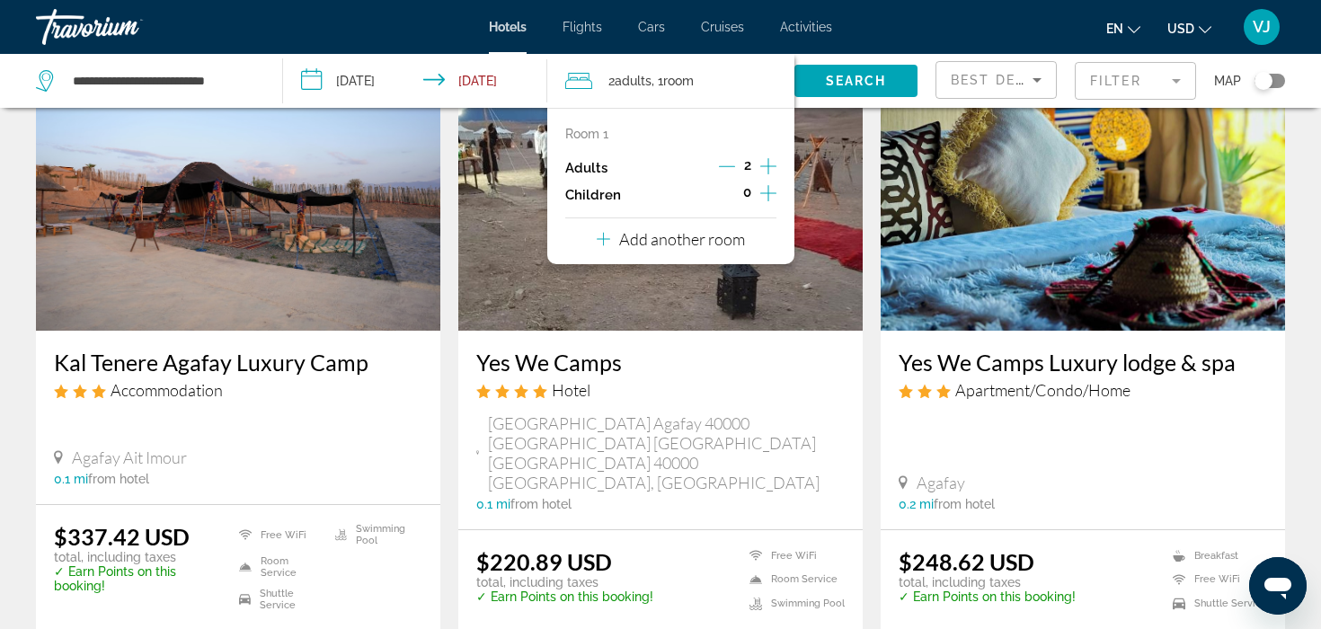
click at [769, 167] on icon "Increment adults" at bounding box center [768, 166] width 16 height 22
click at [847, 67] on span "Search widget" at bounding box center [855, 80] width 123 height 43
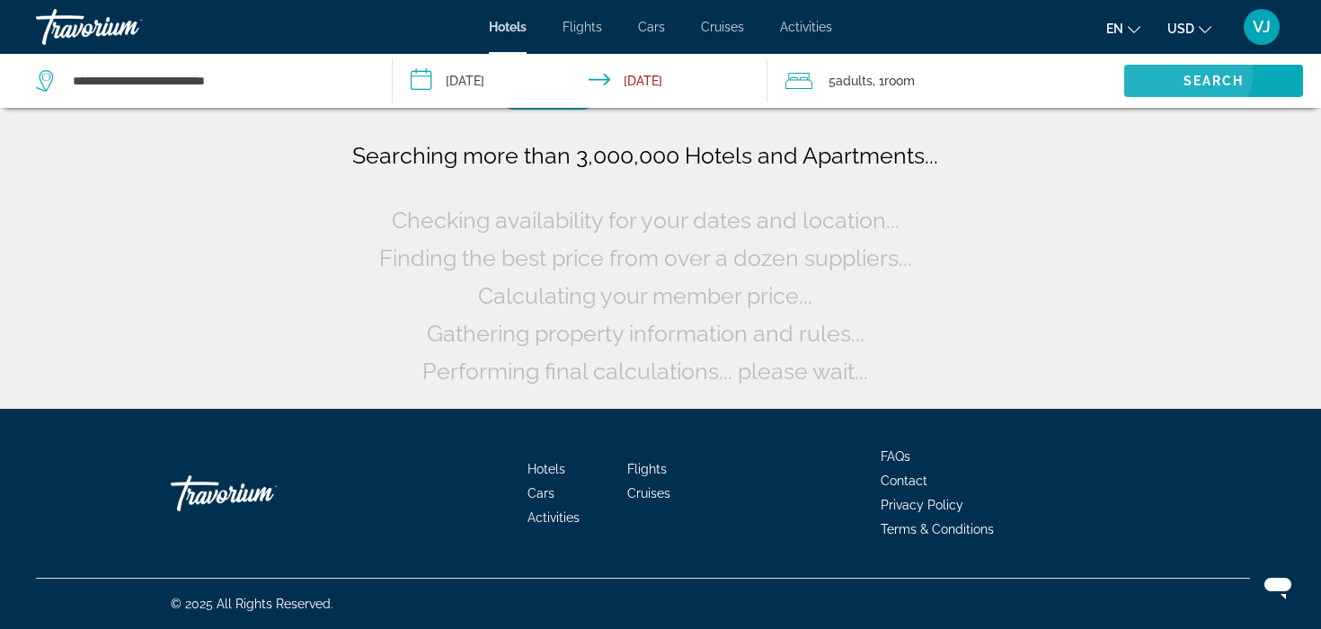
scroll to position [0, 0]
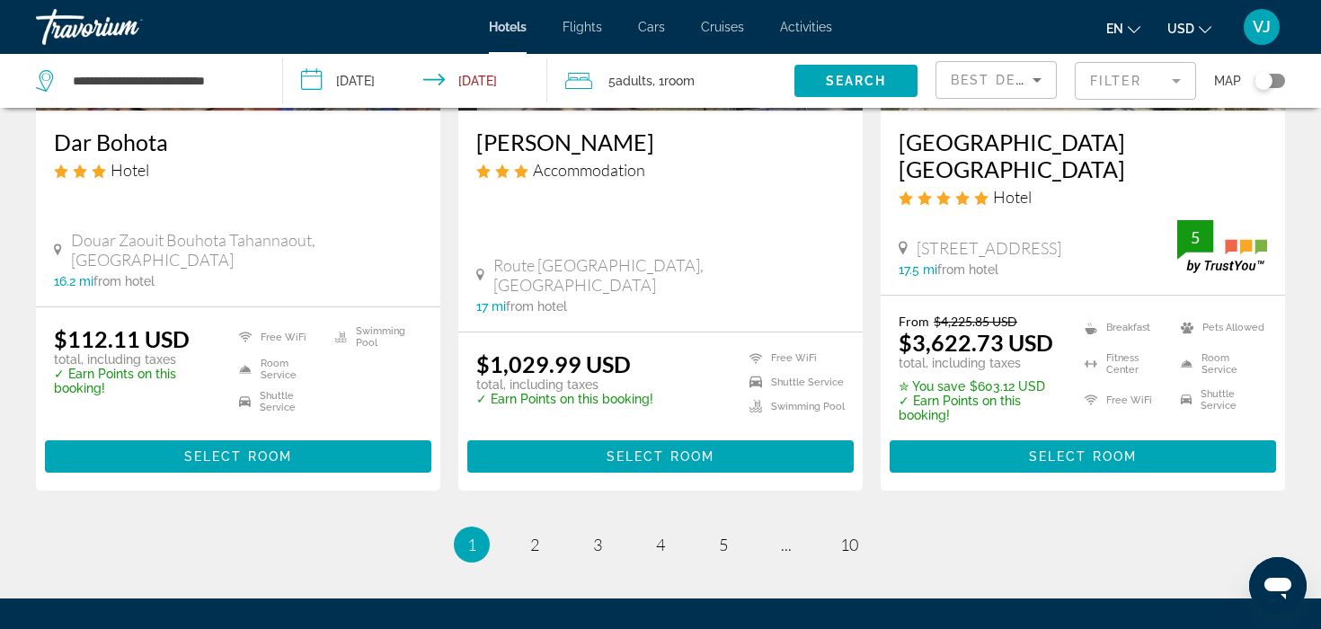
scroll to position [2561, 0]
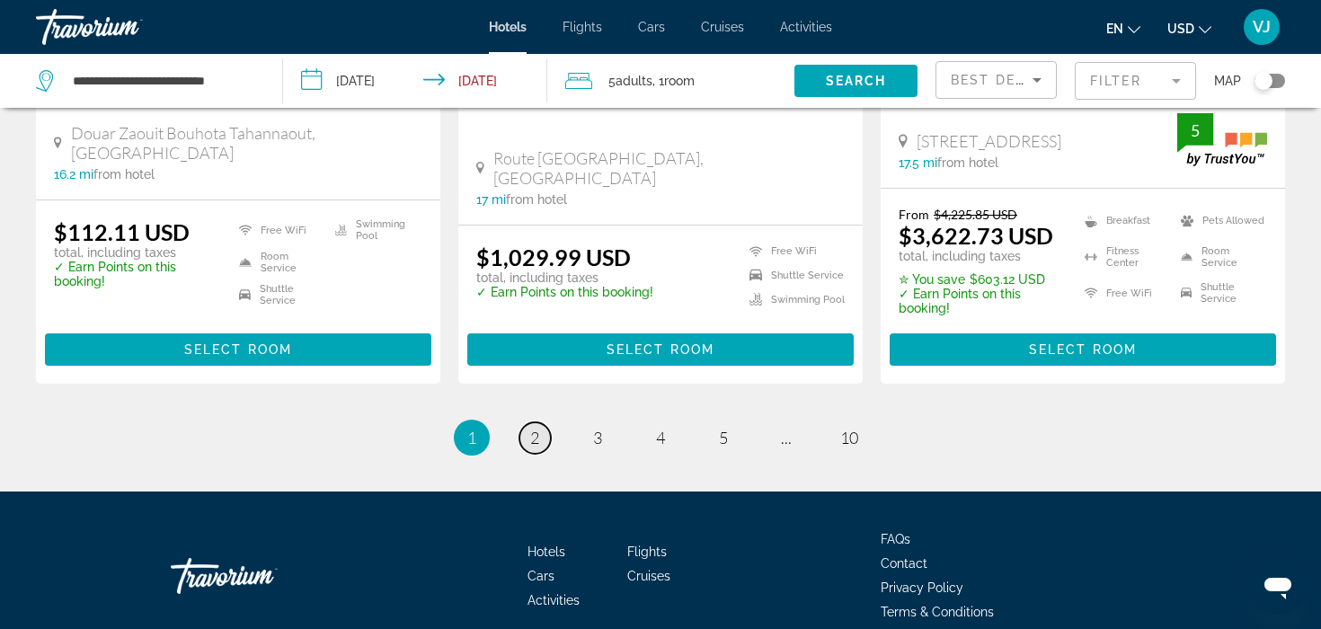
click at [536, 428] on span "2" at bounding box center [534, 438] width 9 height 20
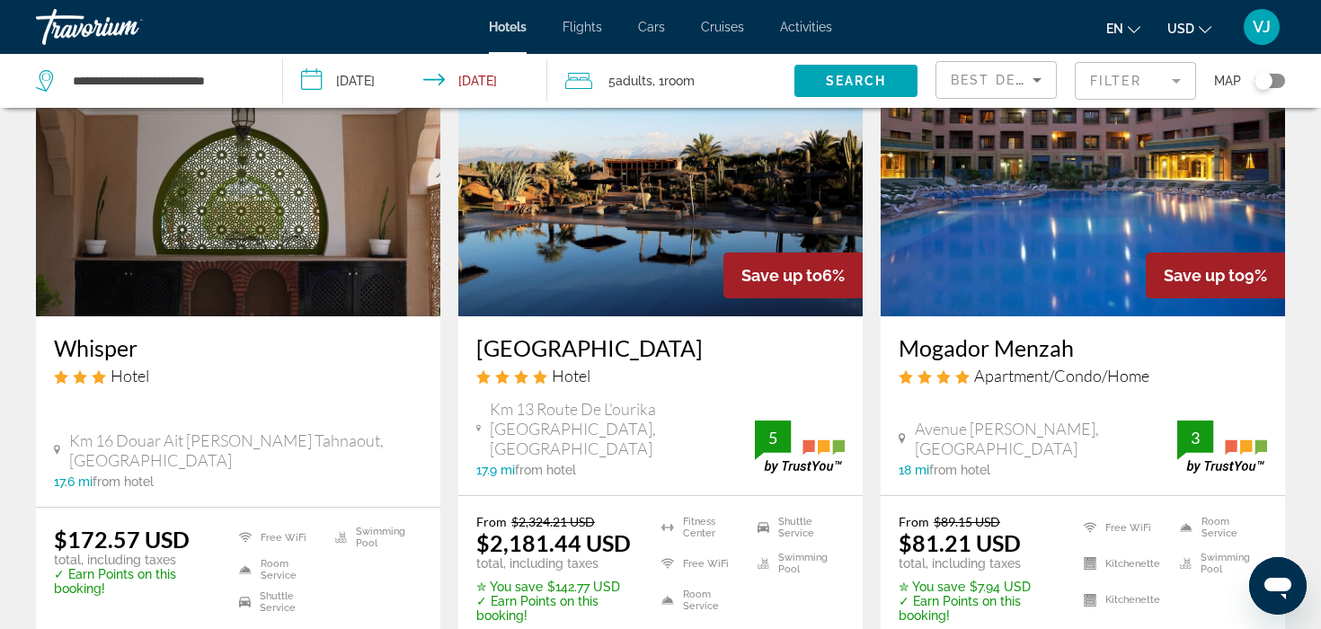
scroll to position [137, 0]
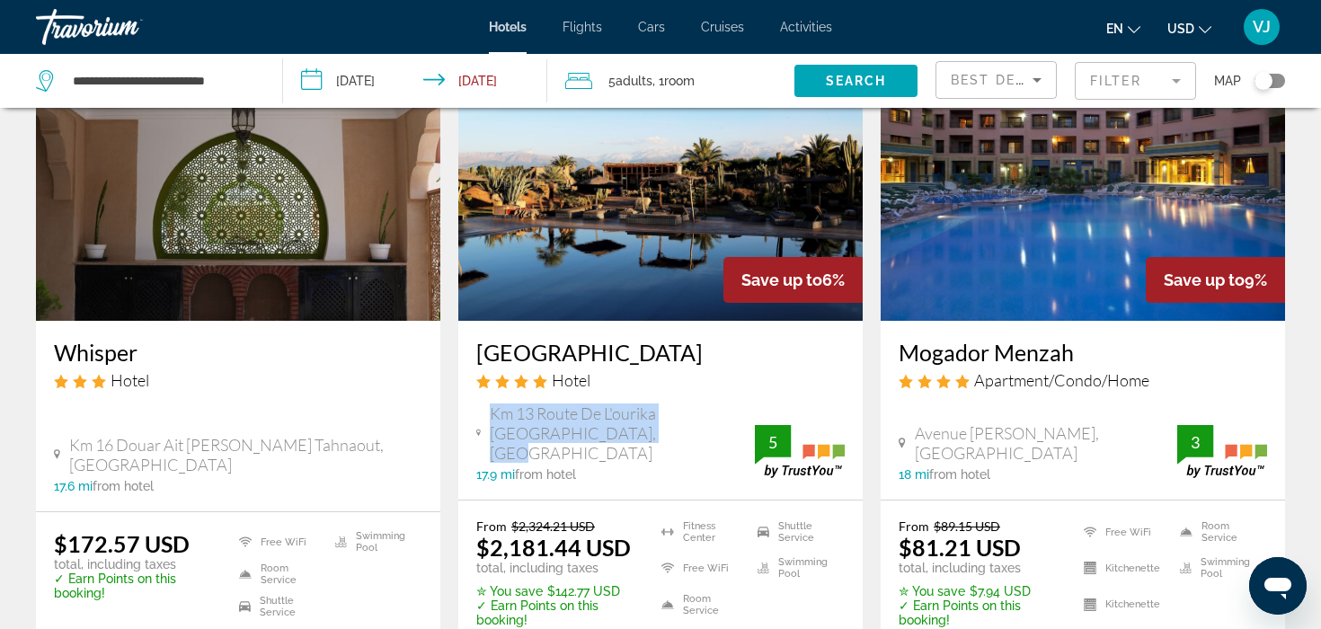
drag, startPoint x: 660, startPoint y: 434, endPoint x: 492, endPoint y: 417, distance: 169.8
click at [492, 417] on span "Km 13 Route De L'ourika [GEOGRAPHIC_DATA], [GEOGRAPHIC_DATA]" at bounding box center [622, 432] width 265 height 59
copy span "Km 13 Route De L'ourika [GEOGRAPHIC_DATA], [GEOGRAPHIC_DATA]"
click at [660, 237] on img "Main content" at bounding box center [660, 177] width 404 height 288
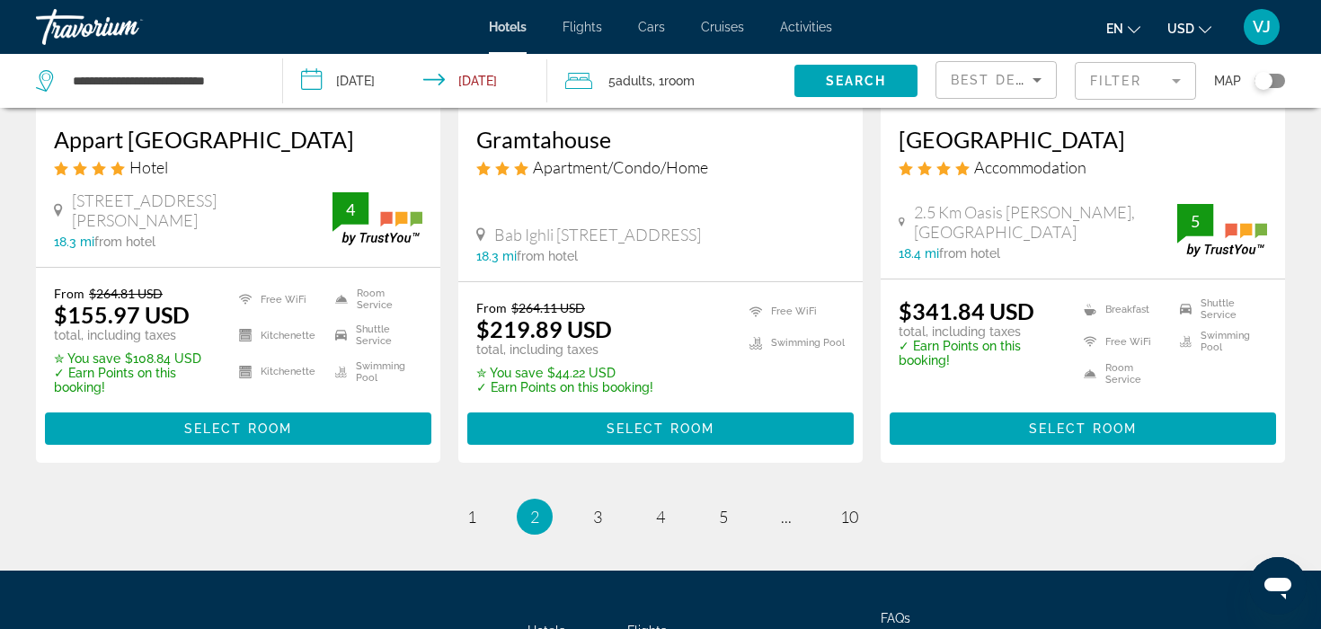
scroll to position [2572, 0]
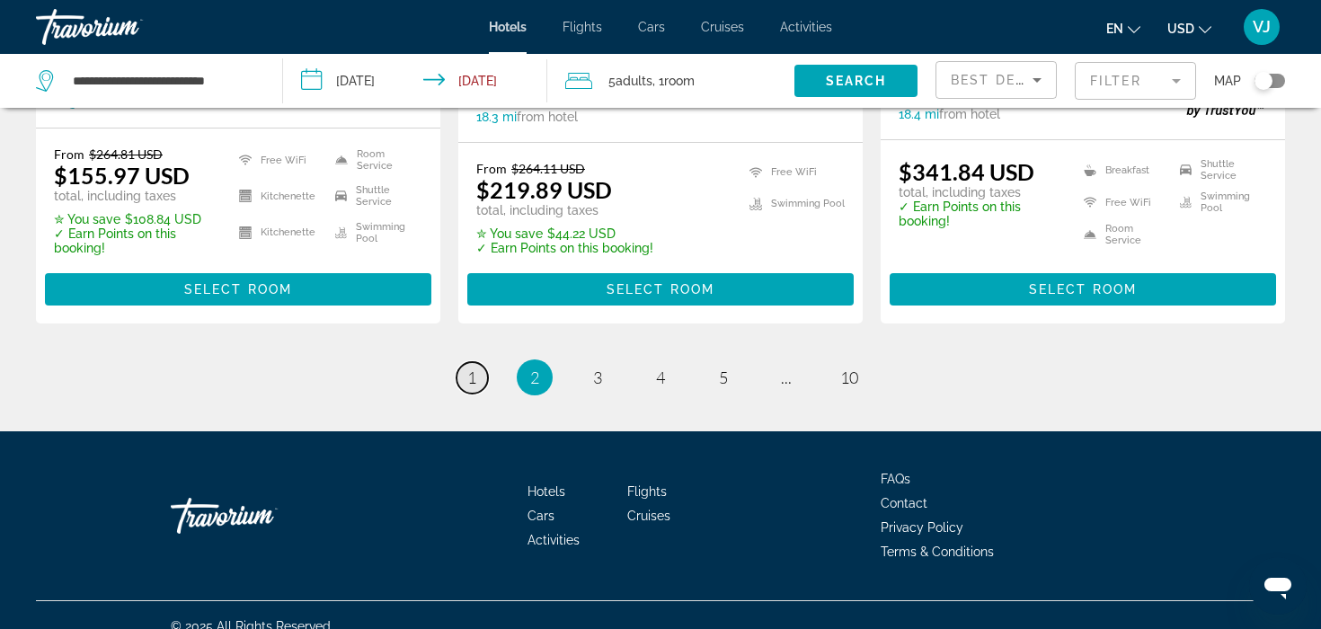
click at [474, 368] on span "1" at bounding box center [471, 378] width 9 height 20
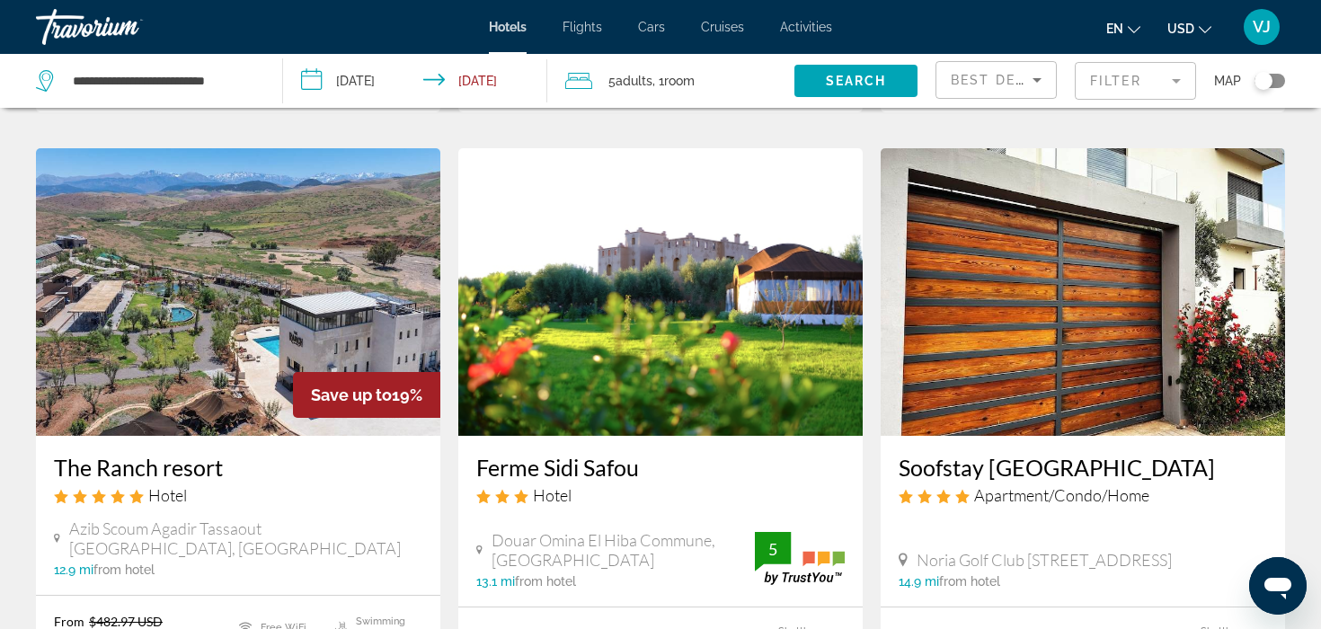
scroll to position [754, 0]
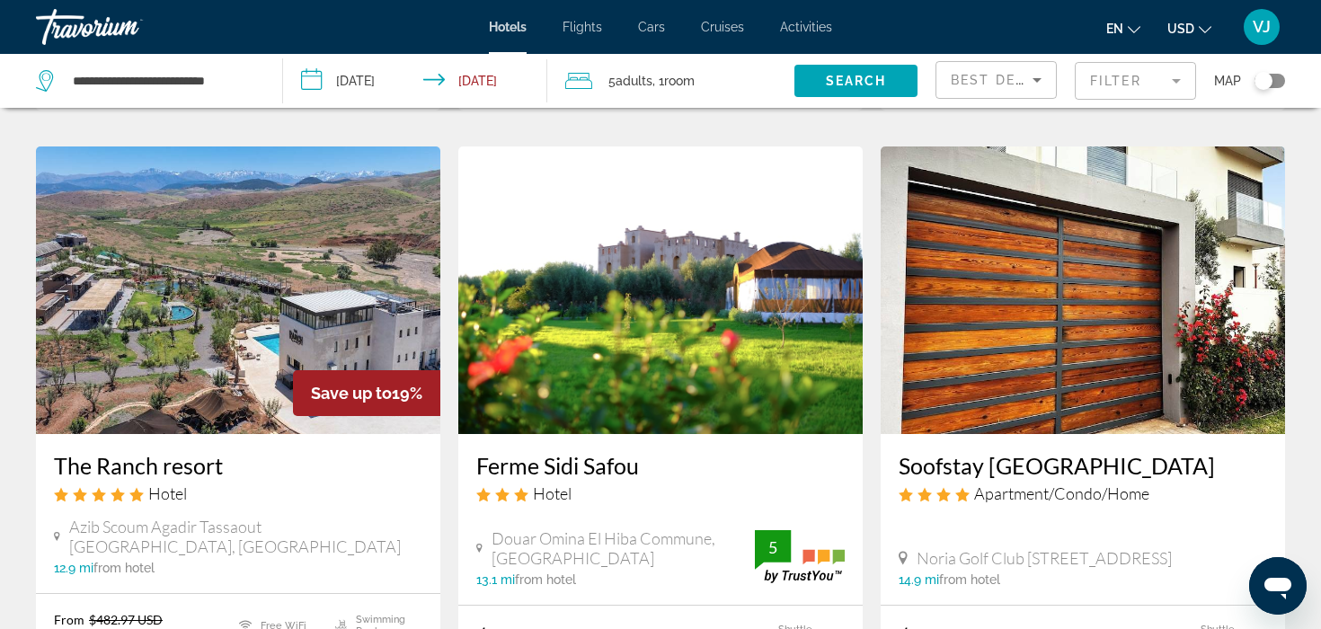
click at [633, 83] on span "Adults" at bounding box center [634, 81] width 37 height 14
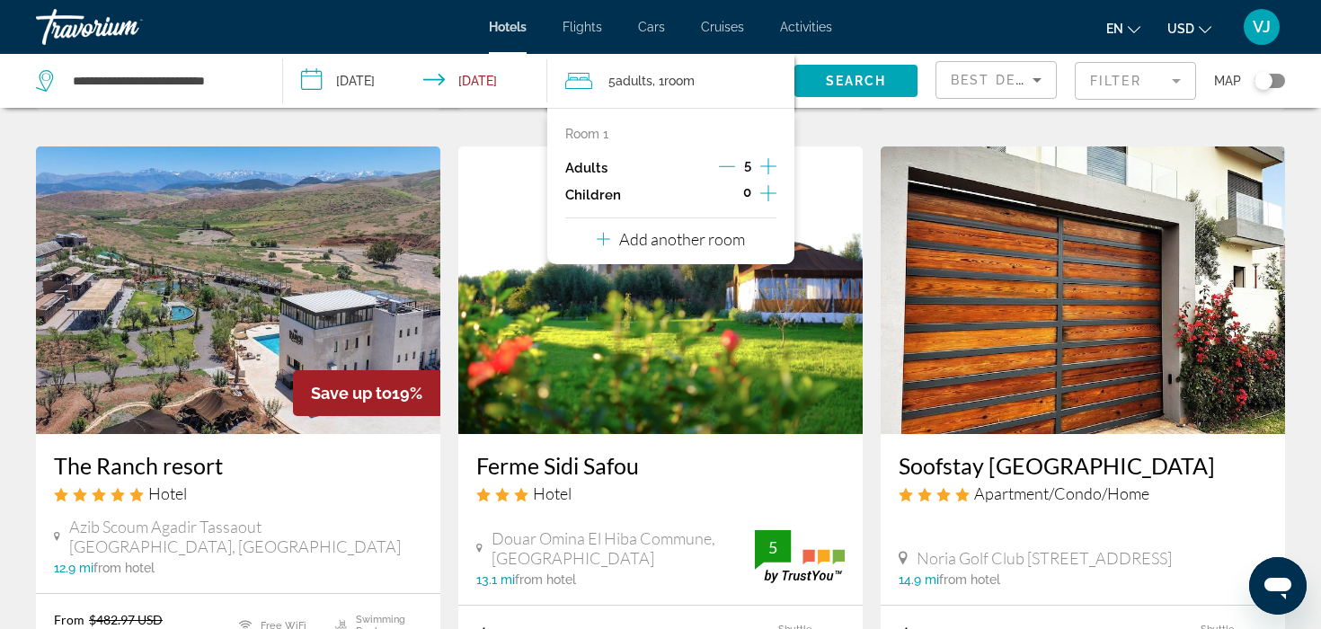
click at [728, 165] on icon "Decrement adults" at bounding box center [727, 166] width 16 height 16
click at [767, 165] on icon "Increment adults" at bounding box center [768, 166] width 16 height 16
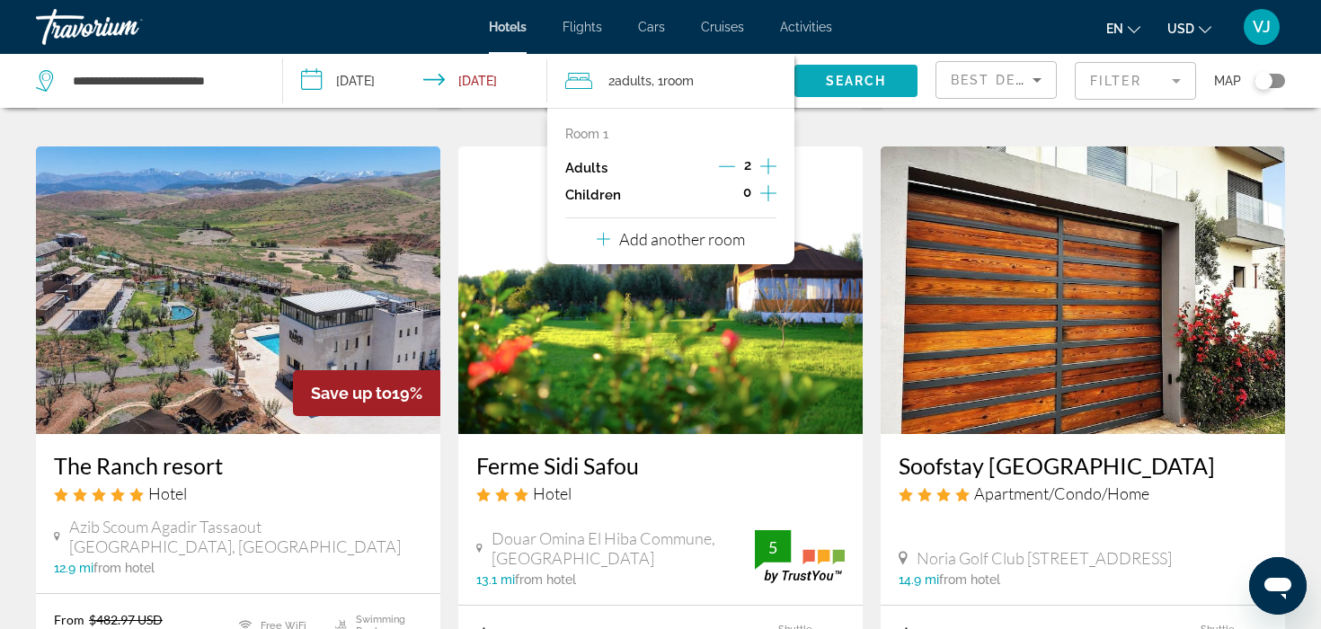
click at [821, 84] on span "Search widget" at bounding box center [855, 80] width 123 height 43
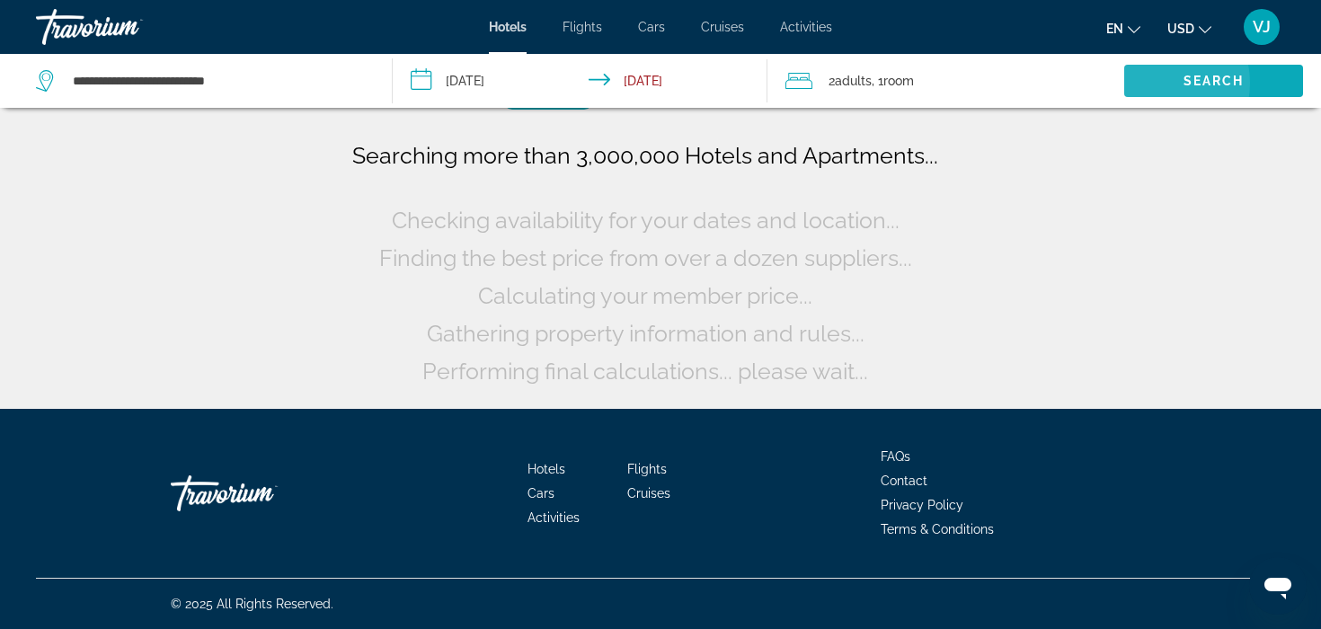
scroll to position [0, 0]
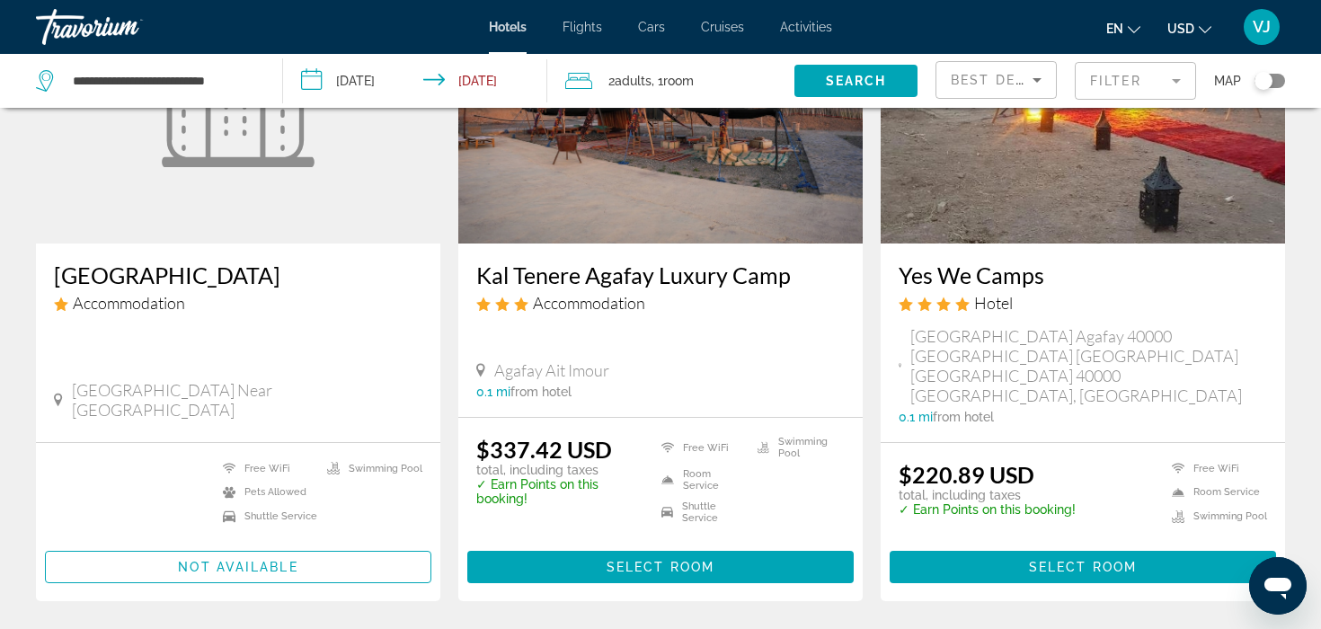
scroll to position [172, 0]
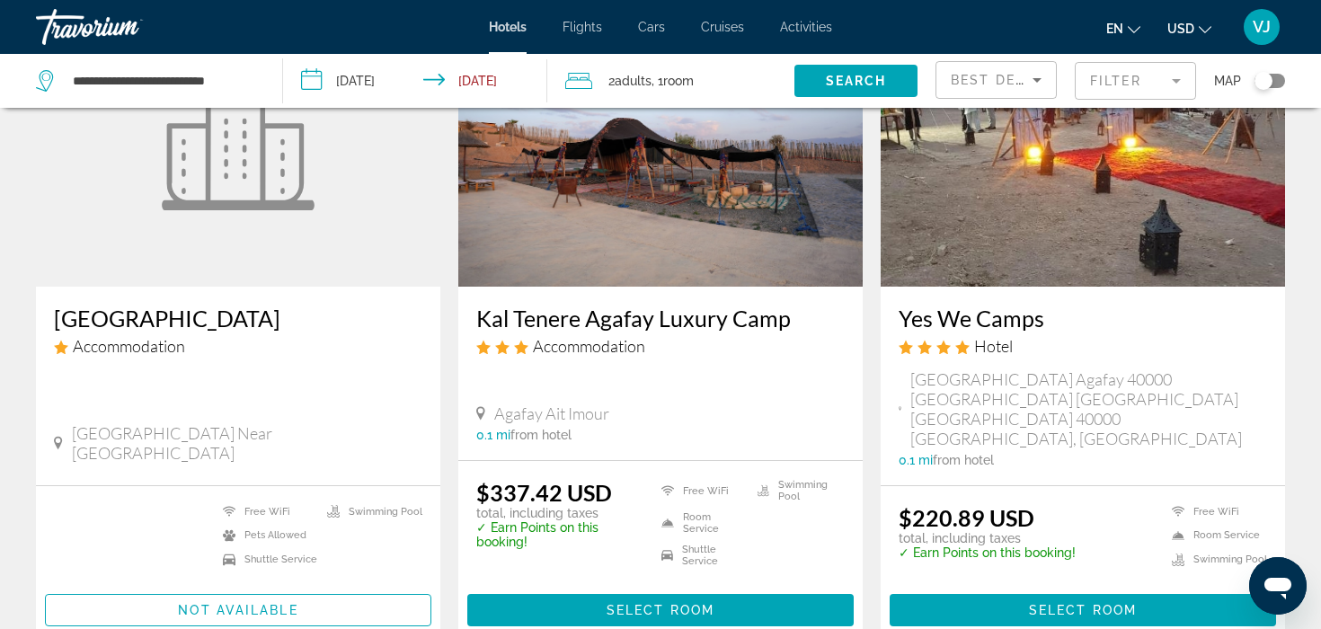
click at [681, 181] on img "Main content" at bounding box center [660, 143] width 404 height 288
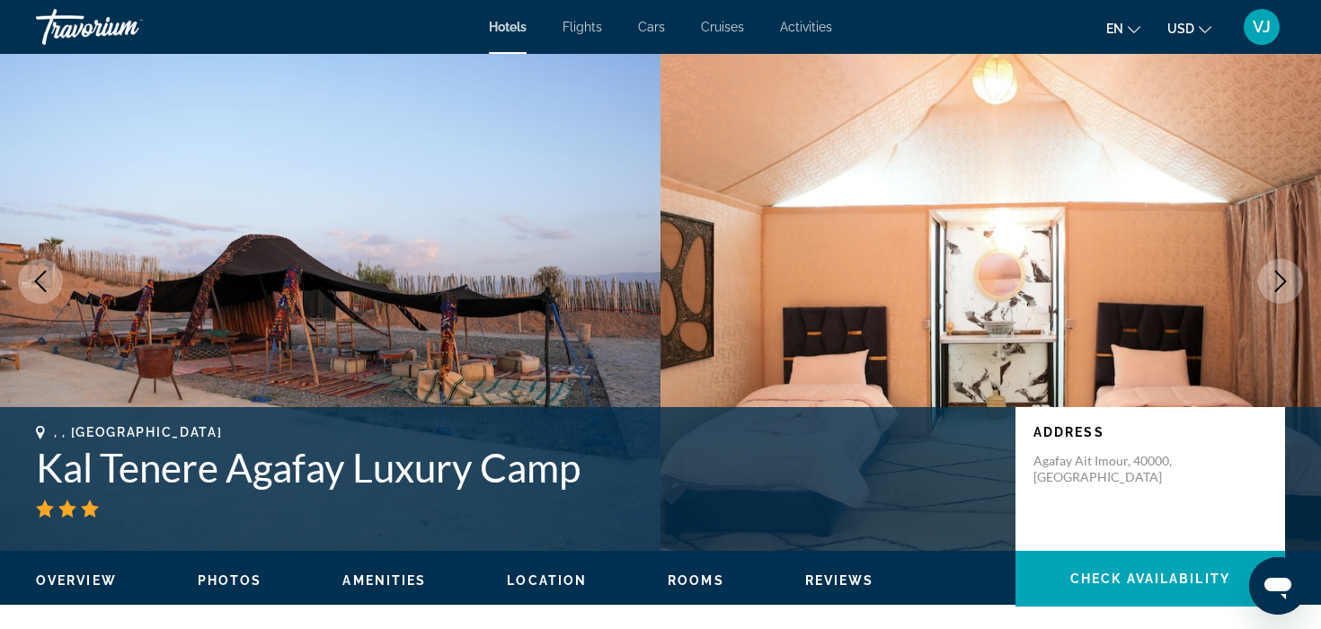
scroll to position [44, 0]
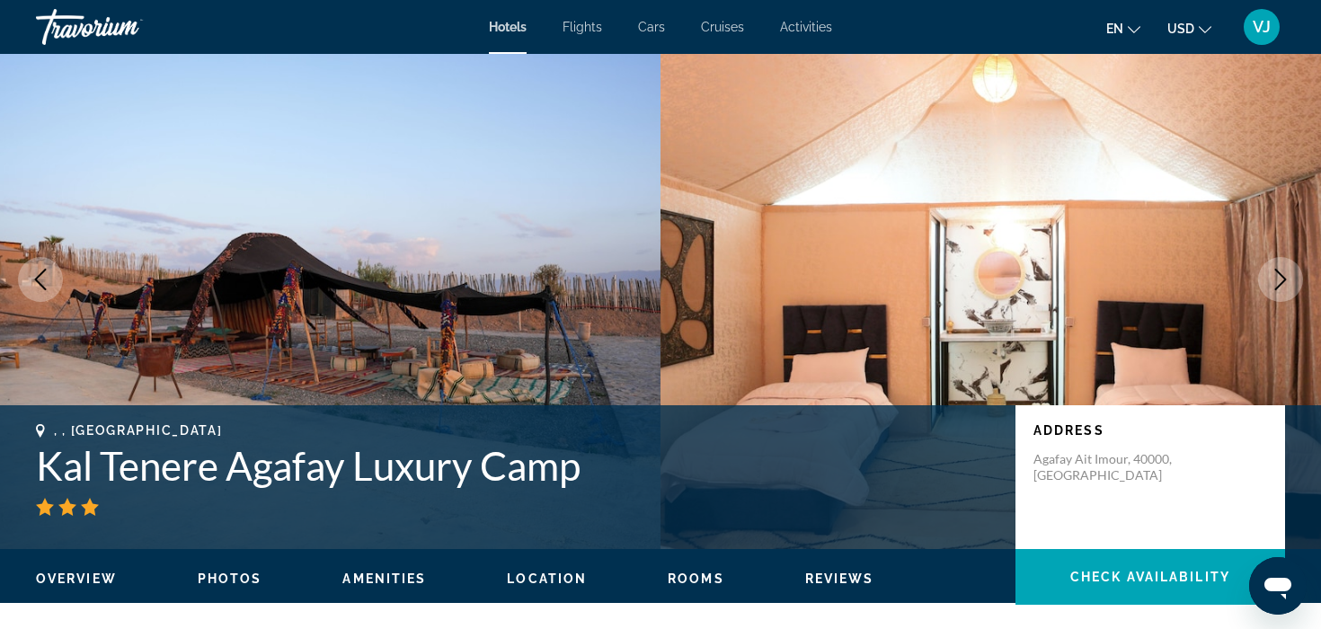
click at [1271, 288] on icon "Next image" at bounding box center [1281, 280] width 22 height 22
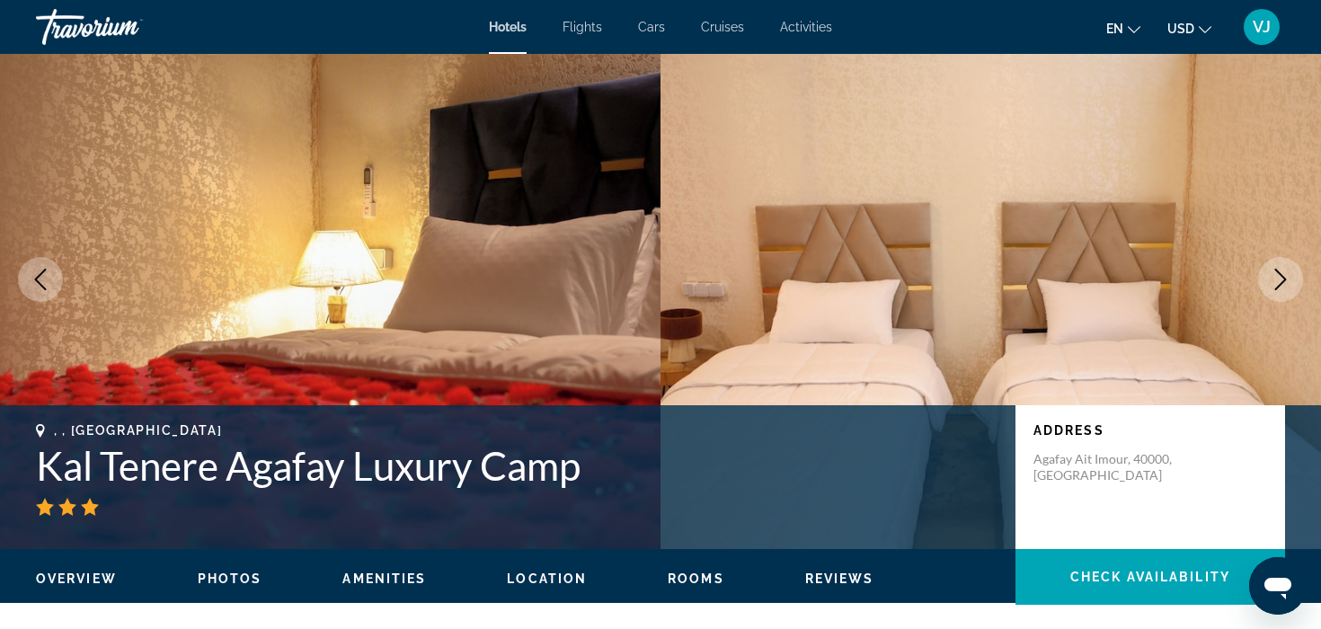
click at [1271, 288] on icon "Next image" at bounding box center [1281, 280] width 22 height 22
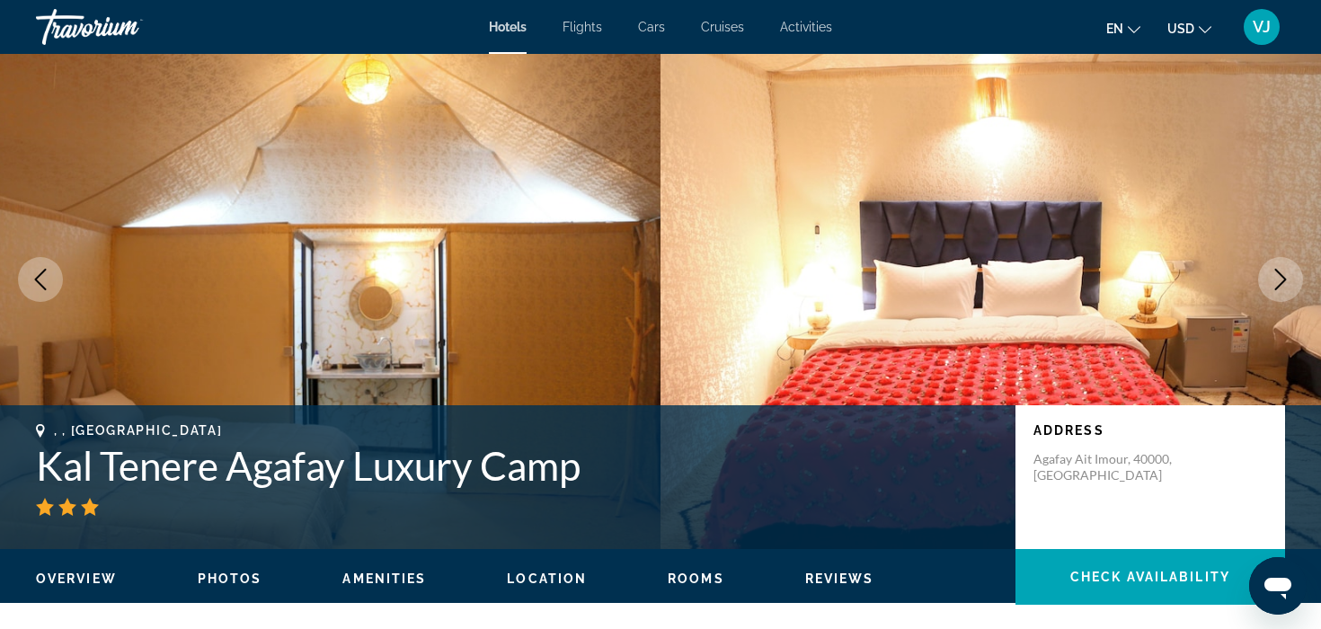
click at [1271, 288] on icon "Next image" at bounding box center [1281, 280] width 22 height 22
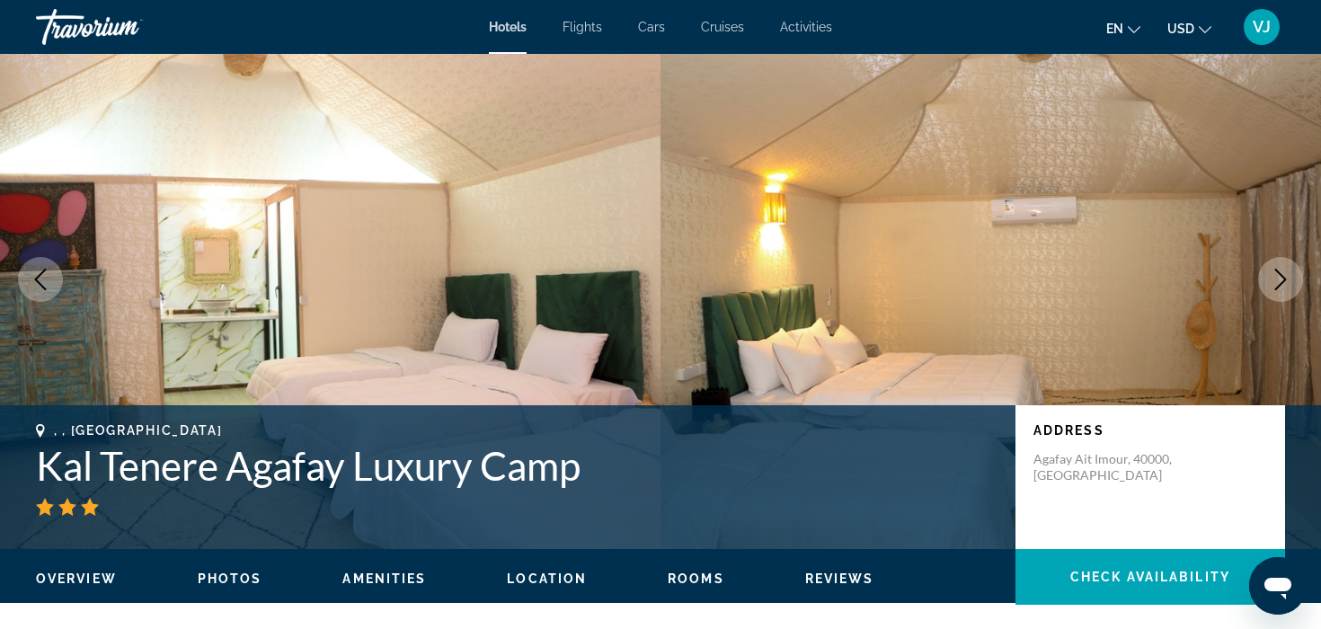
click at [1271, 288] on icon "Next image" at bounding box center [1281, 280] width 22 height 22
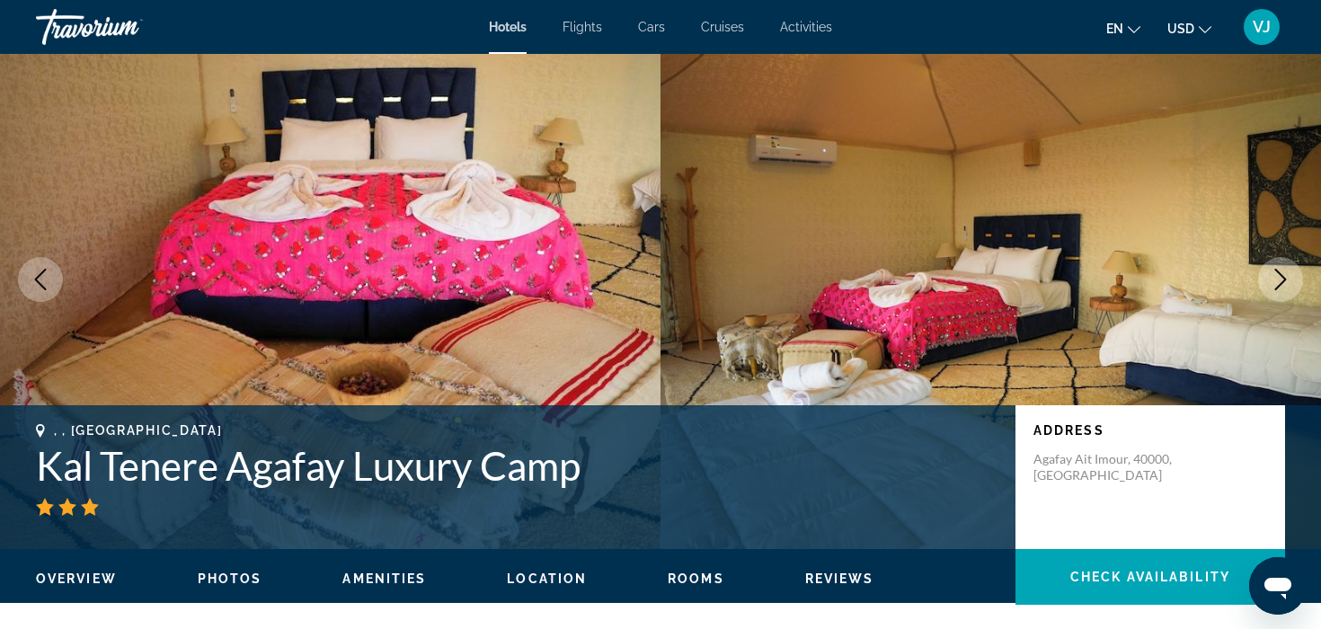
click at [1271, 288] on icon "Next image" at bounding box center [1281, 280] width 22 height 22
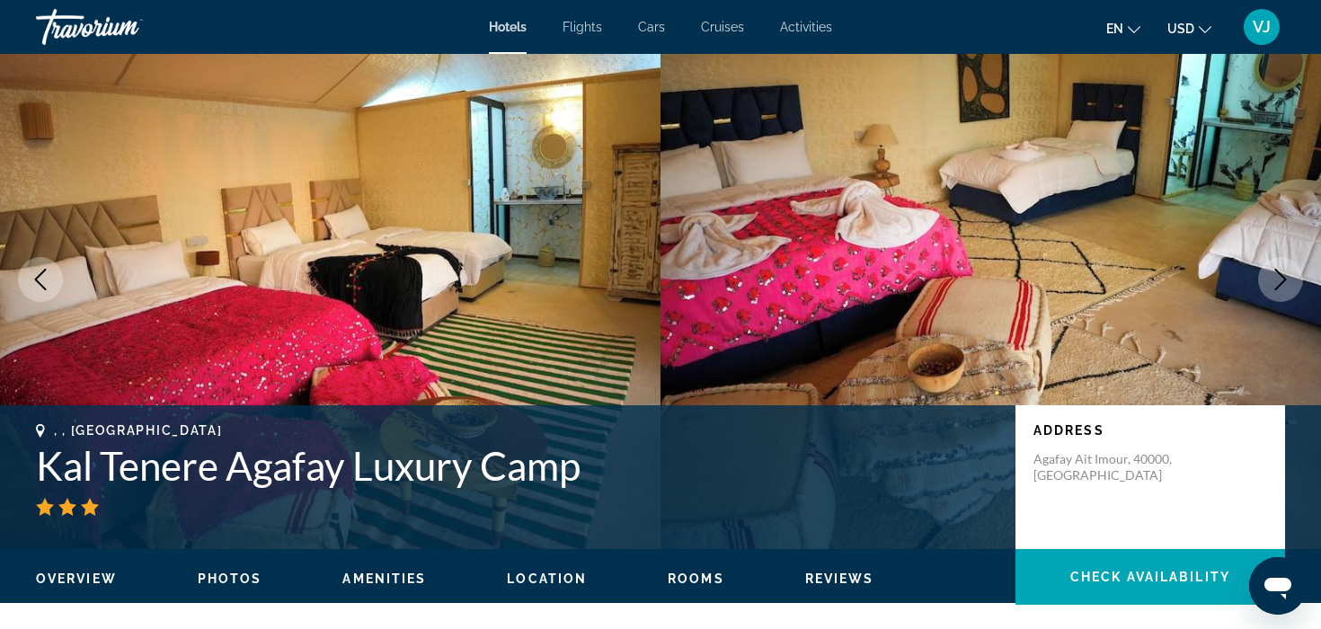
click at [1271, 288] on icon "Next image" at bounding box center [1281, 280] width 22 height 22
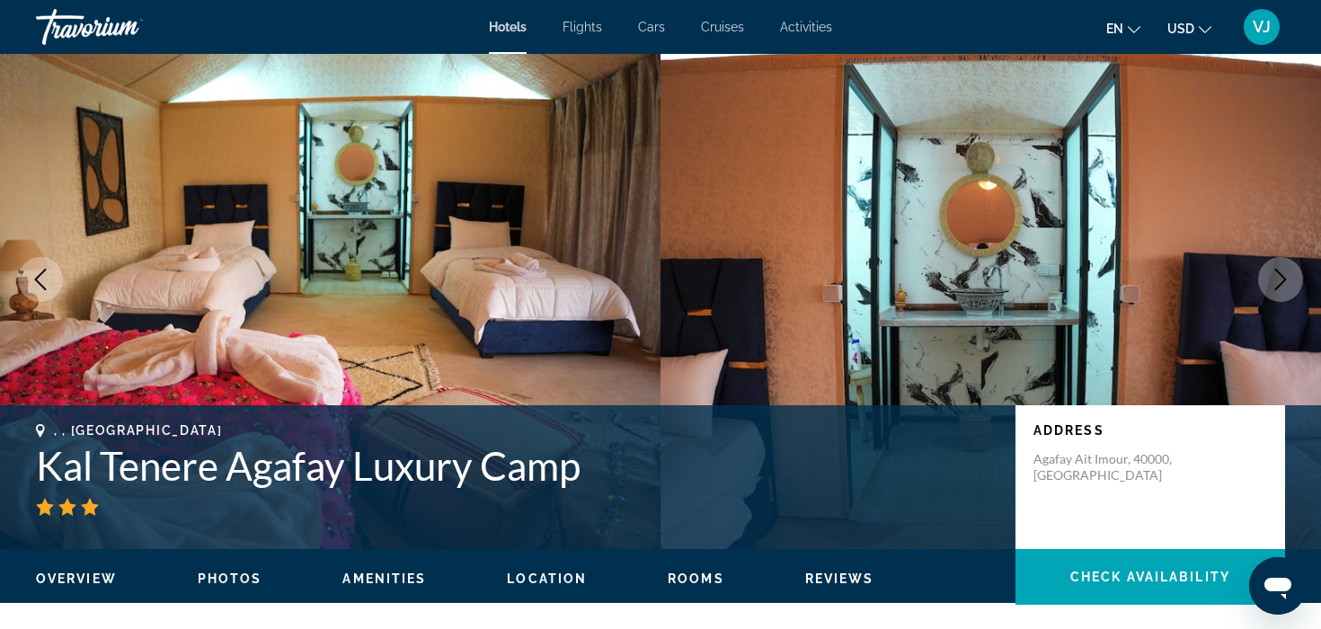
click at [1271, 288] on icon "Next image" at bounding box center [1281, 280] width 22 height 22
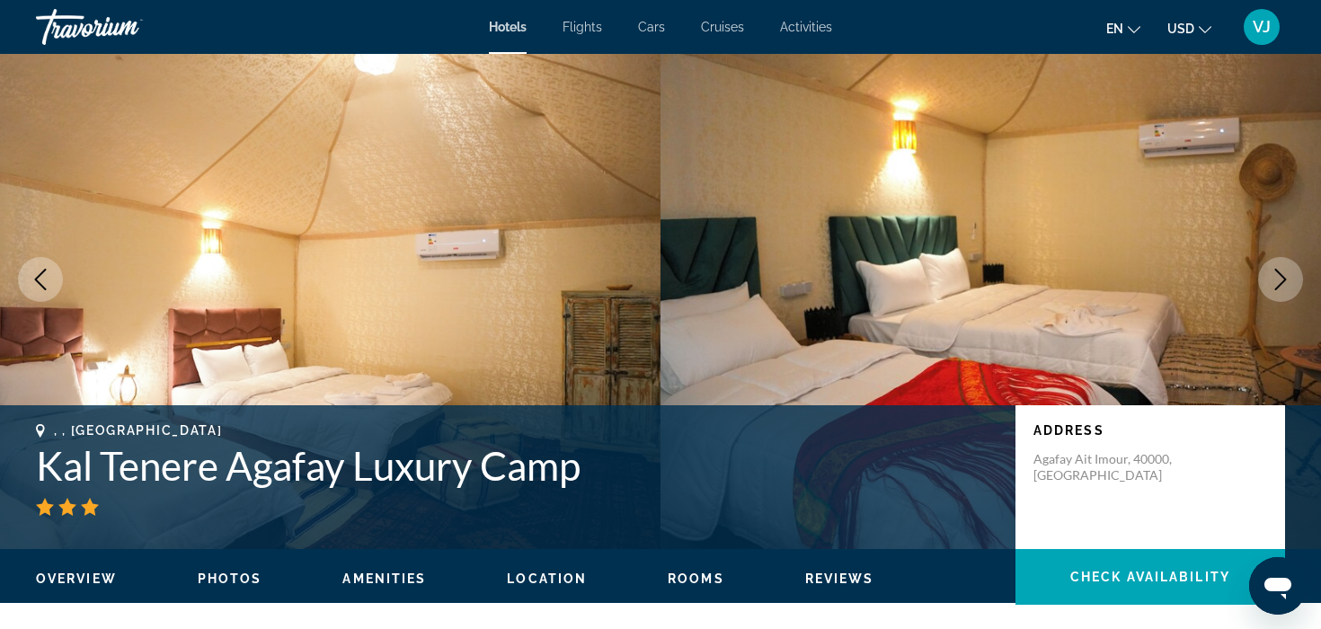
click at [1271, 288] on icon "Next image" at bounding box center [1281, 280] width 22 height 22
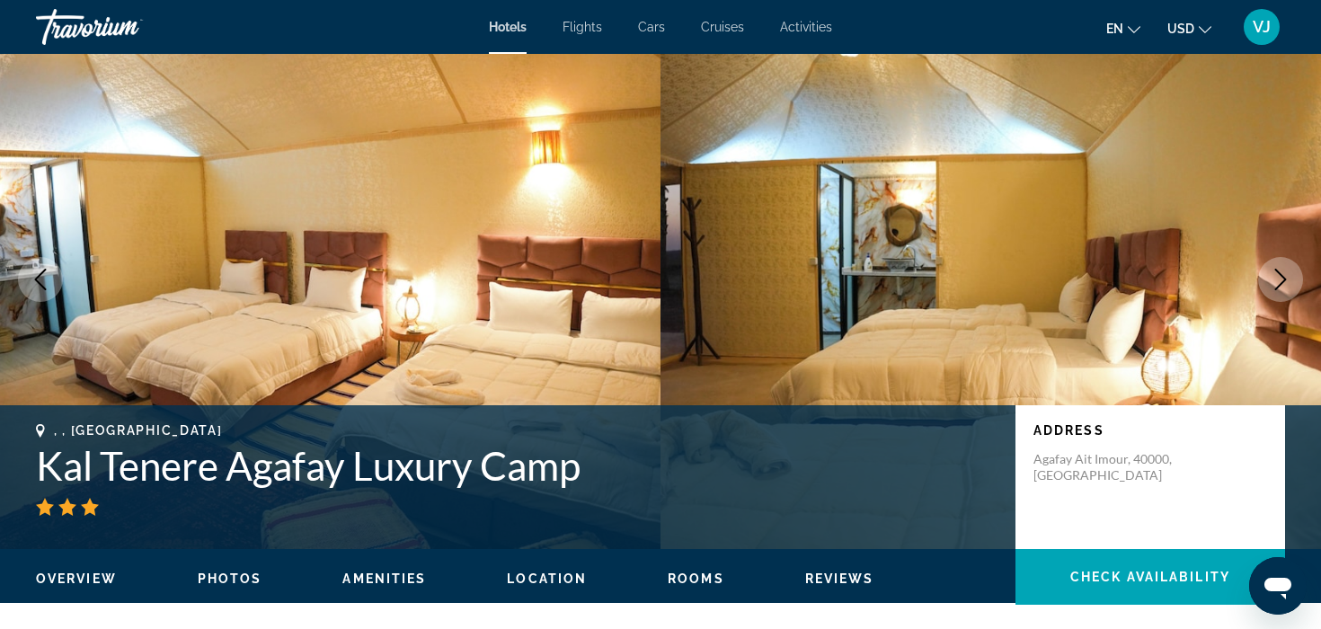
click at [1271, 288] on icon "Next image" at bounding box center [1281, 280] width 22 height 22
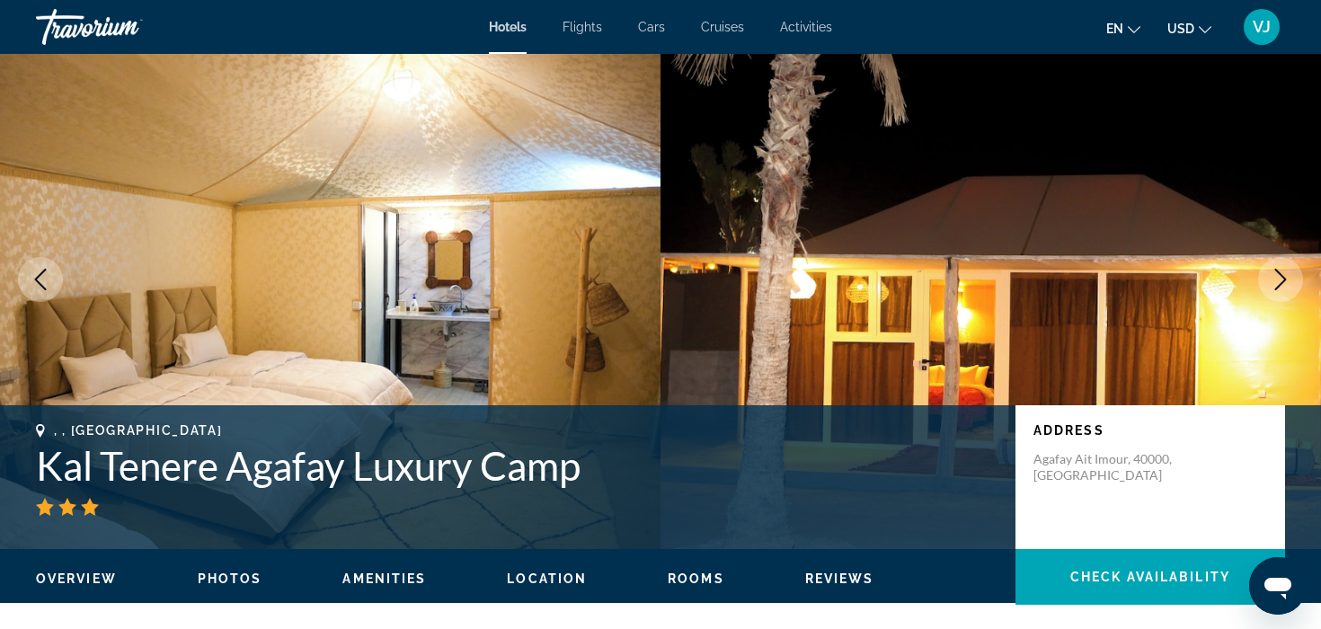
click at [1271, 288] on icon "Next image" at bounding box center [1281, 280] width 22 height 22
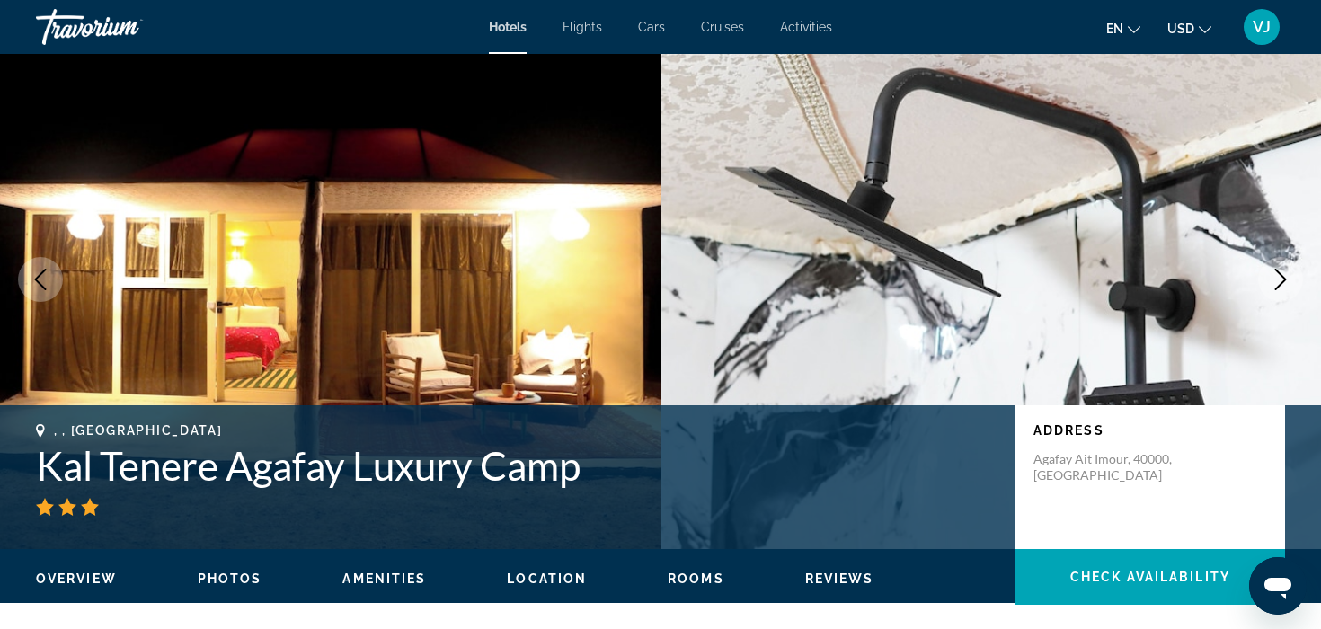
click at [1271, 288] on icon "Next image" at bounding box center [1281, 280] width 22 height 22
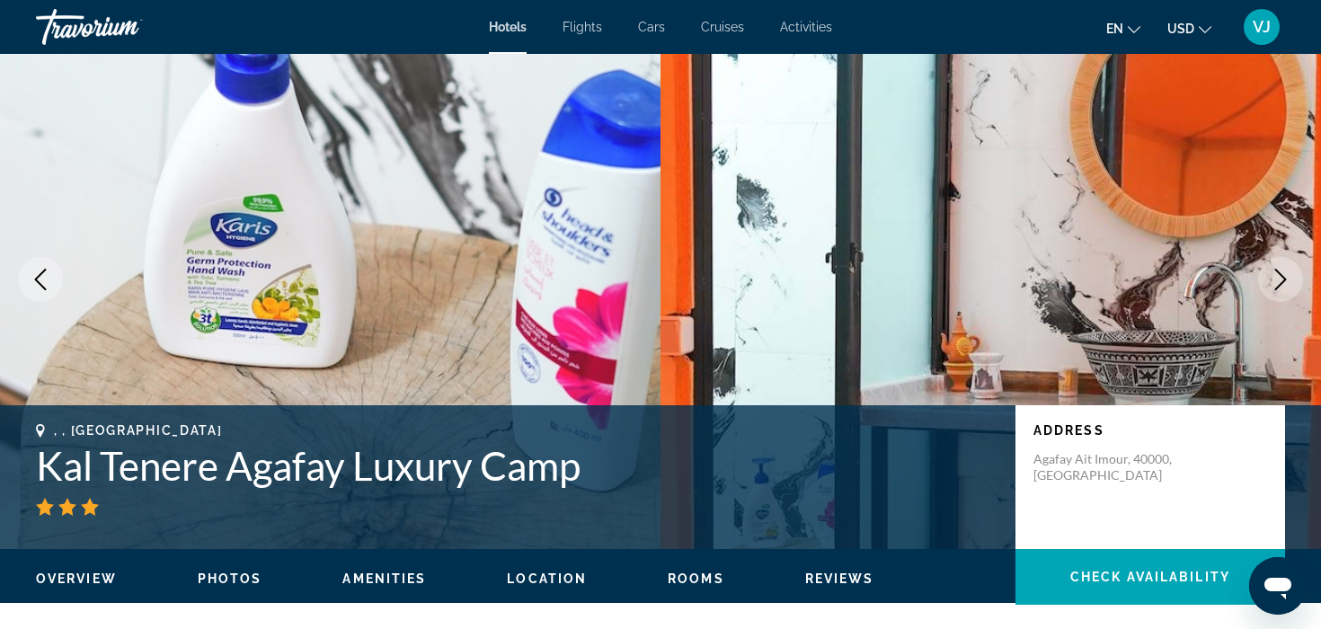
click at [1271, 288] on icon "Next image" at bounding box center [1281, 280] width 22 height 22
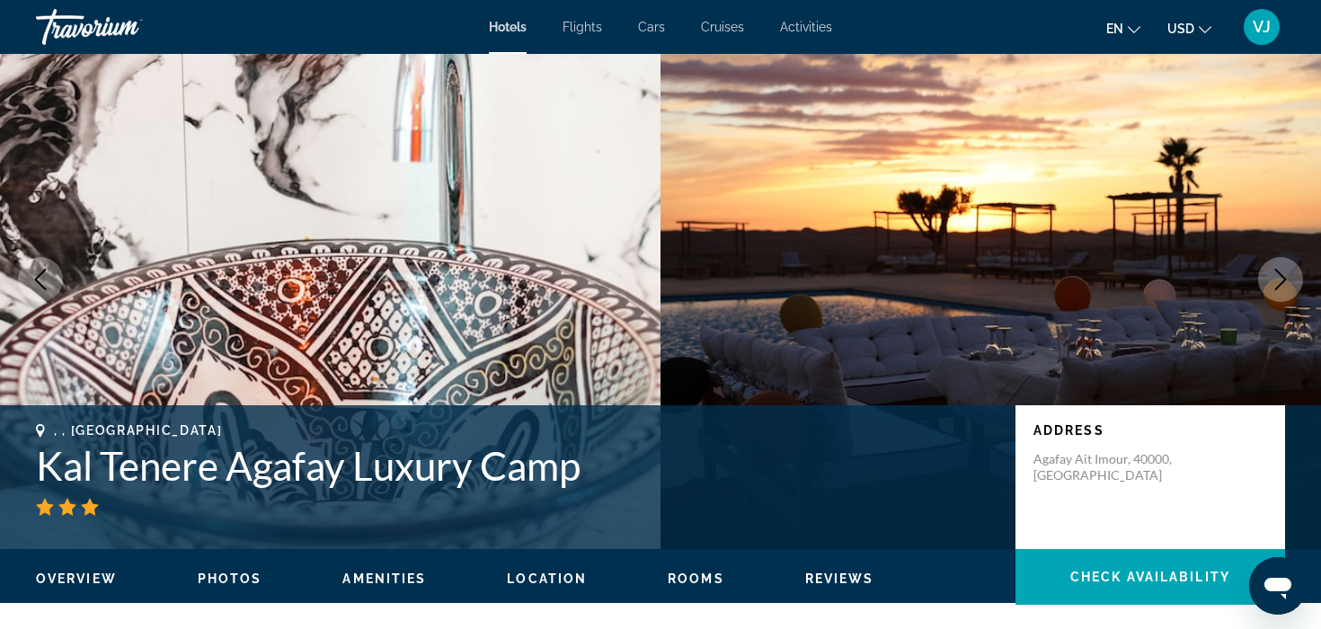
click at [1271, 288] on icon "Next image" at bounding box center [1281, 280] width 22 height 22
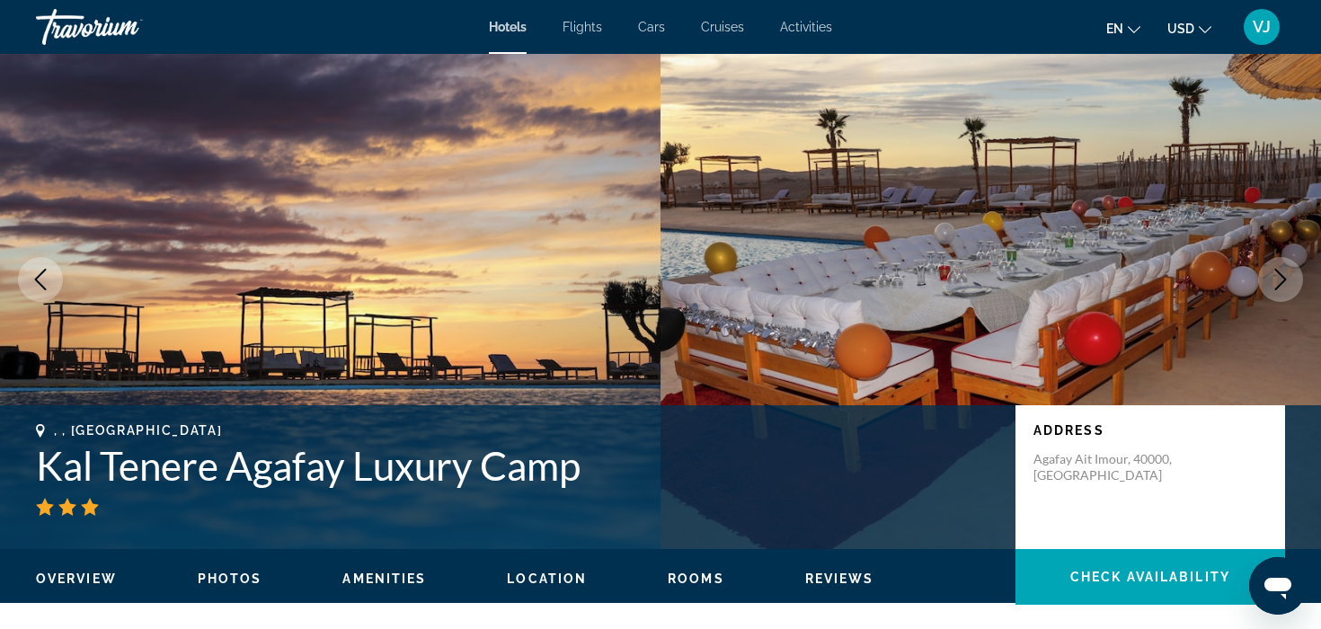
click at [1271, 288] on icon "Next image" at bounding box center [1281, 280] width 22 height 22
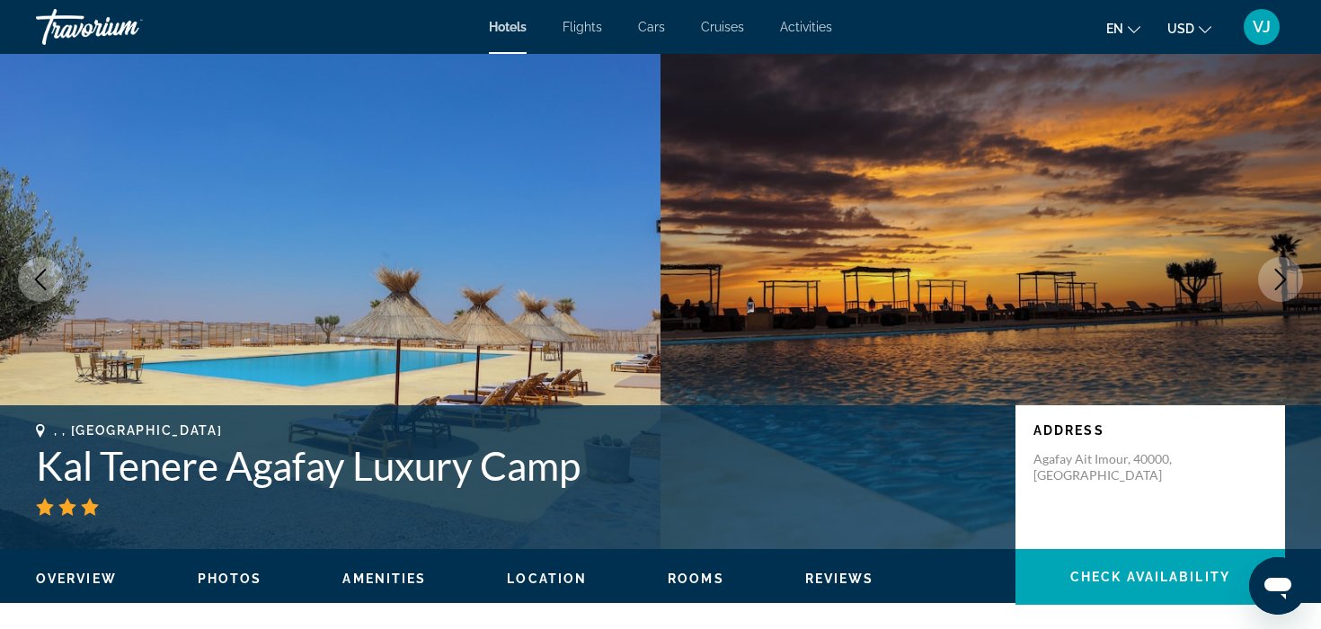
click at [1271, 288] on icon "Next image" at bounding box center [1281, 280] width 22 height 22
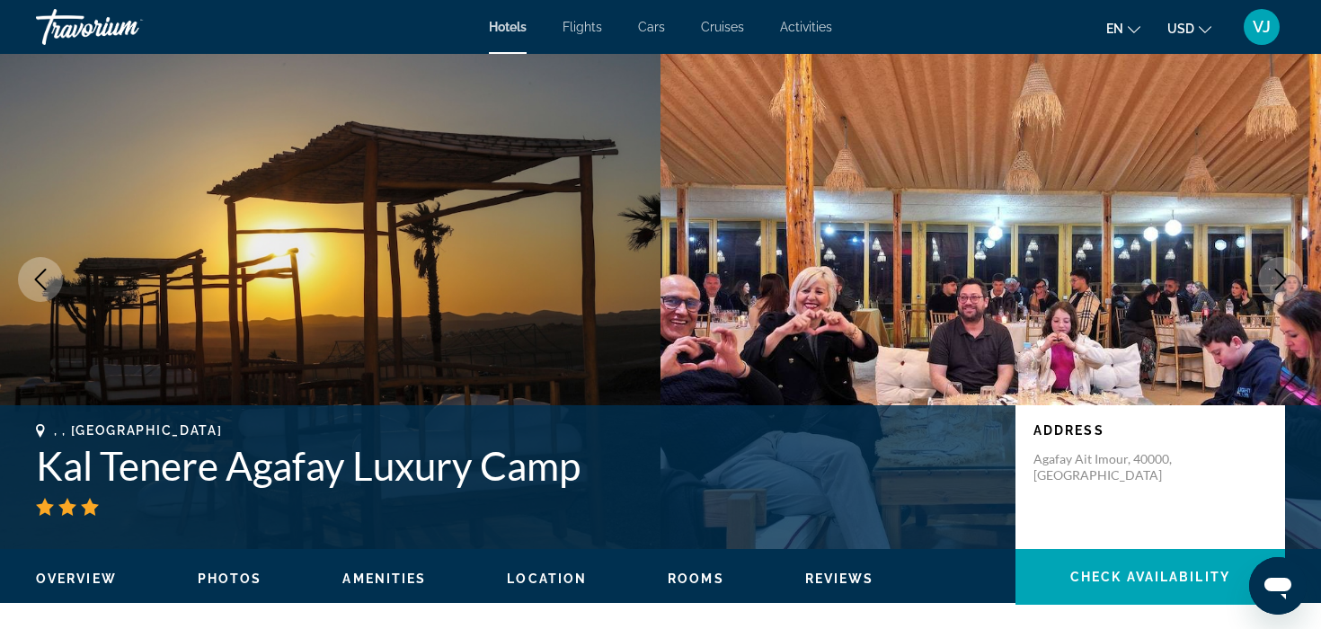
click at [1271, 288] on icon "Next image" at bounding box center [1281, 280] width 22 height 22
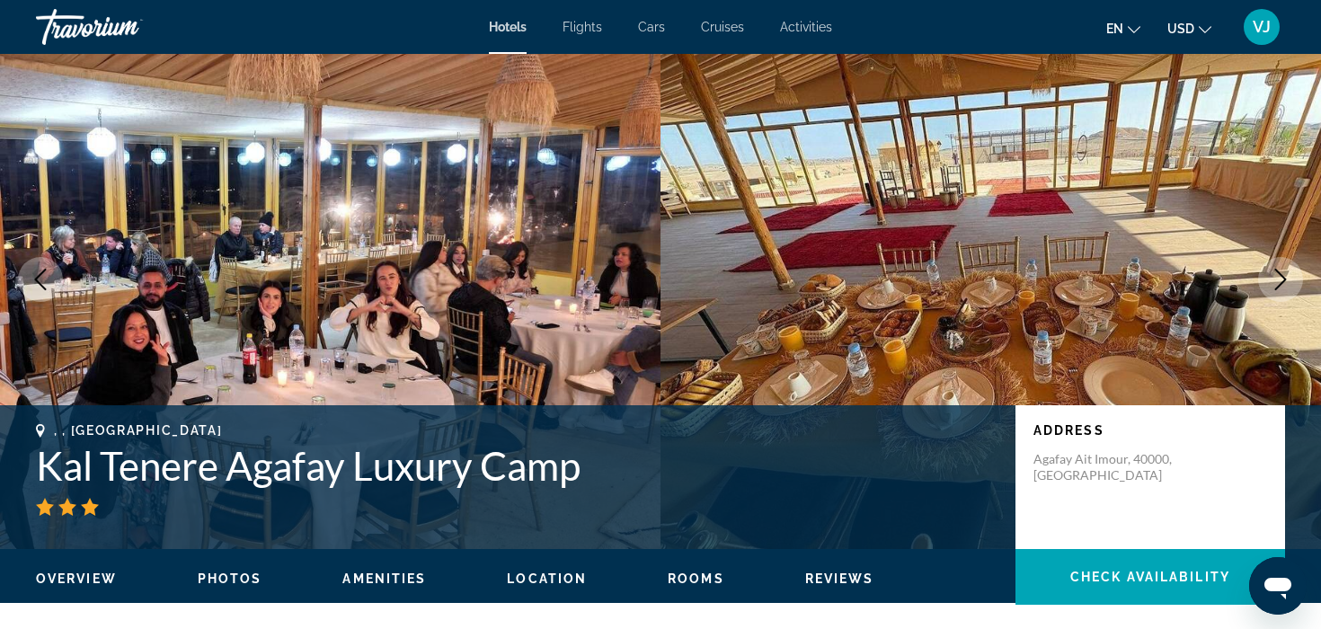
click at [1291, 270] on button "Next image" at bounding box center [1280, 279] width 45 height 45
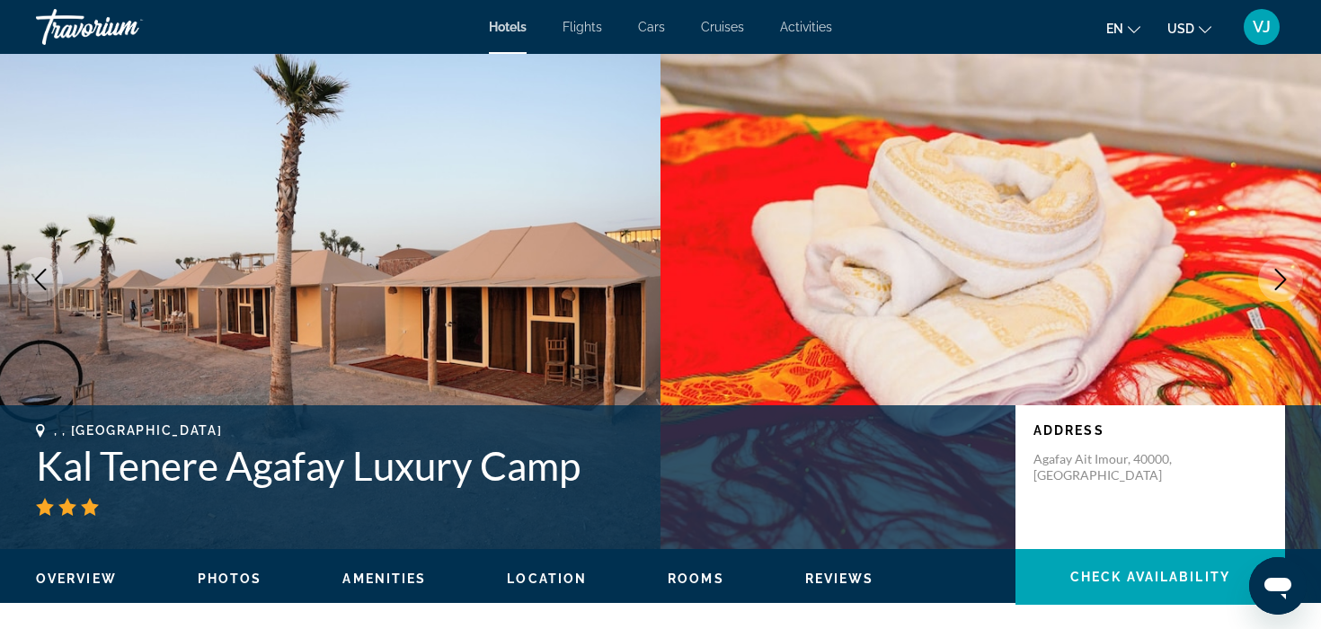
click at [1291, 270] on button "Next image" at bounding box center [1280, 279] width 45 height 45
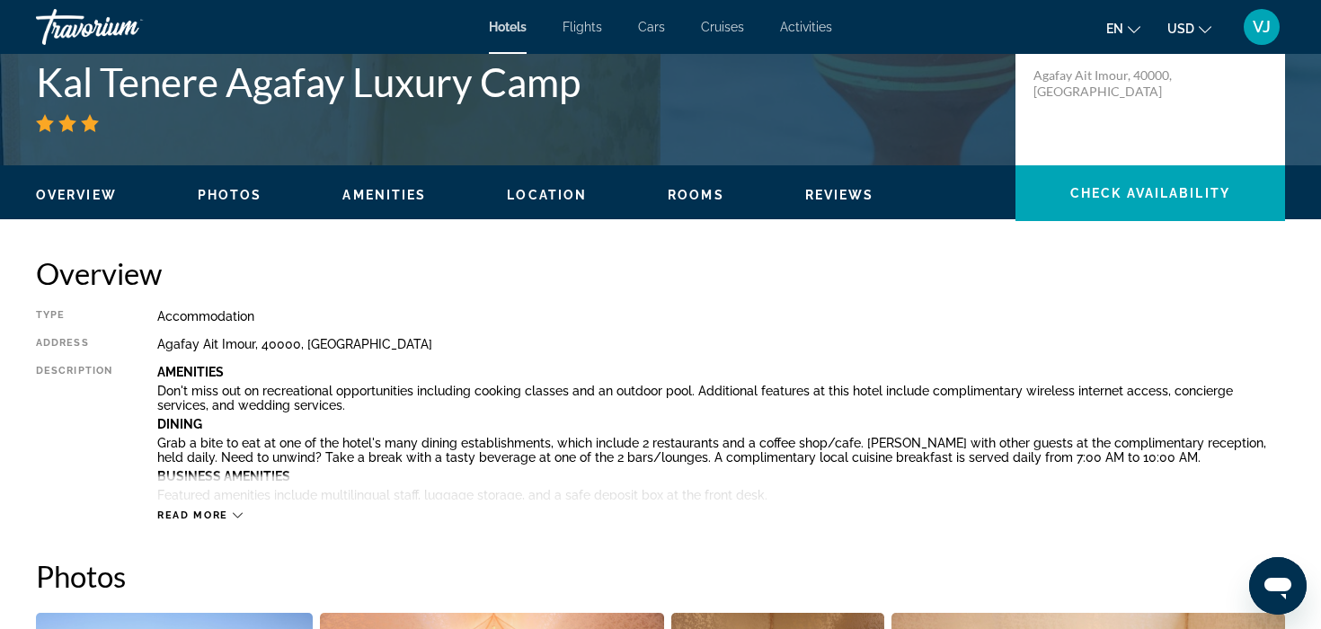
scroll to position [0, 0]
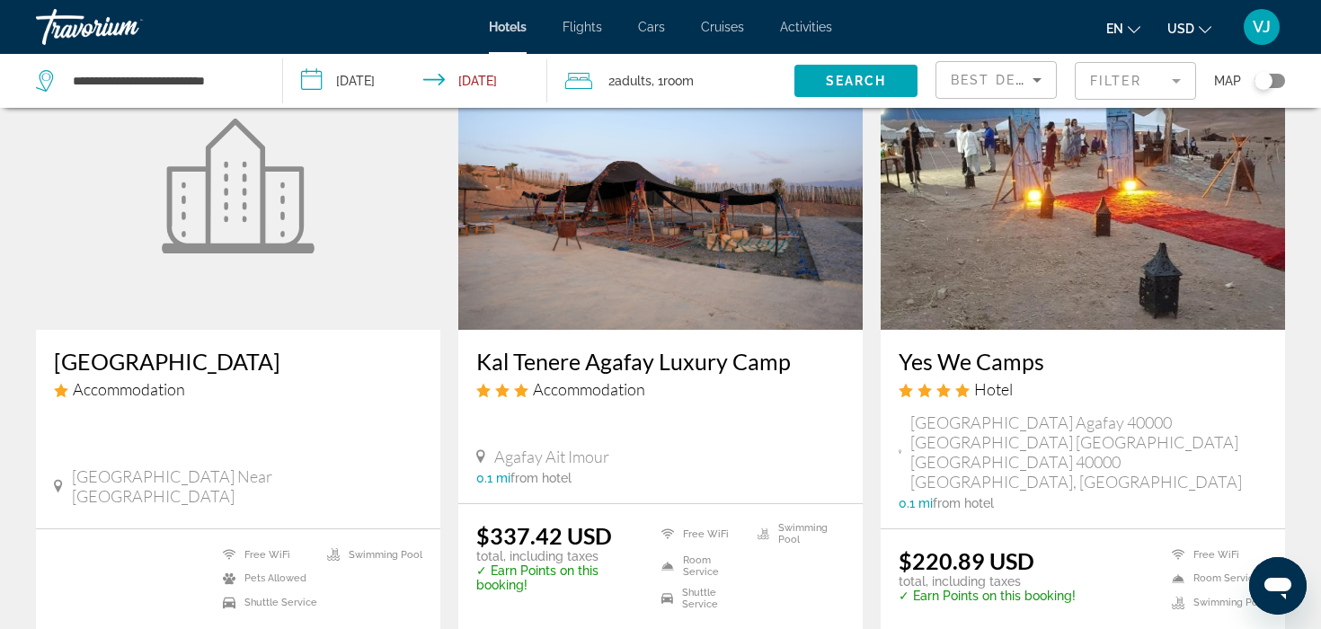
scroll to position [147, 0]
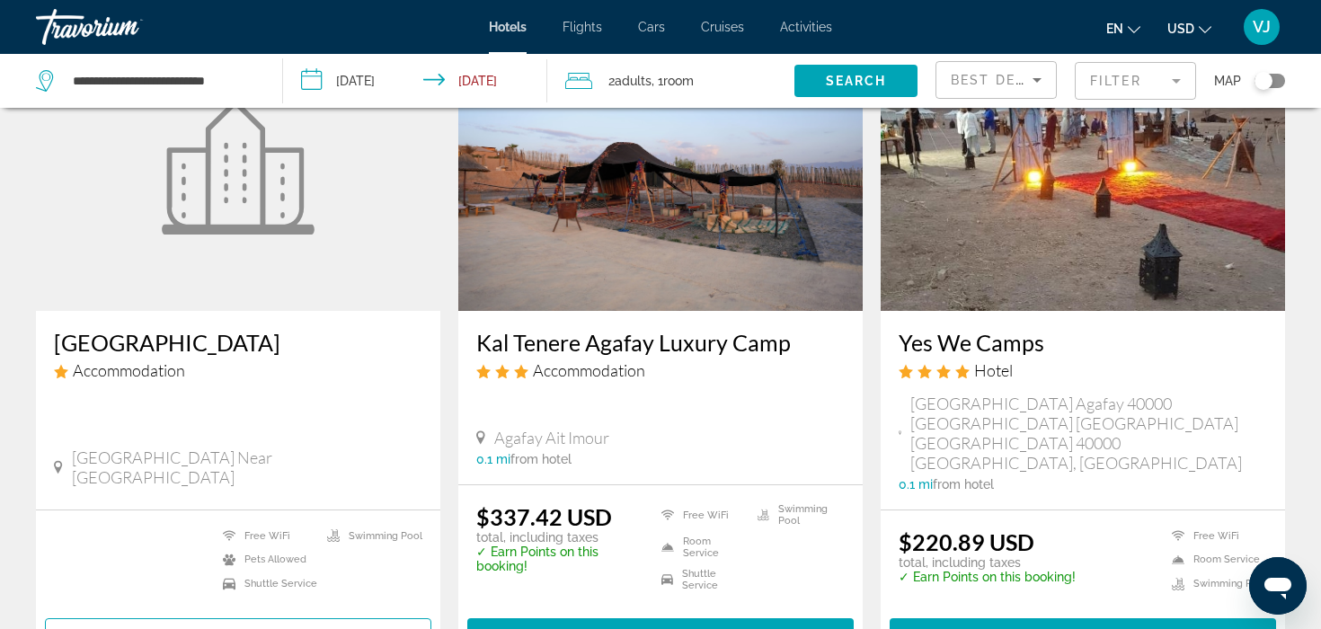
click at [1097, 244] on img "Main content" at bounding box center [1083, 167] width 404 height 288
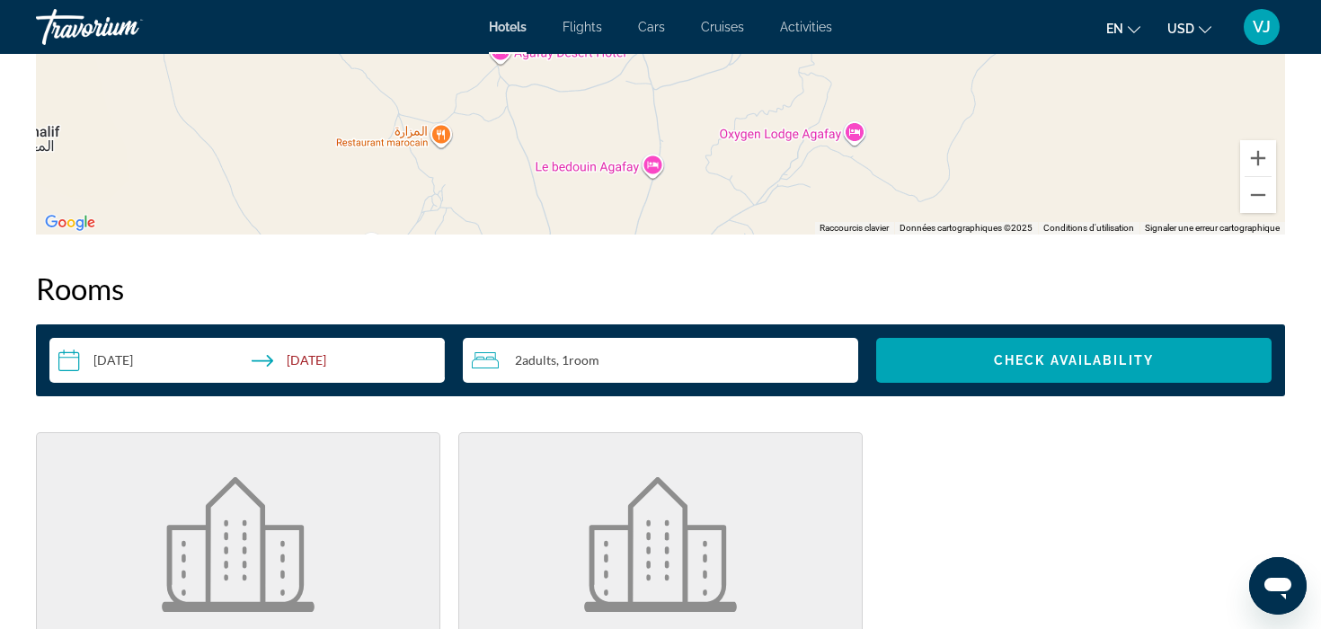
scroll to position [2042, 0]
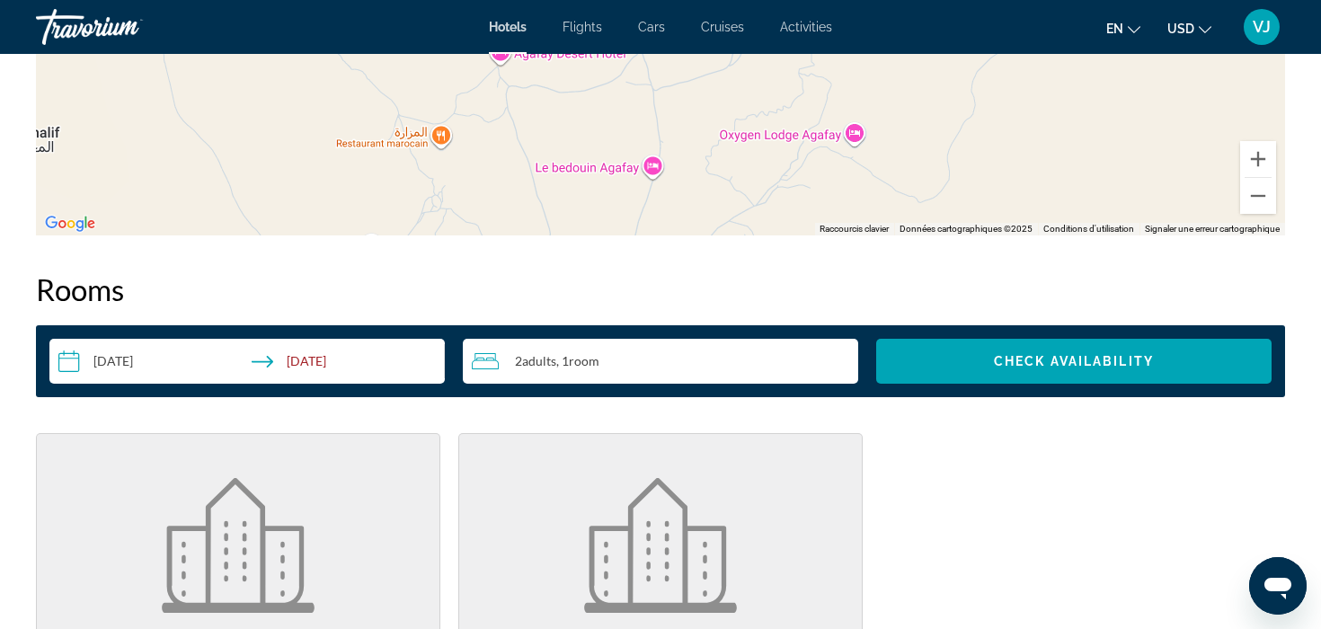
click at [562, 370] on div "2 Adult Adults , 1 Room rooms" at bounding box center [665, 361] width 386 height 22
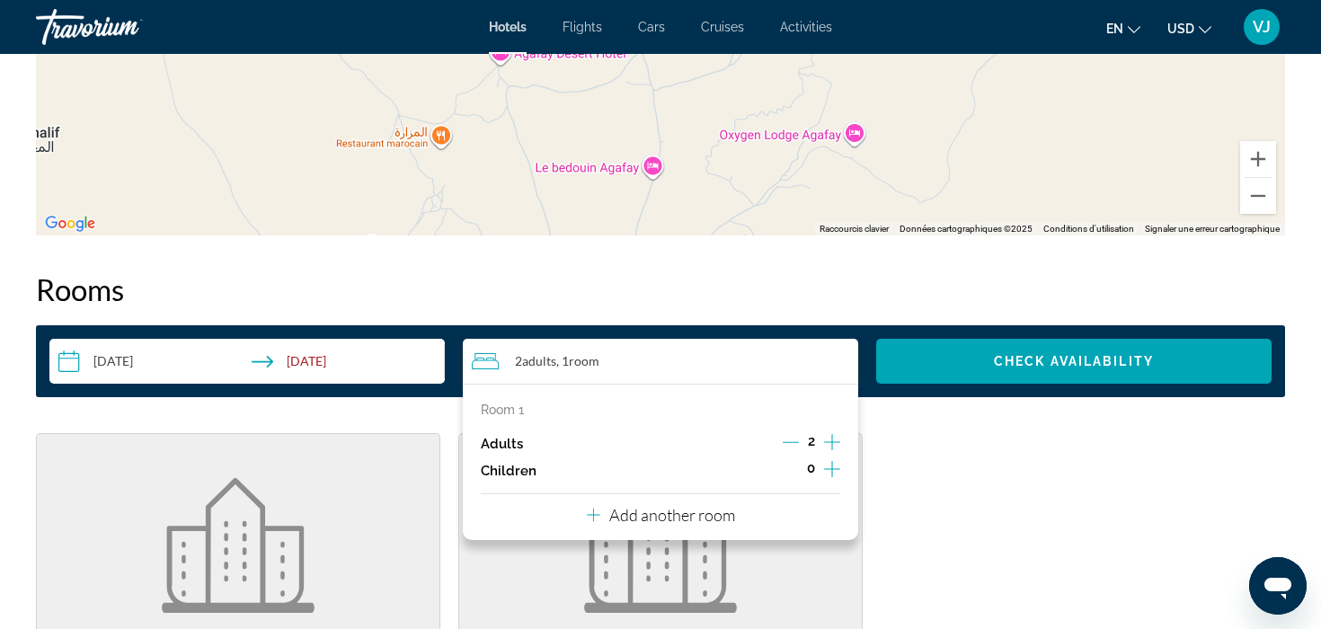
click at [828, 447] on icon "Increment adults" at bounding box center [832, 442] width 16 height 22
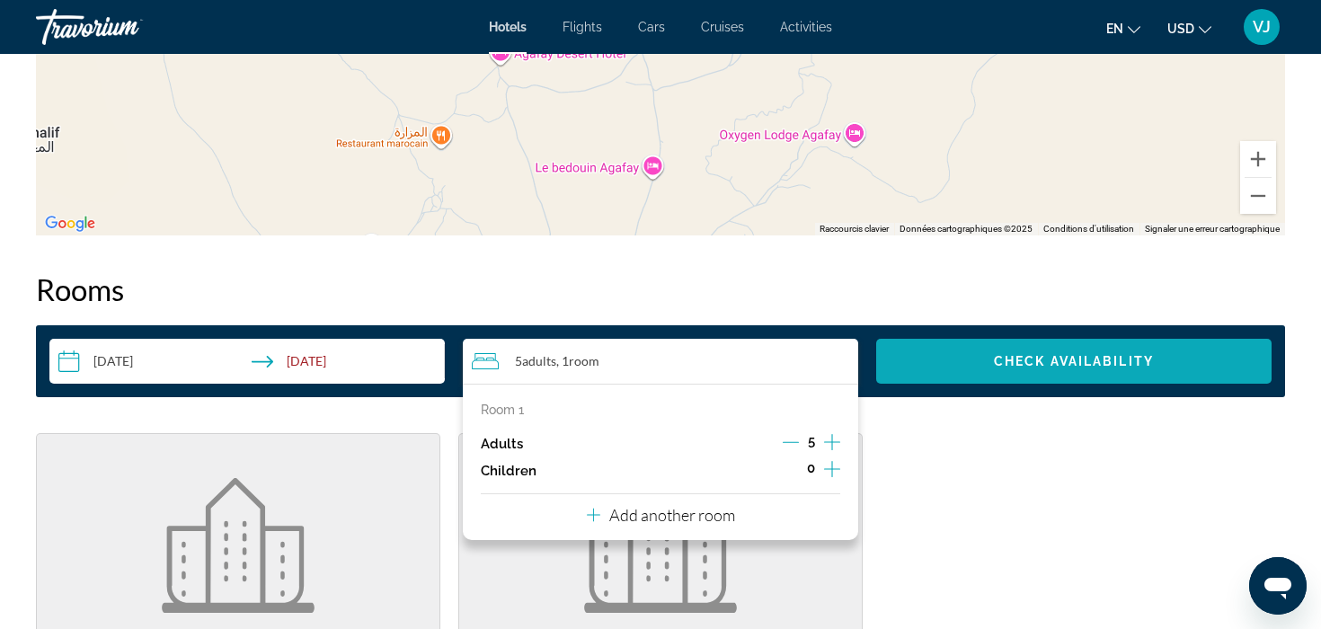
click at [948, 368] on span "Search widget" at bounding box center [1073, 361] width 395 height 43
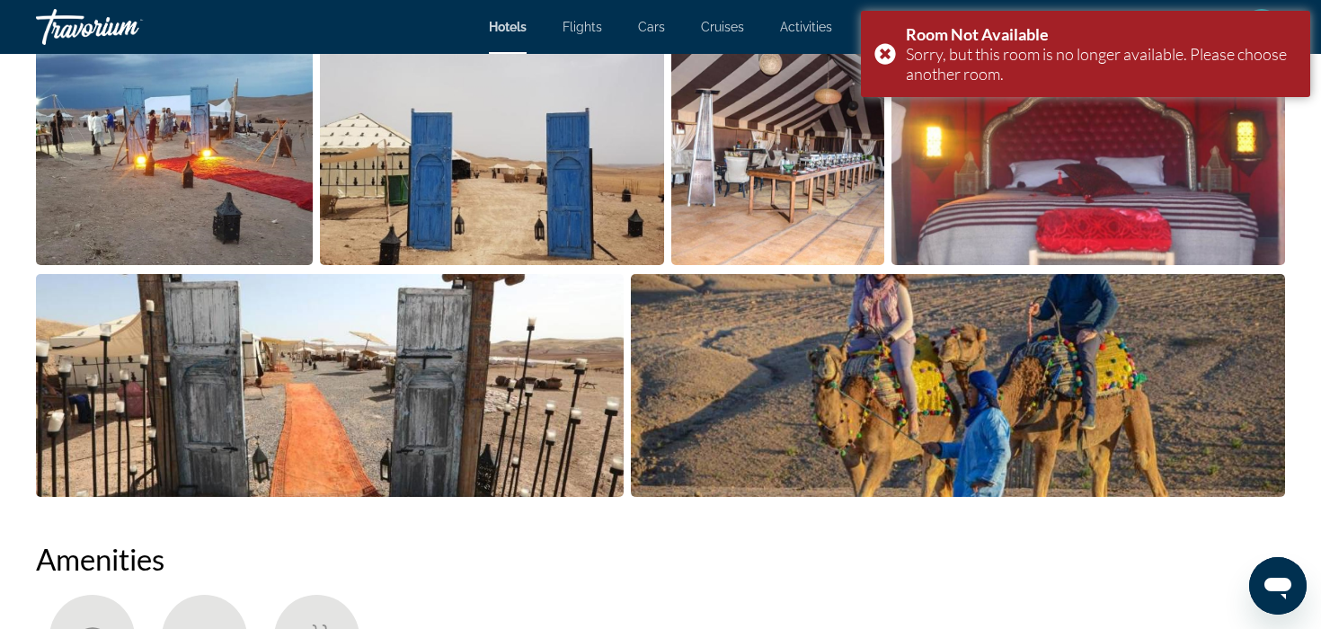
scroll to position [908, 0]
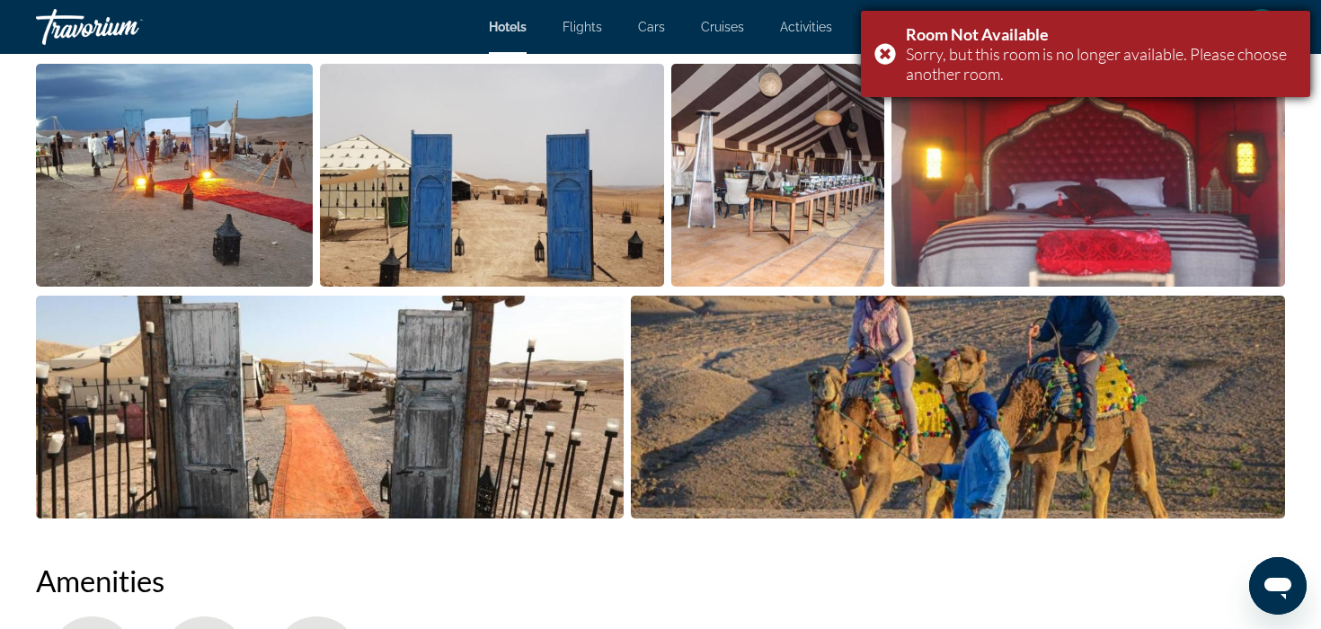
click at [876, 58] on div "Room Not Available Sorry, but this room is no longer available. Please choose a…" at bounding box center [1085, 54] width 449 height 86
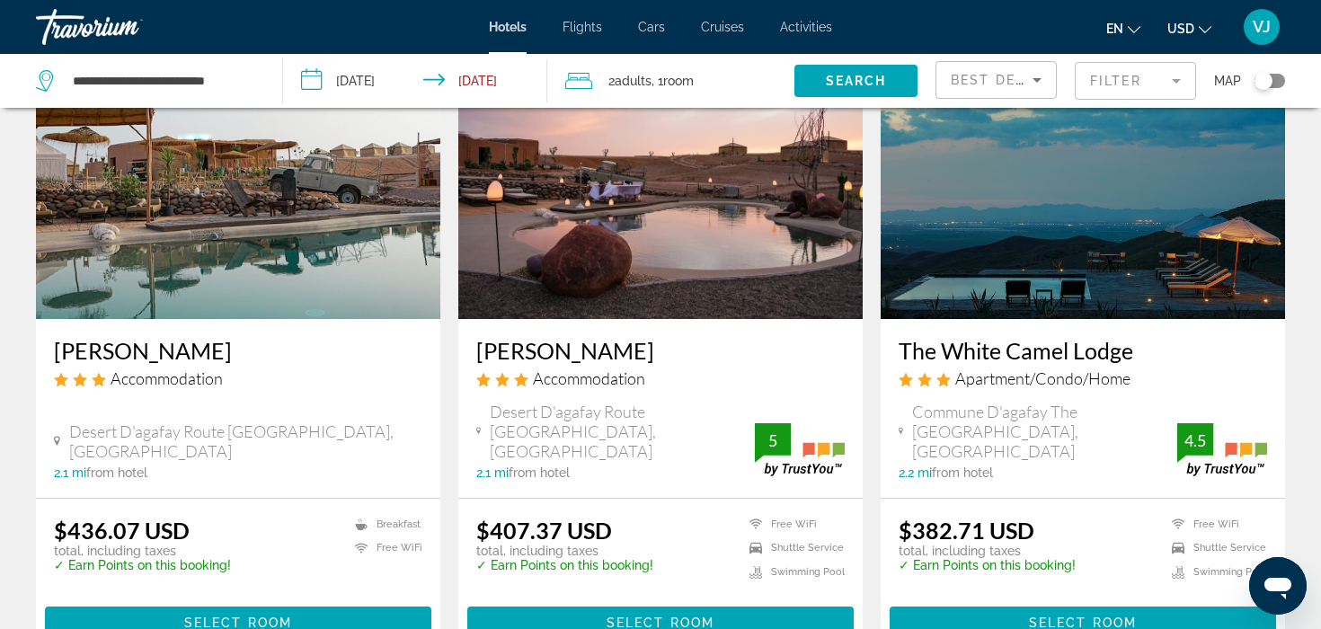
scroll to position [1469, 0]
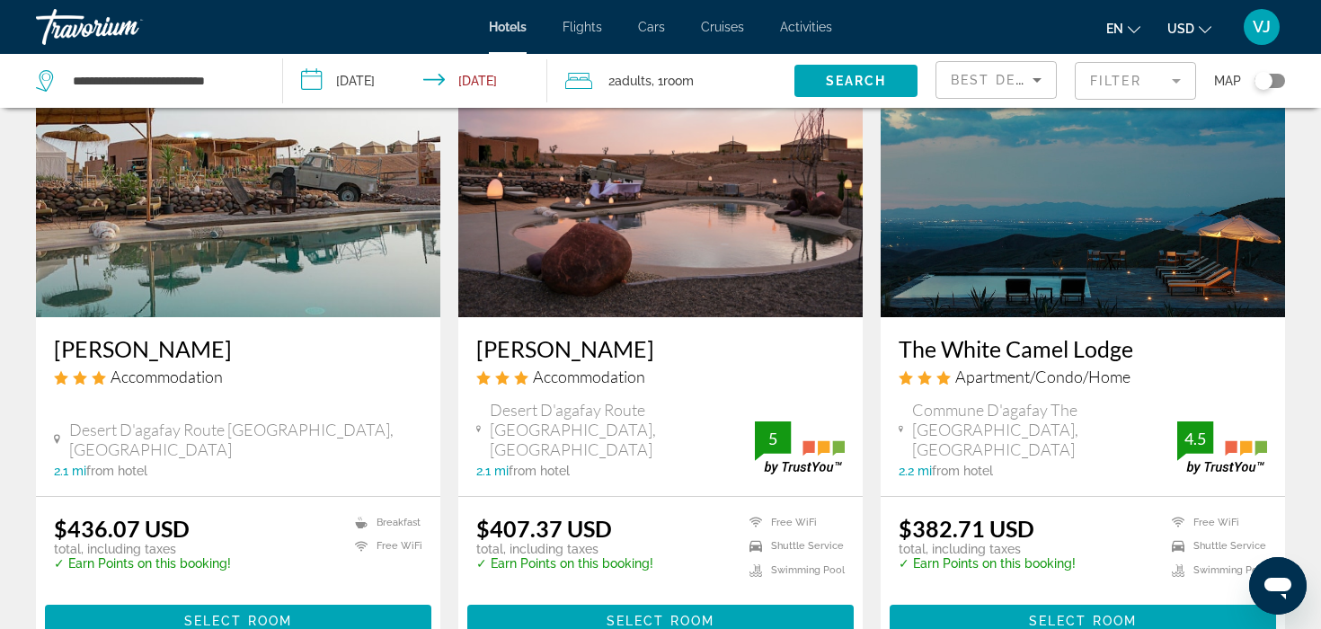
click at [1064, 216] on img "Main content" at bounding box center [1083, 174] width 404 height 288
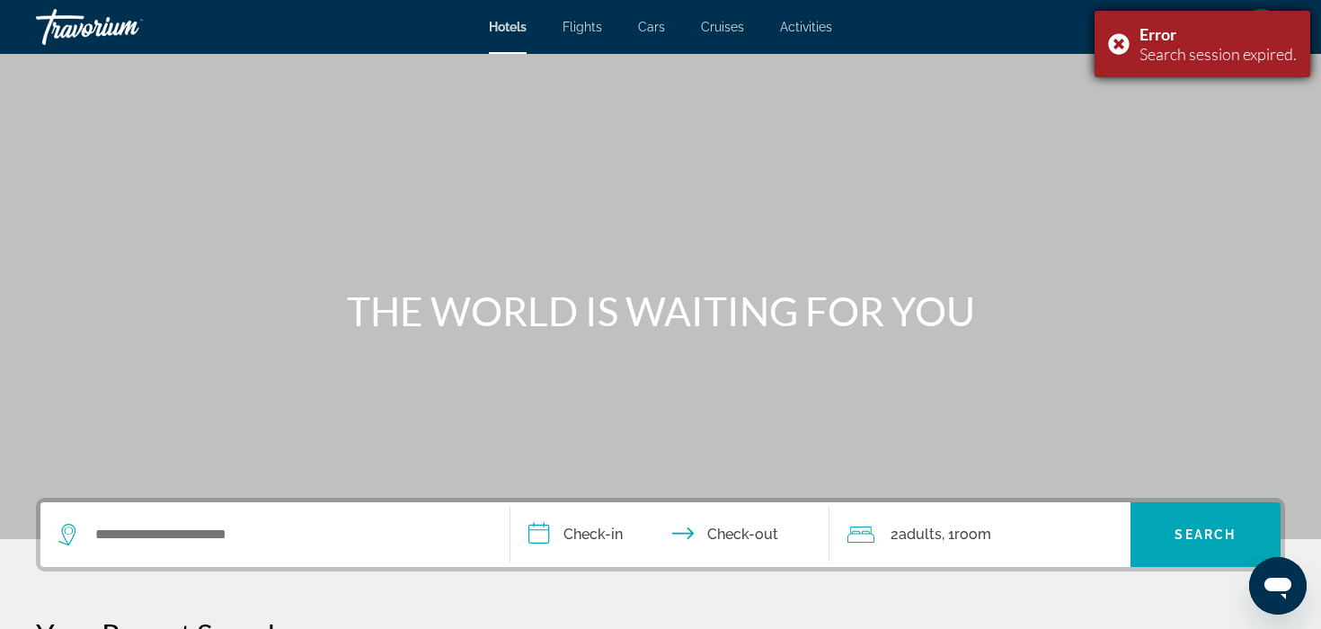
click at [1113, 40] on div "Error Search session expired." at bounding box center [1202, 44] width 216 height 66
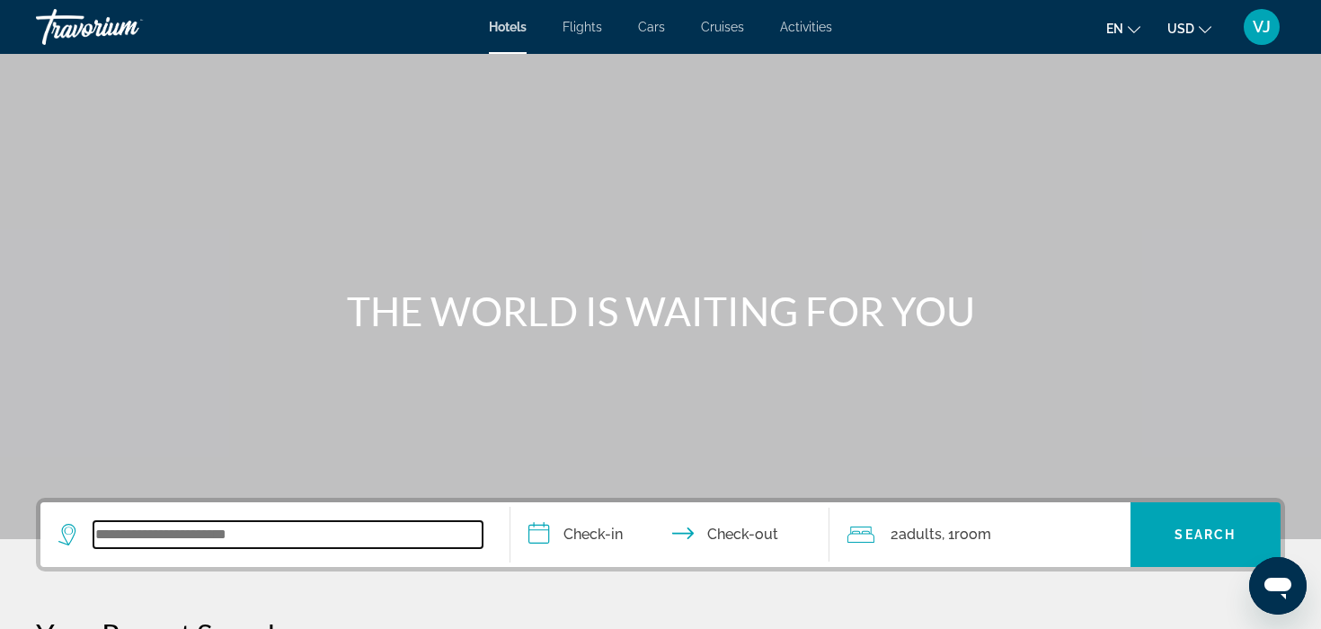
click at [208, 534] on input "Search widget" at bounding box center [287, 534] width 389 height 27
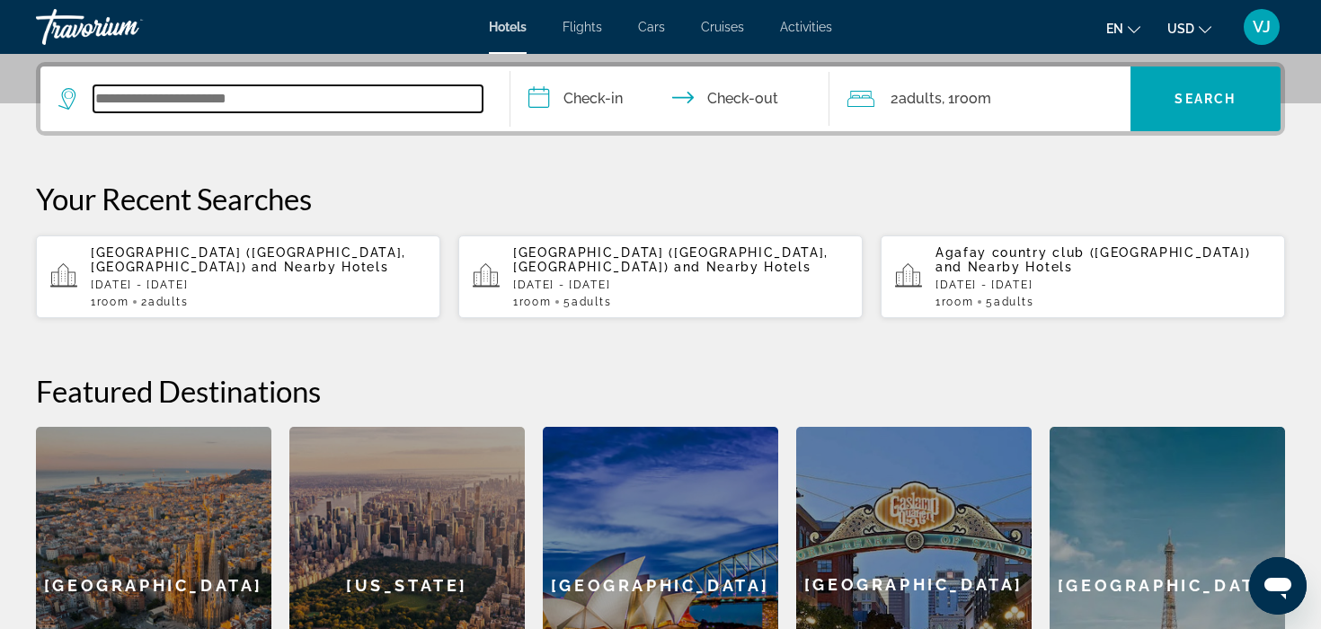
scroll to position [439, 0]
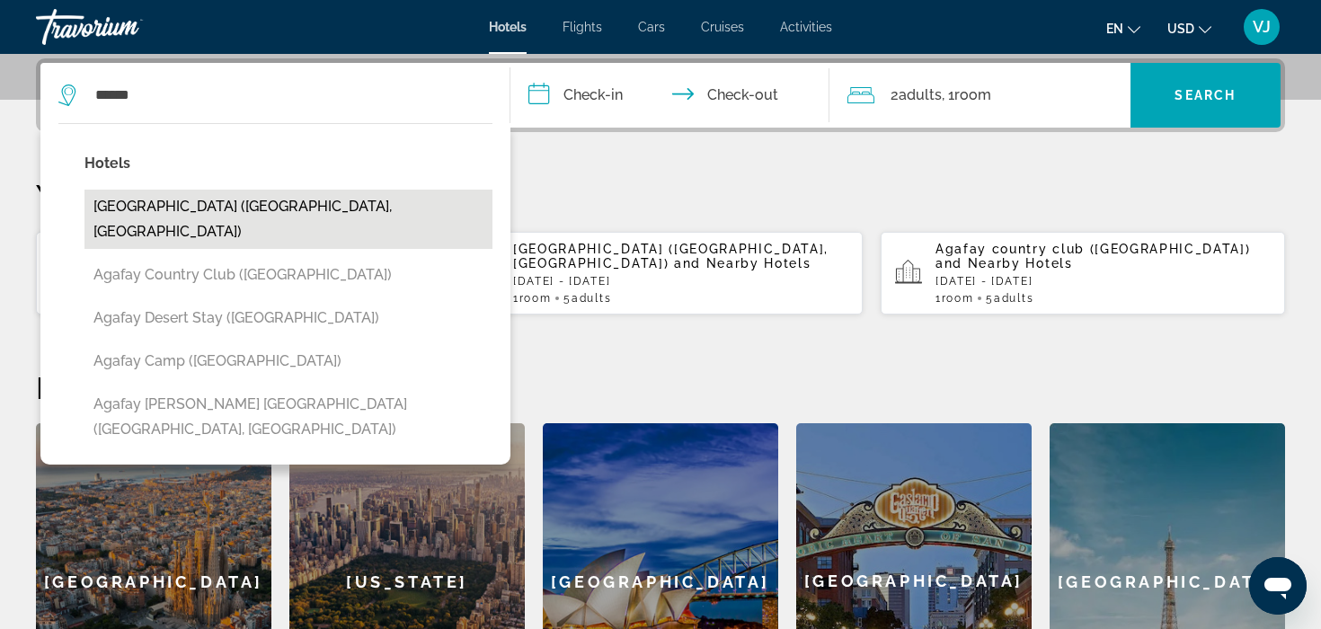
click at [235, 206] on button "[GEOGRAPHIC_DATA] ([GEOGRAPHIC_DATA], [GEOGRAPHIC_DATA])" at bounding box center [288, 219] width 408 height 59
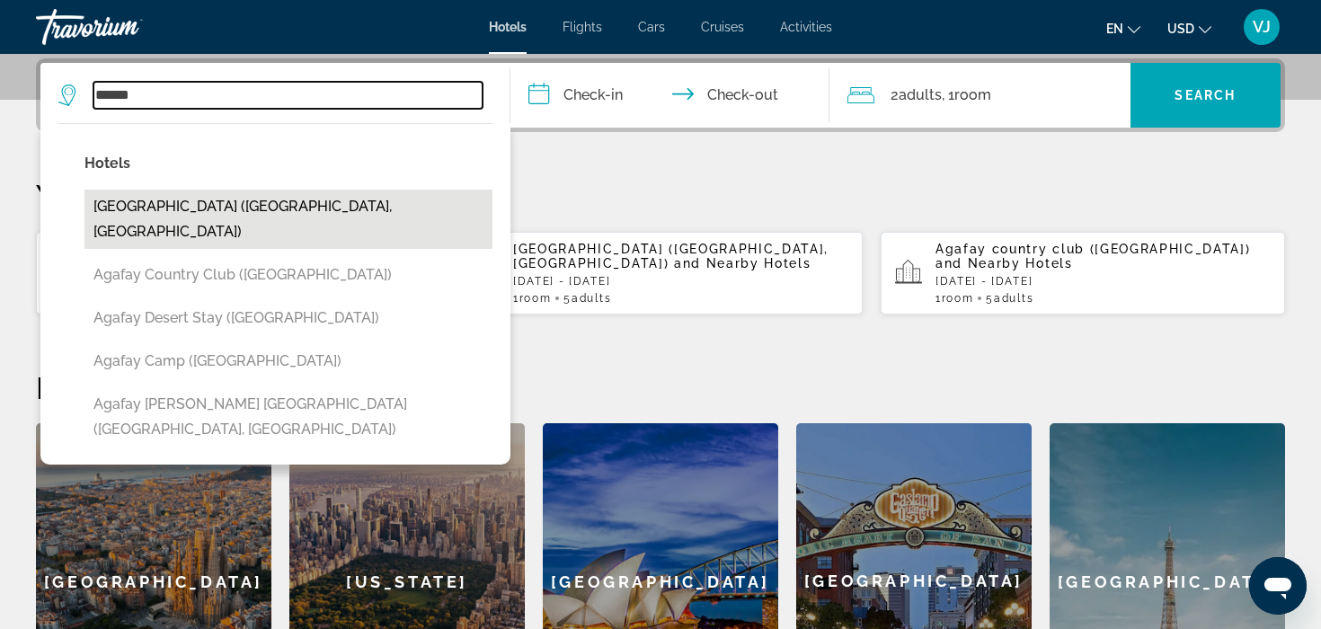
type input "**********"
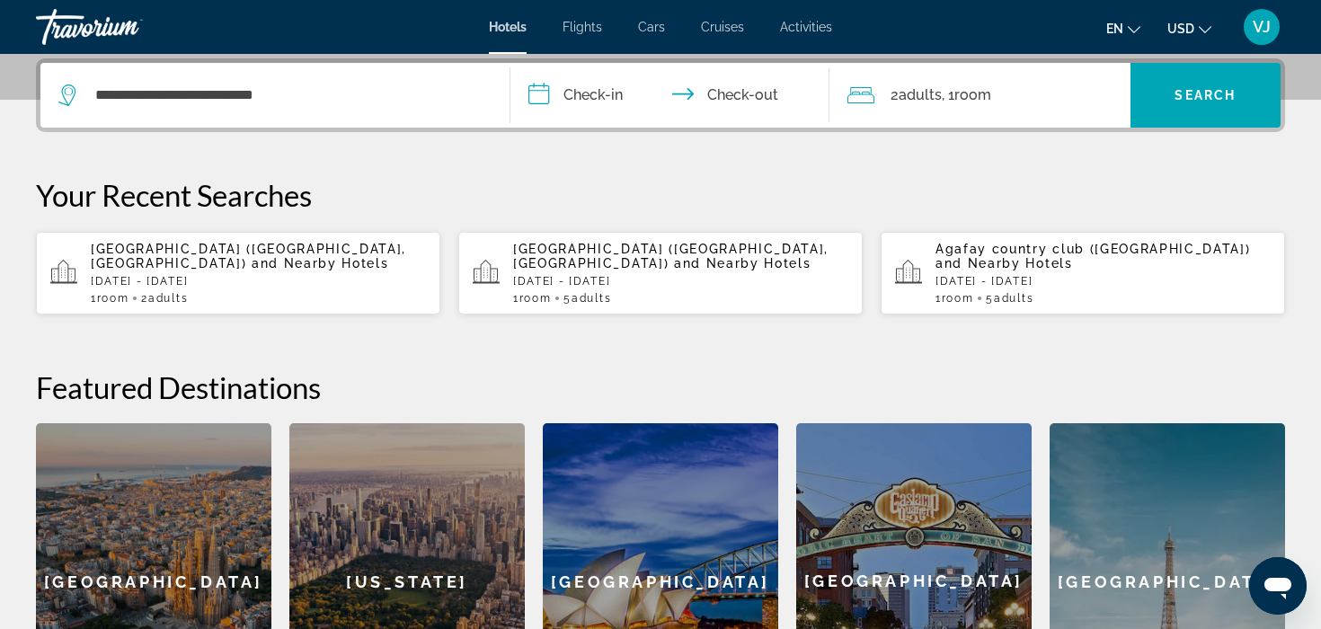
click at [590, 100] on input "**********" at bounding box center [673, 98] width 326 height 70
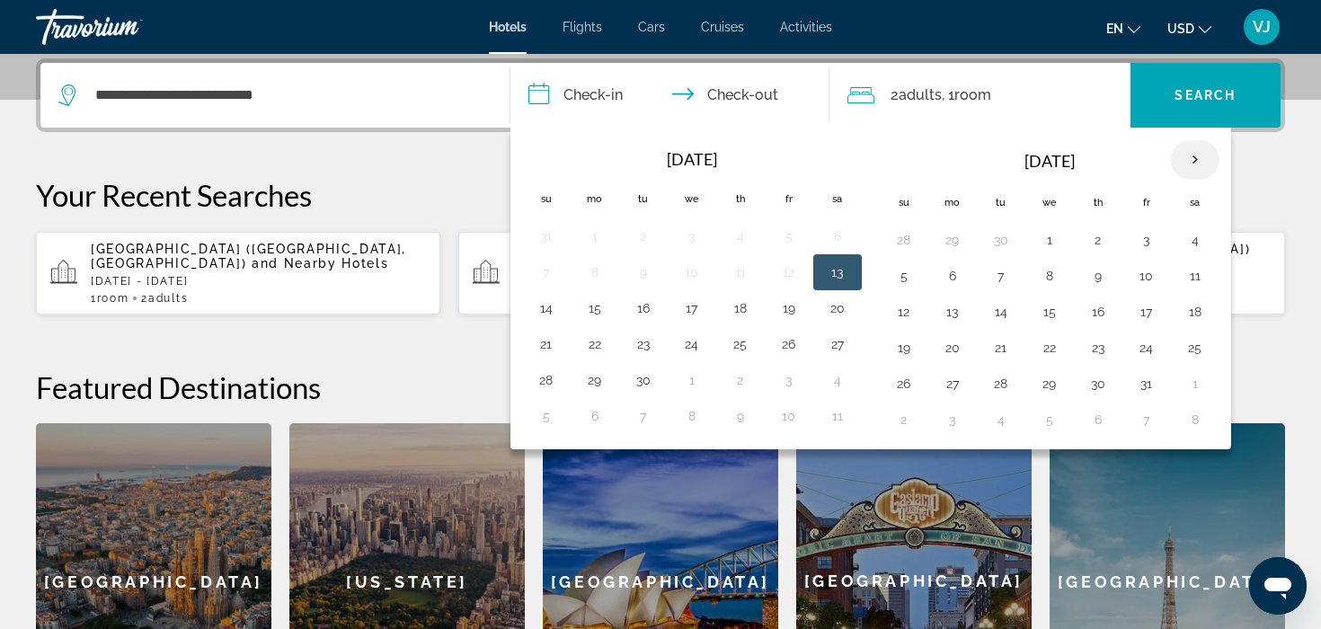
click at [1193, 155] on th "Next month" at bounding box center [1195, 160] width 49 height 40
click at [1003, 342] on button "18" at bounding box center [1001, 347] width 29 height 25
click at [1041, 343] on button "19" at bounding box center [1049, 347] width 29 height 25
type input "**********"
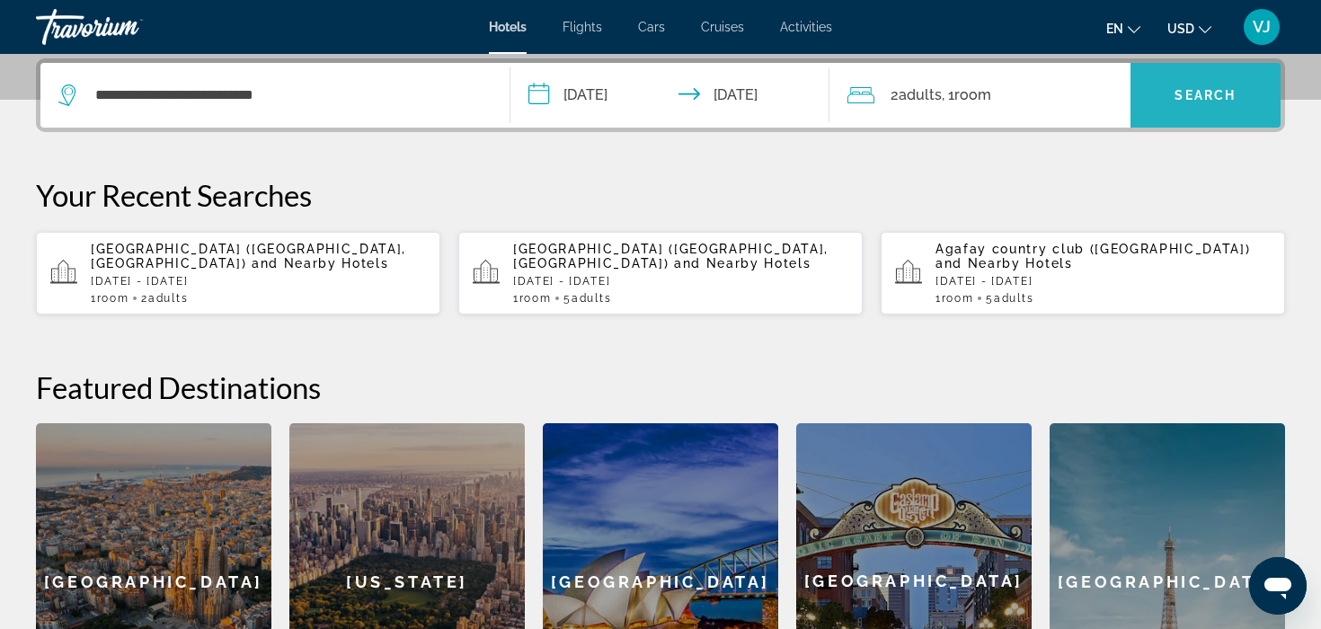
click at [1219, 93] on span "Search" at bounding box center [1204, 95] width 61 height 14
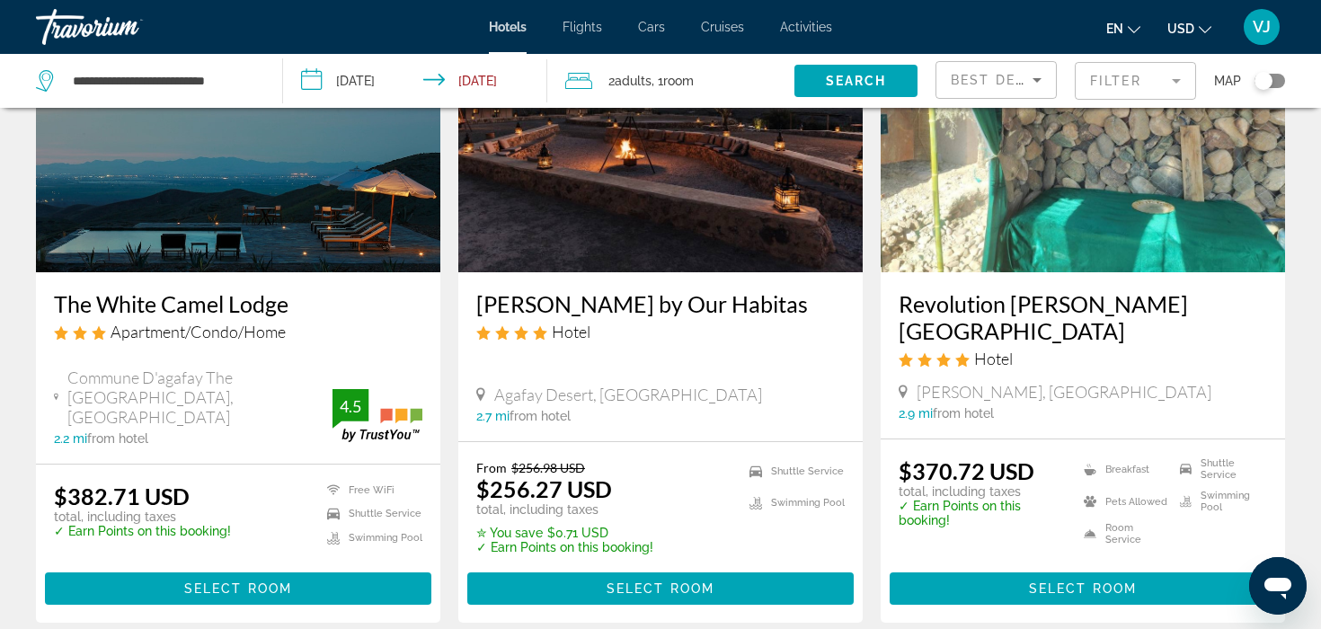
scroll to position [1489, 0]
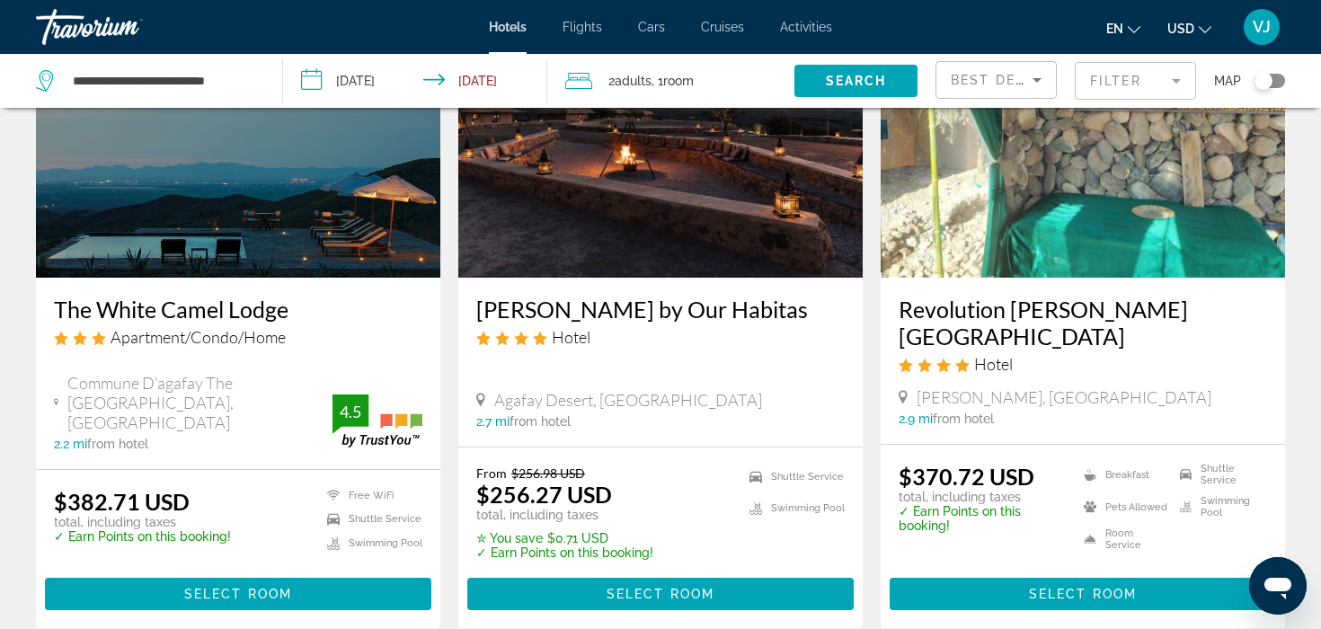
click at [536, 255] on img "Main content" at bounding box center [660, 134] width 404 height 288
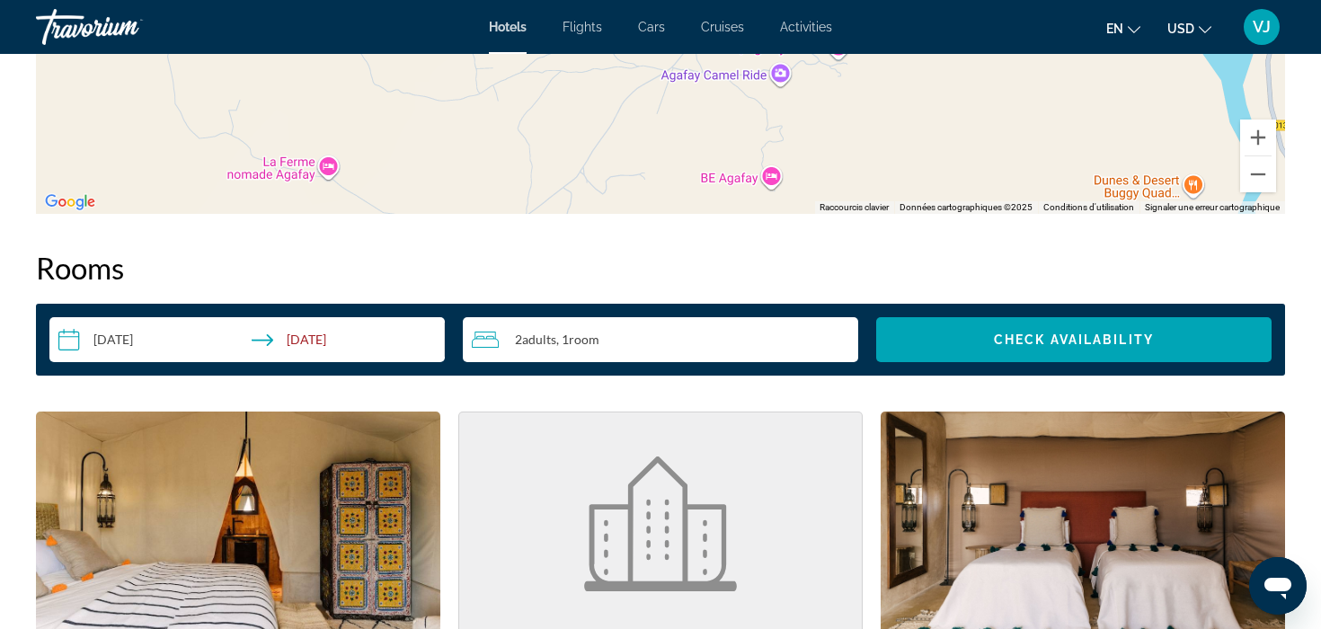
scroll to position [2082, 0]
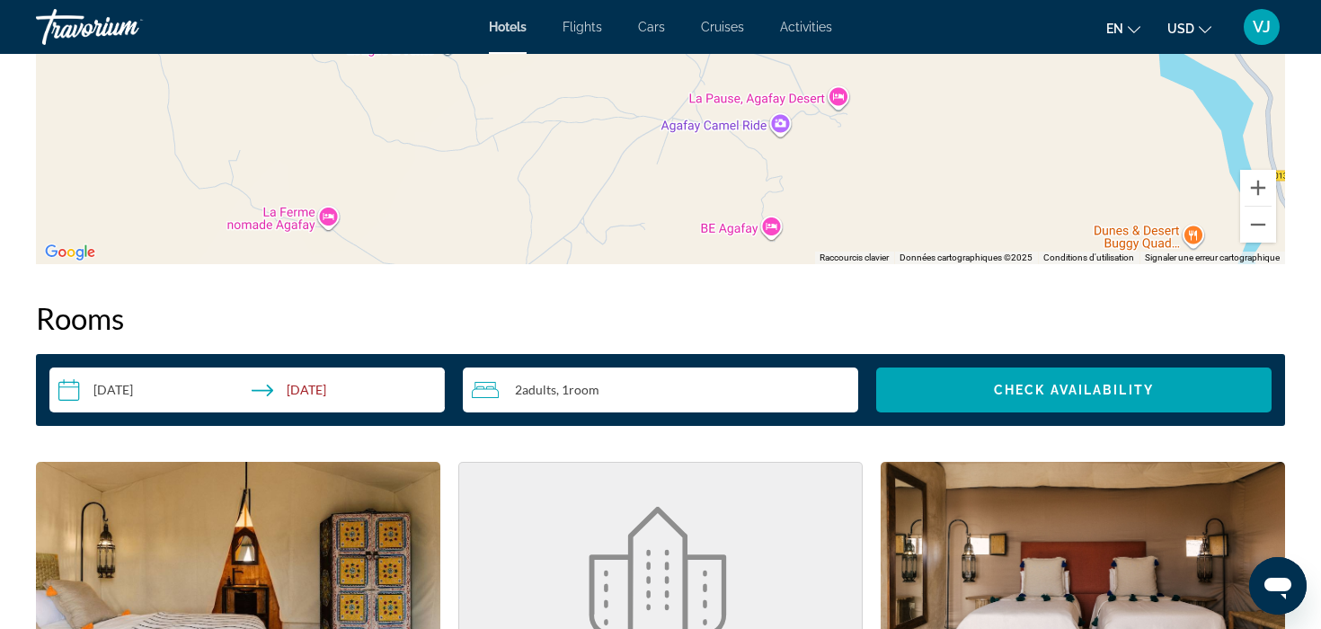
click at [598, 385] on span "Room" at bounding box center [584, 389] width 31 height 15
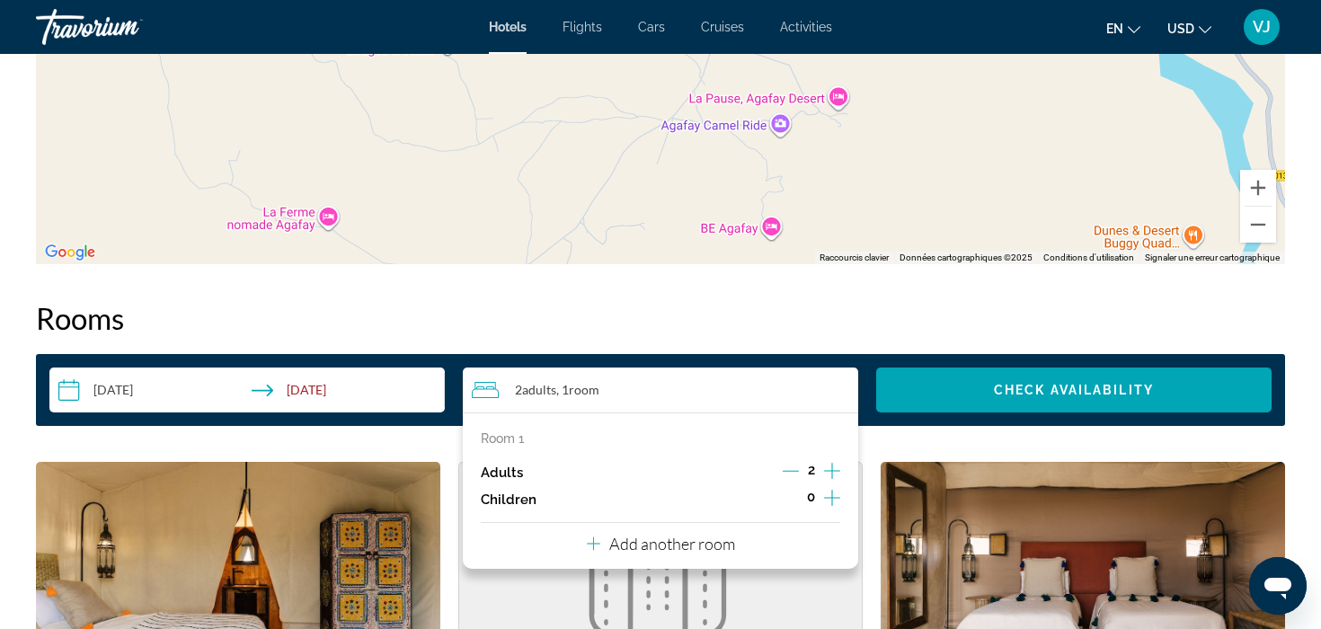
click at [828, 465] on icon "Increment adults" at bounding box center [832, 471] width 16 height 22
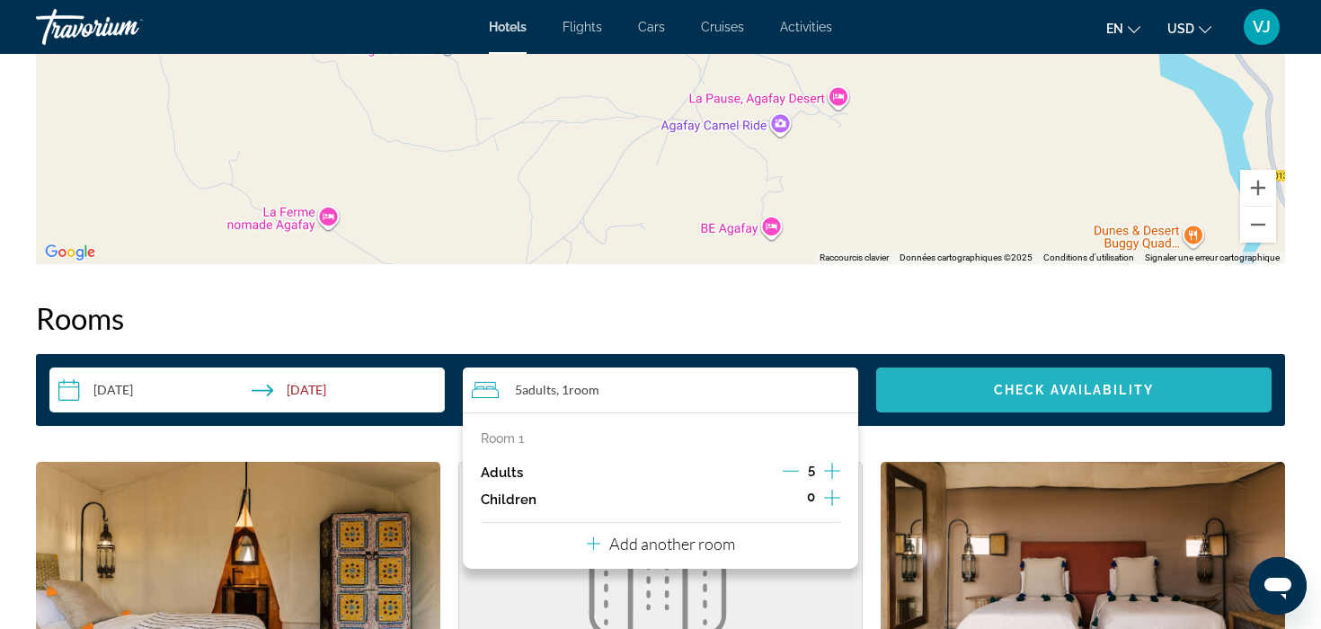
click at [895, 391] on span "Search widget" at bounding box center [1073, 389] width 395 height 43
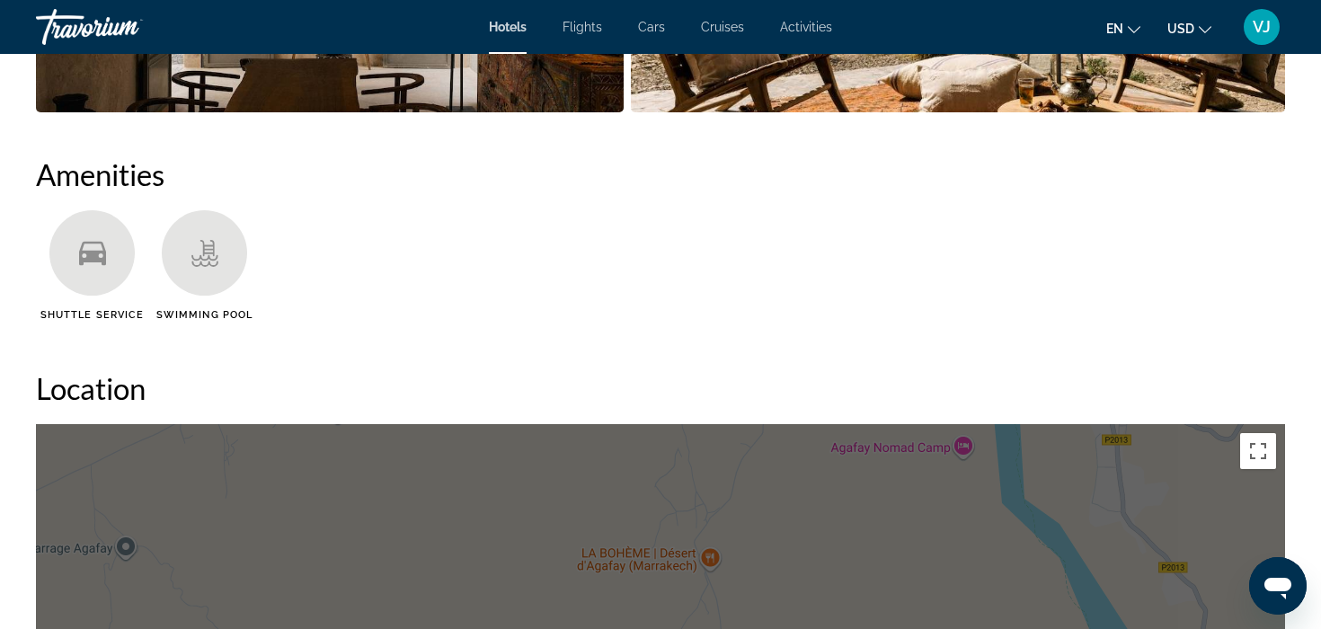
scroll to position [1336, 0]
